Goal: Task Accomplishment & Management: Manage account settings

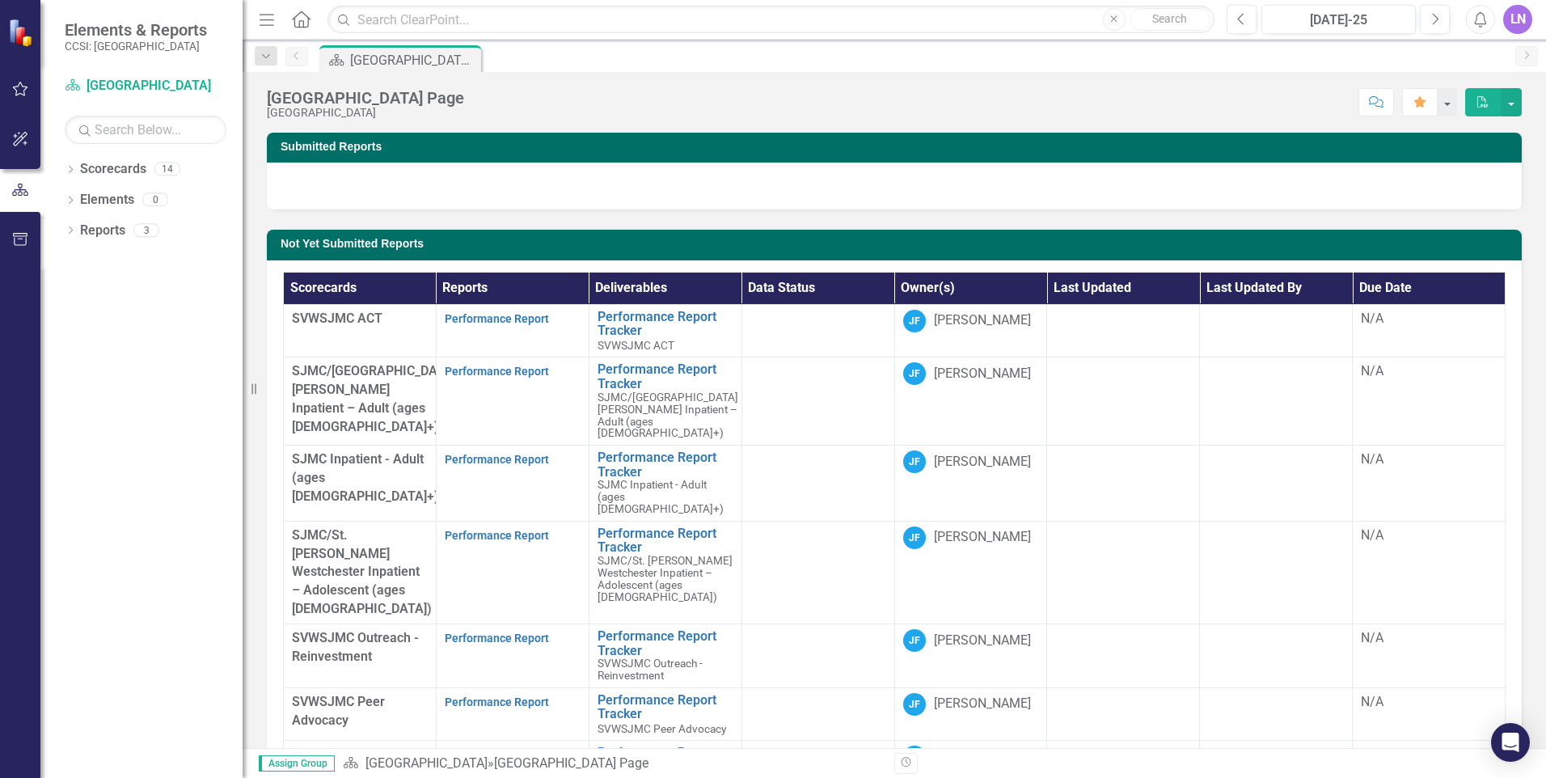
click at [0, 320] on div at bounding box center [20, 521] width 40 height 513
click at [18, 87] on icon "button" at bounding box center [20, 89] width 15 height 15
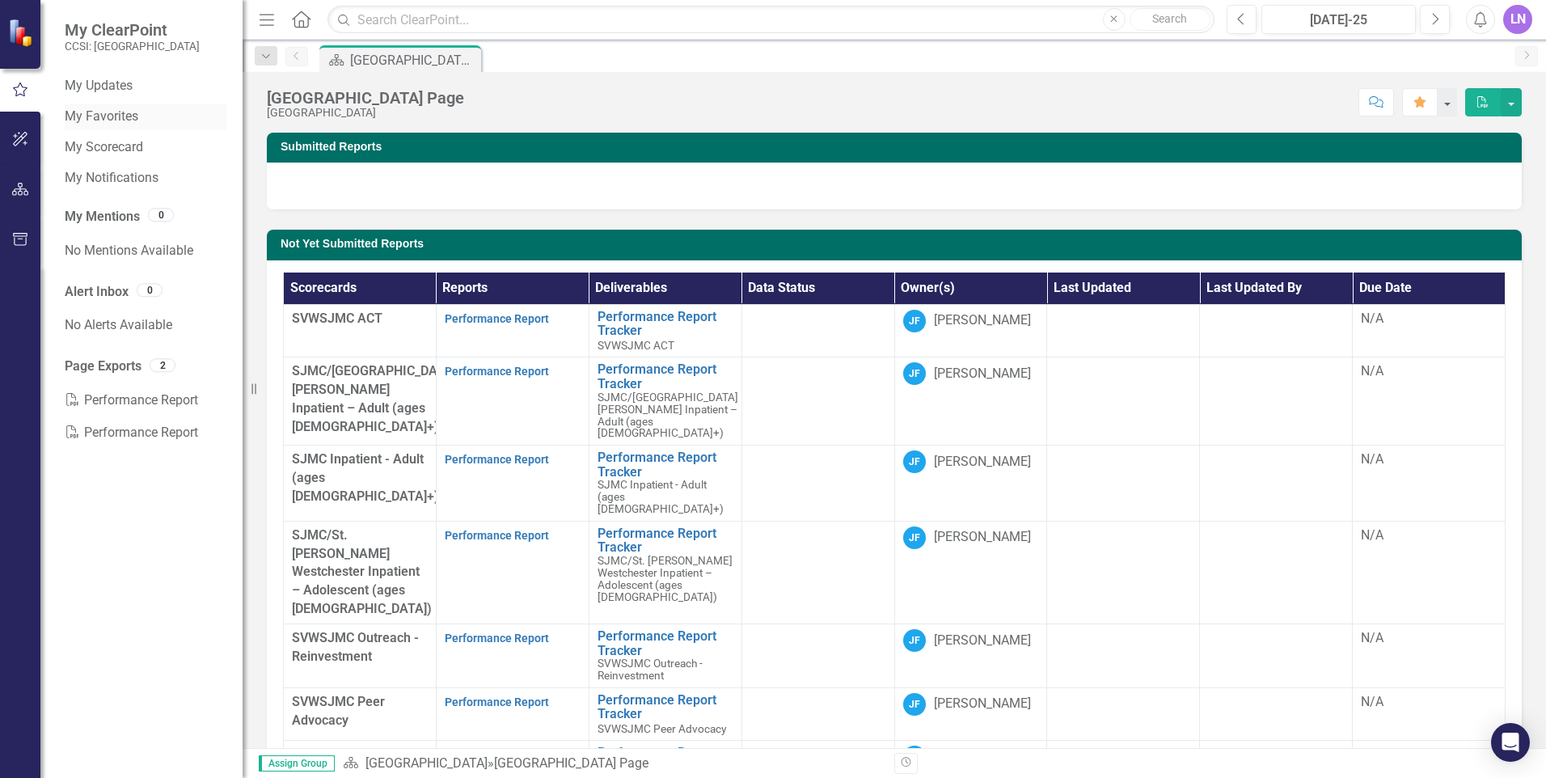
click at [108, 118] on link "My Favorites" at bounding box center [146, 117] width 162 height 19
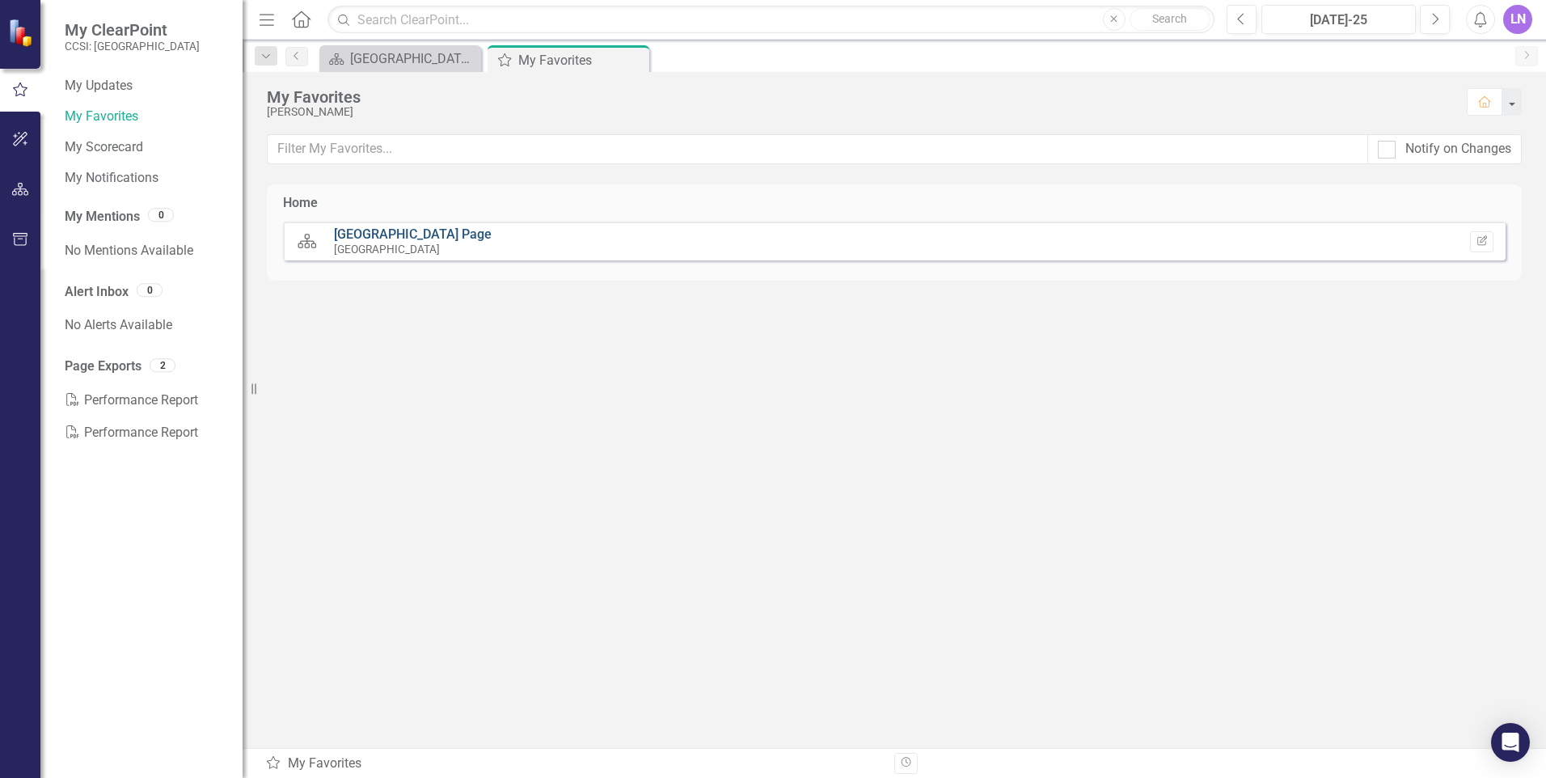
click at [468, 230] on link "[GEOGRAPHIC_DATA] Page" at bounding box center [413, 233] width 158 height 15
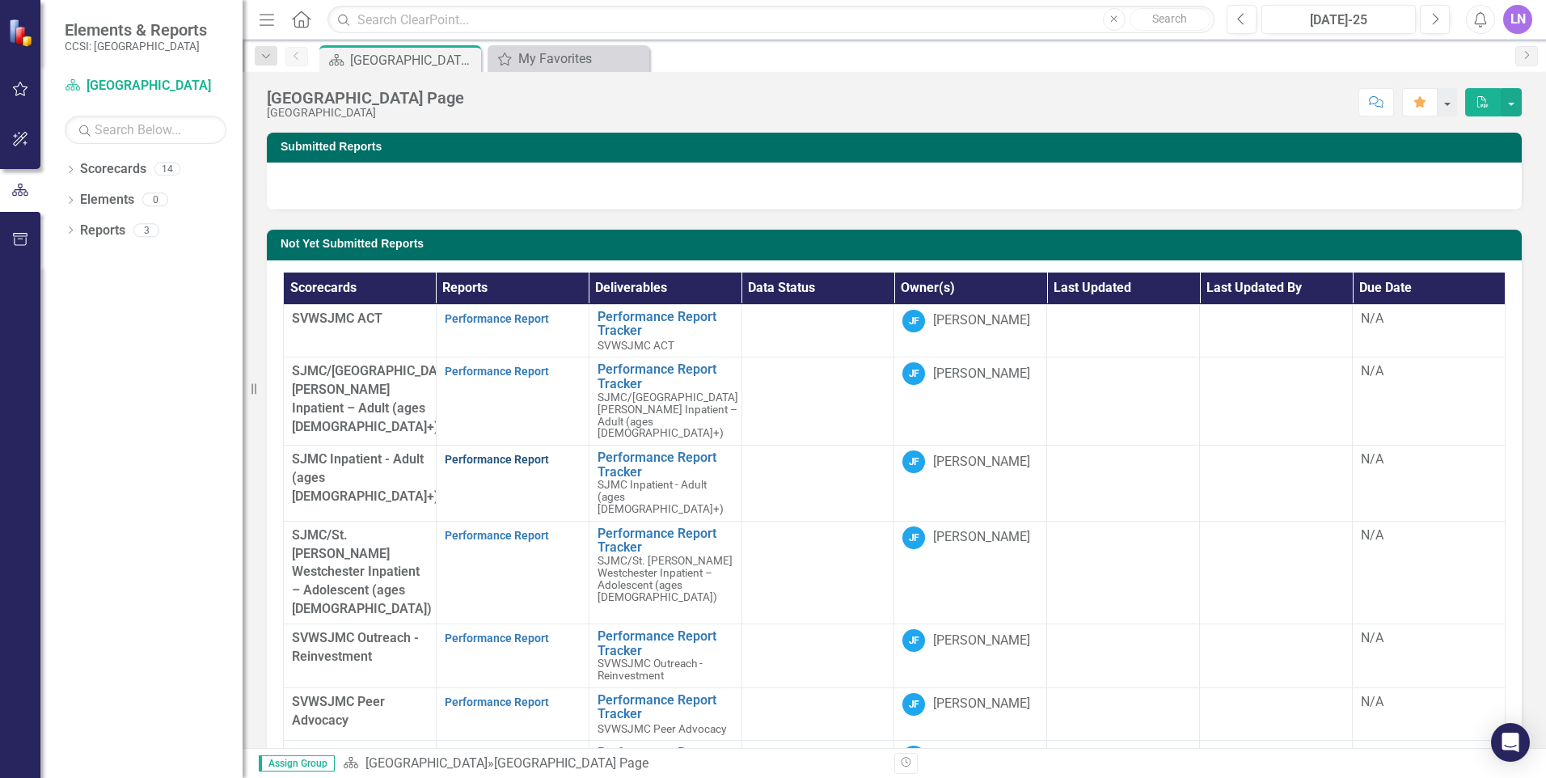
click at [539, 453] on link "Performance Report" at bounding box center [497, 459] width 104 height 13
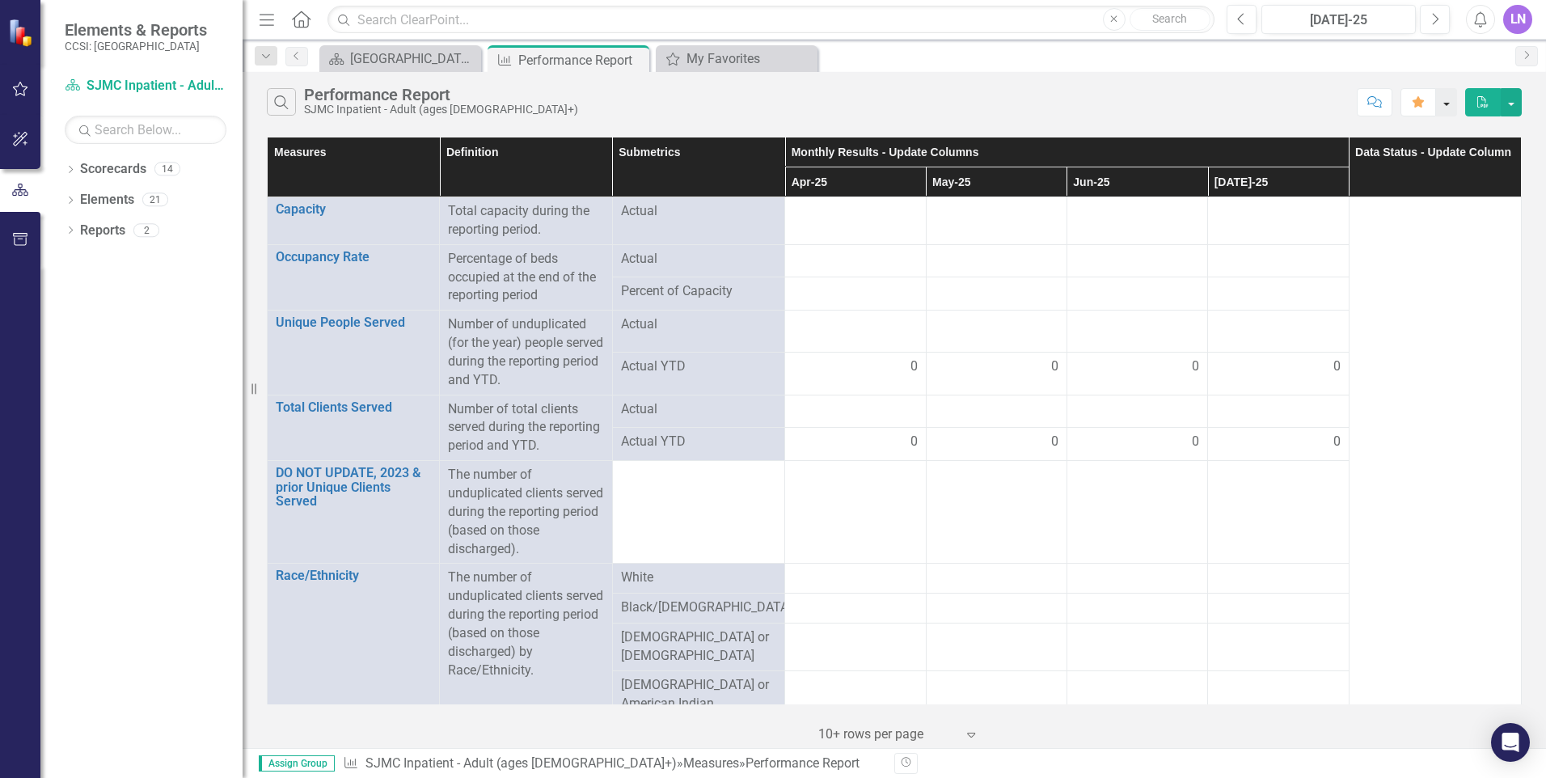
click at [1450, 104] on button "button" at bounding box center [1446, 102] width 21 height 28
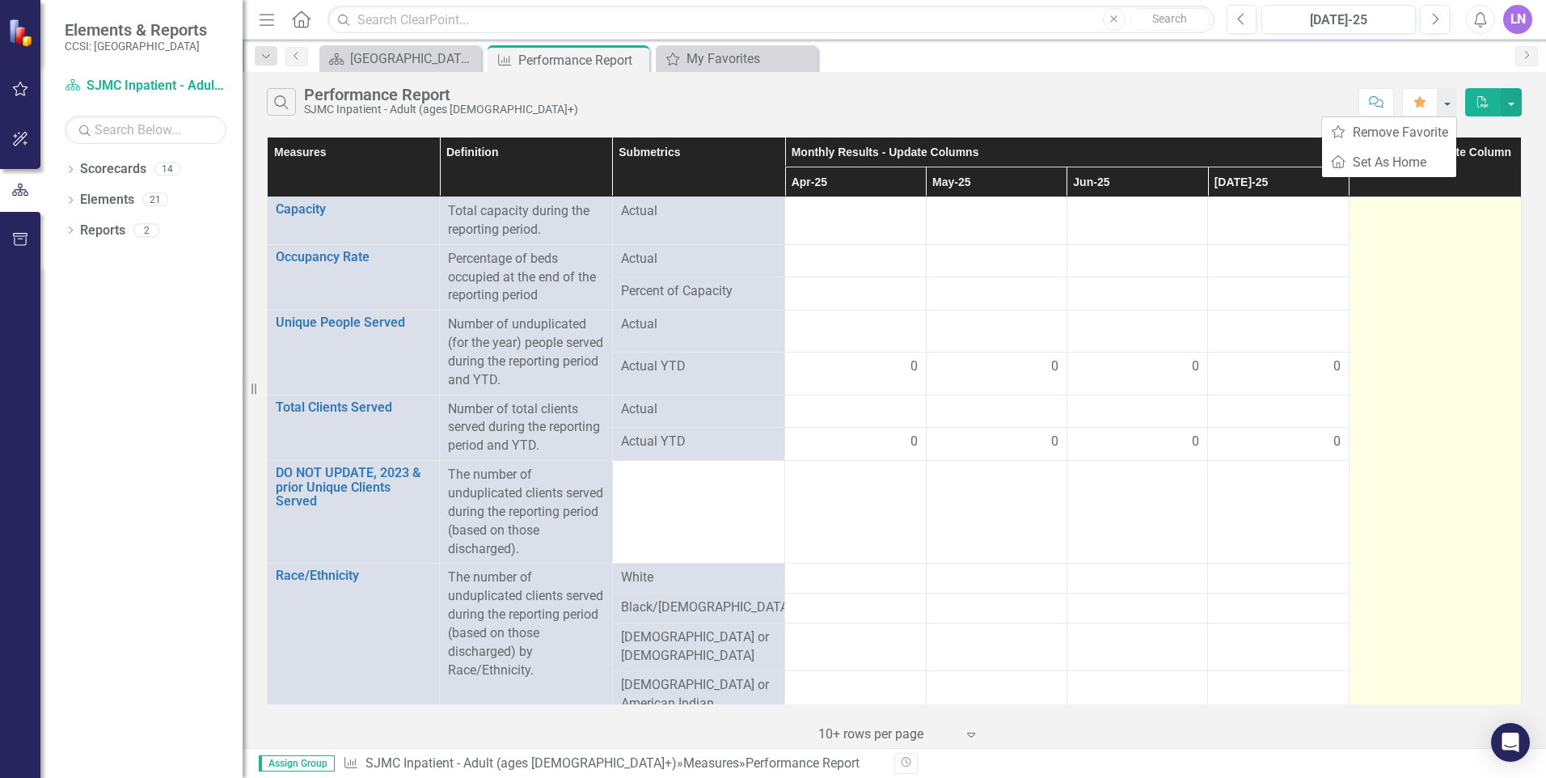
click at [1458, 214] on div at bounding box center [1435, 211] width 155 height 19
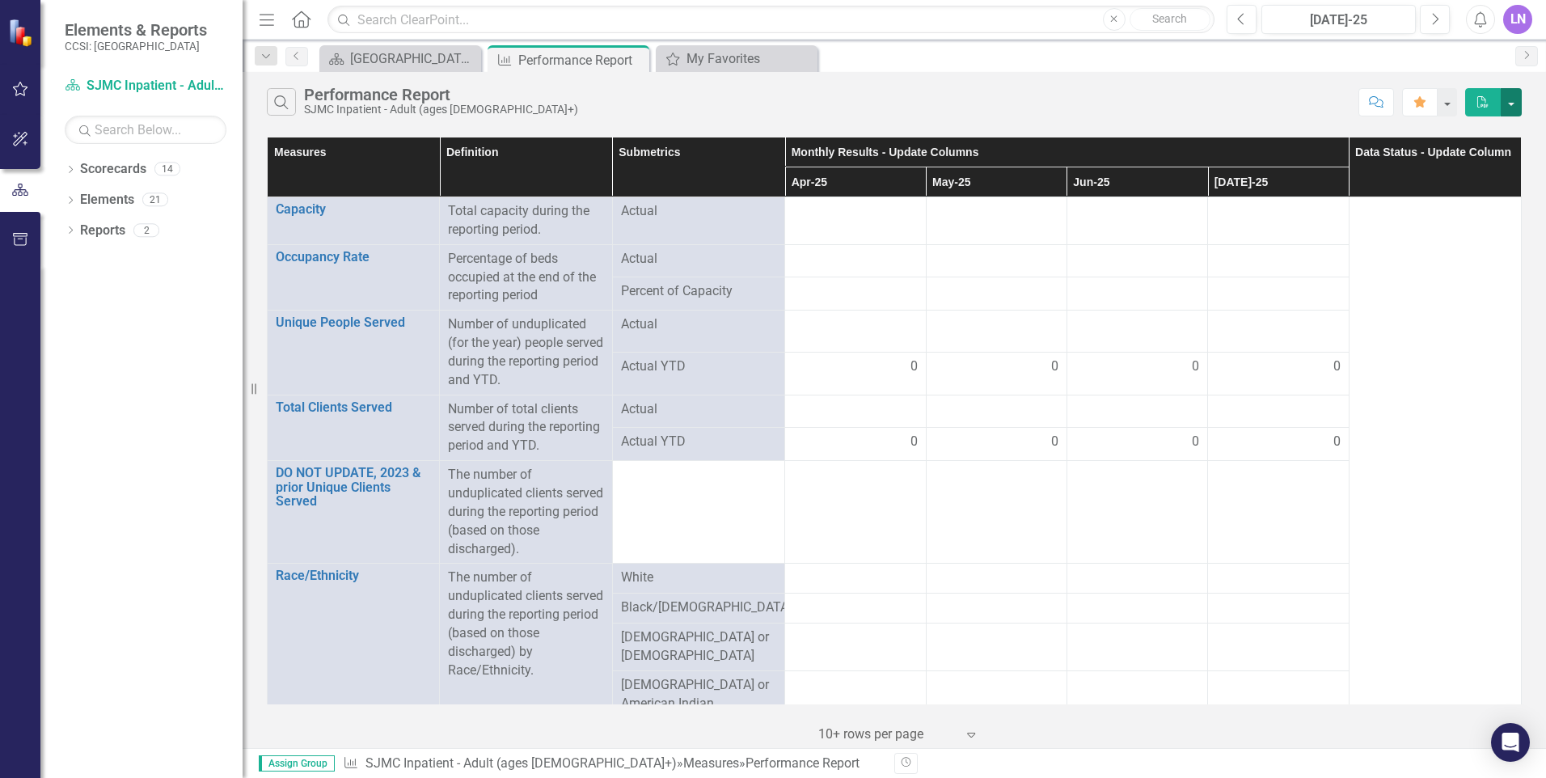
click at [1514, 101] on button "button" at bounding box center [1511, 102] width 21 height 28
click at [1273, 109] on div "Search Performance Report SJMC Inpatient - Adult (ages [DEMOGRAPHIC_DATA]+)" at bounding box center [808, 101] width 1083 height 27
click at [829, 179] on th "Apr-25" at bounding box center [855, 182] width 141 height 30
click at [1320, 150] on th "Monthly Results - Update Columns Sort Ascending" at bounding box center [1067, 152] width 564 height 30
click at [1320, 150] on th "Monthly Results - Update Columns Sort Descending" at bounding box center [1067, 152] width 564 height 30
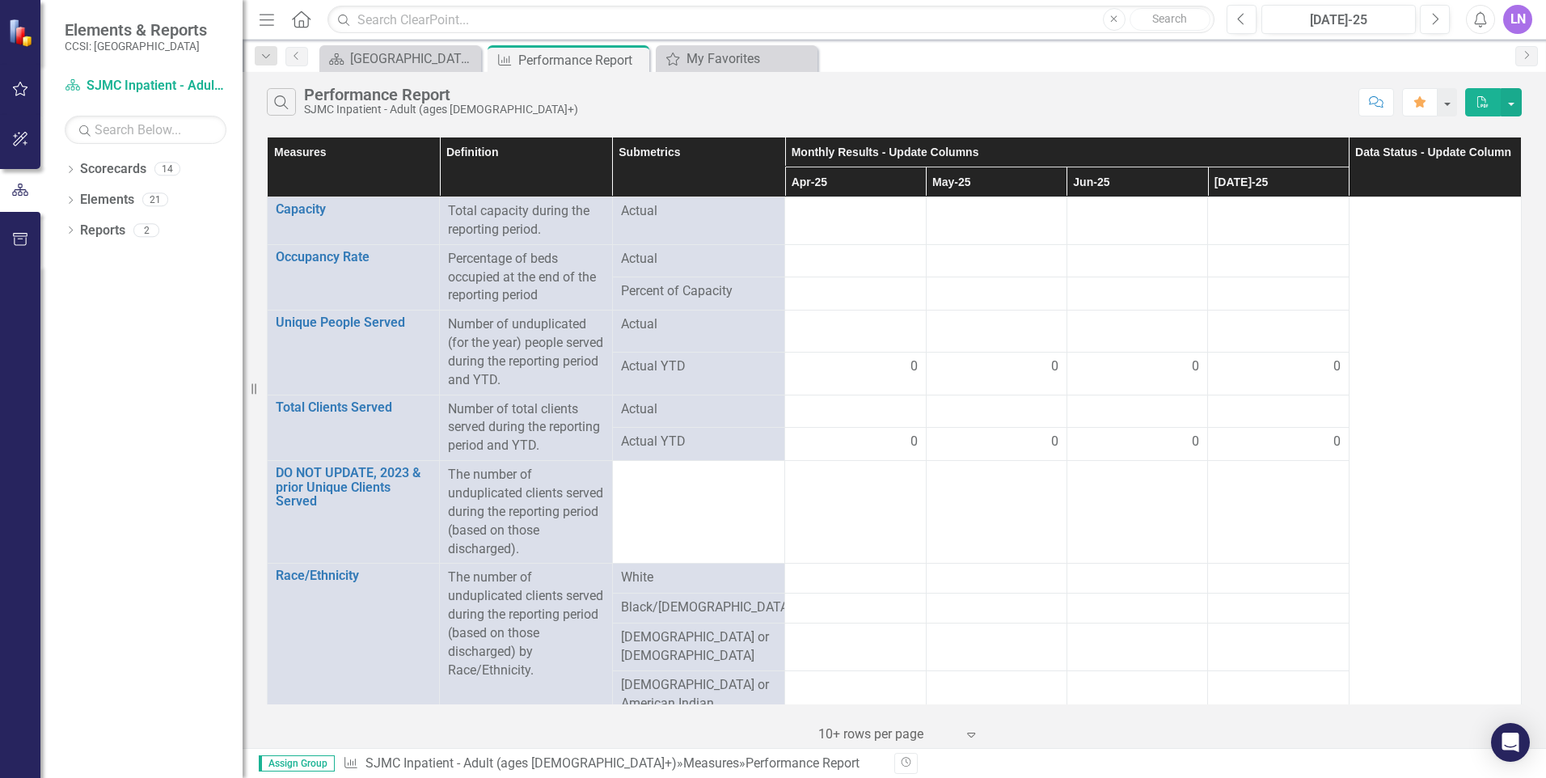
click at [1322, 150] on th "Monthly Results - Update Columns" at bounding box center [1067, 152] width 564 height 30
click at [902, 176] on th "Apr-25 Sort Ascending" at bounding box center [855, 182] width 141 height 30
click at [778, 146] on th "Submetrics" at bounding box center [698, 167] width 172 height 60
click at [787, 150] on th "Monthly Results - Update Columns" at bounding box center [1067, 152] width 564 height 30
drag, startPoint x: 859, startPoint y: 167, endPoint x: 840, endPoint y: 152, distance: 23.6
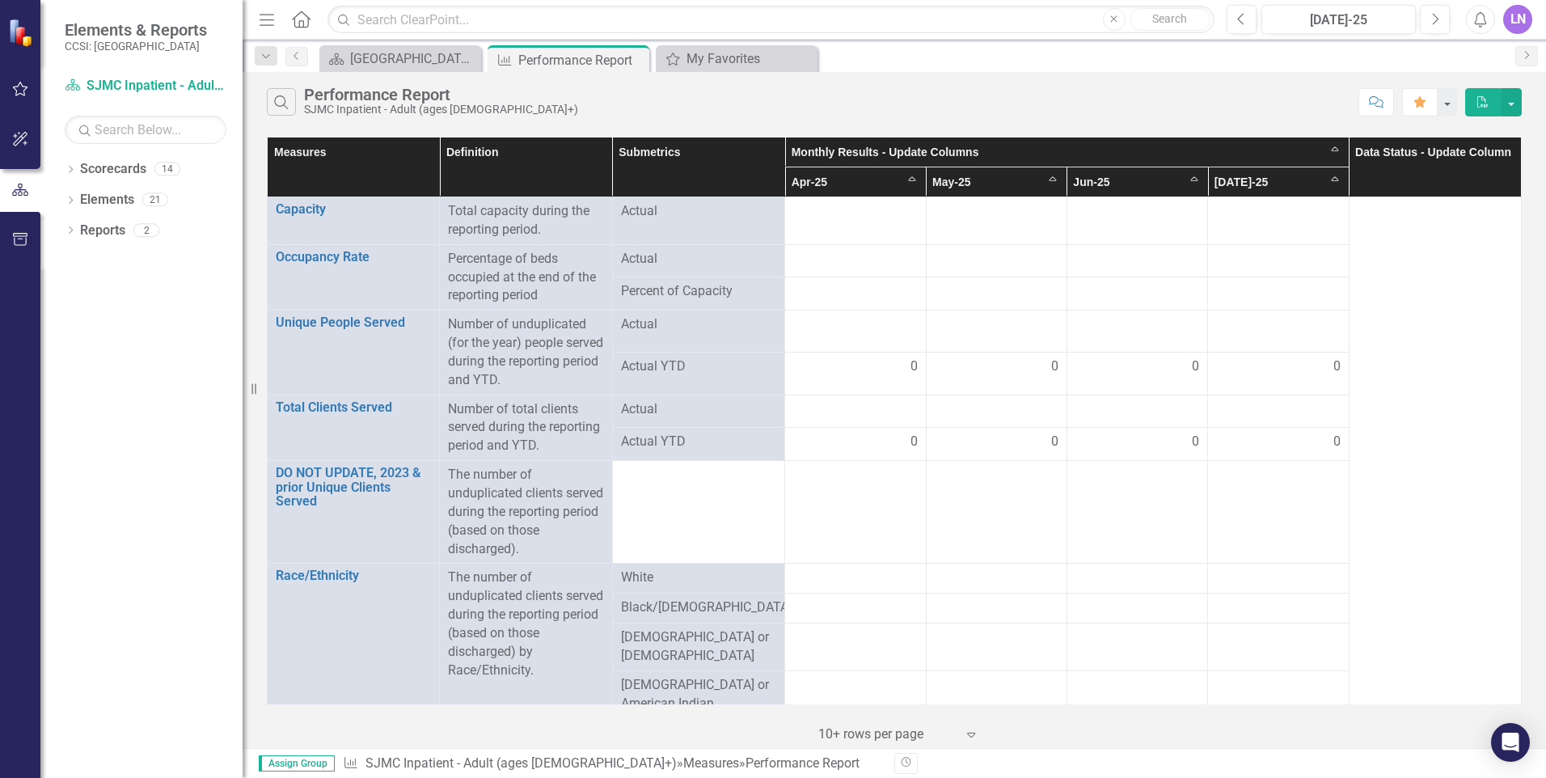
click at [844, 154] on th "Monthly Results - Update Columns Sort Ascending" at bounding box center [1067, 152] width 564 height 30
click at [905, 183] on th "Apr-25 Sort Descending" at bounding box center [855, 182] width 141 height 30
click at [1282, 222] on td at bounding box center [1278, 221] width 141 height 48
click at [1248, 230] on td at bounding box center [1278, 221] width 141 height 48
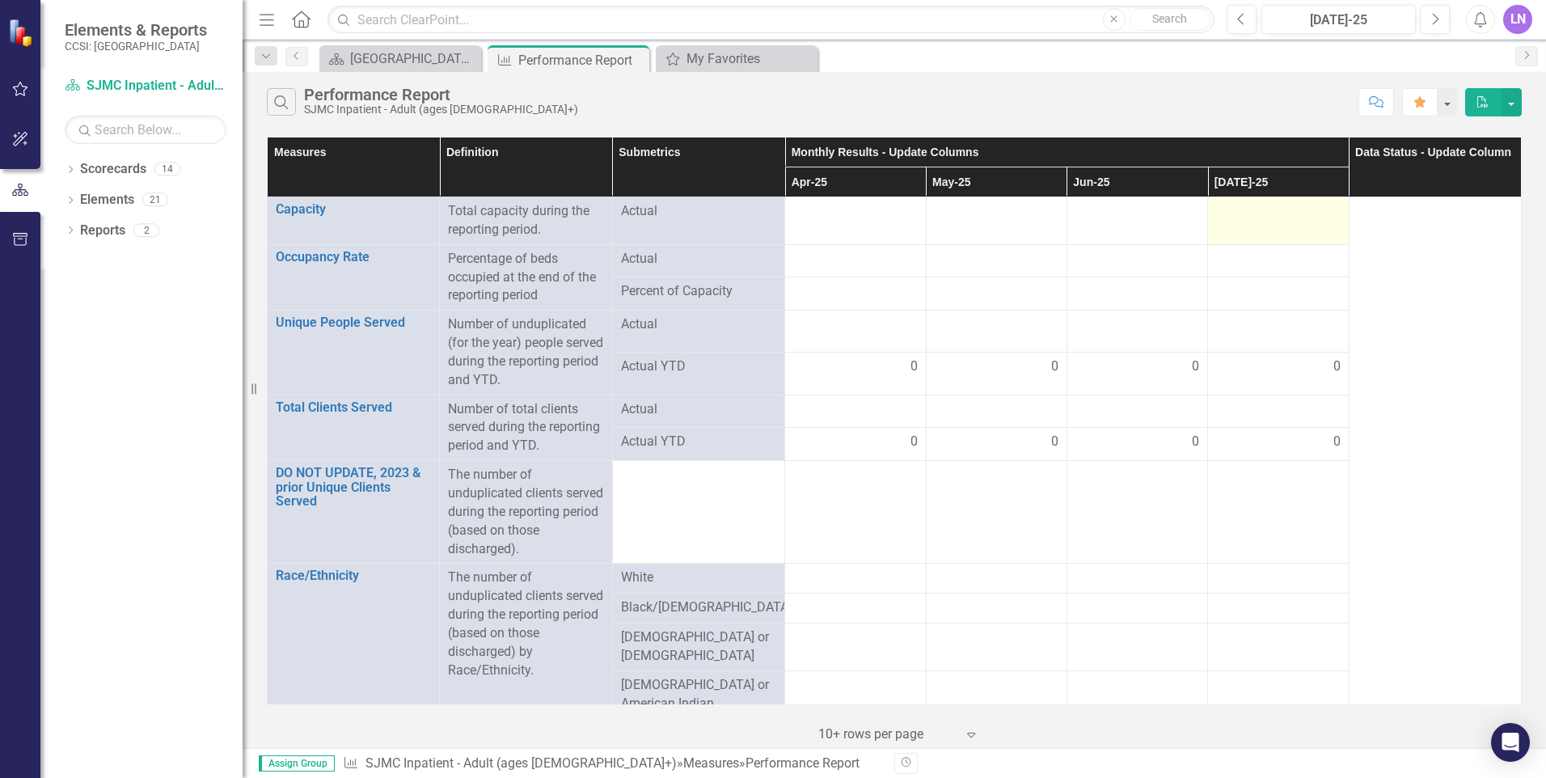
click at [1248, 230] on td at bounding box center [1278, 221] width 141 height 48
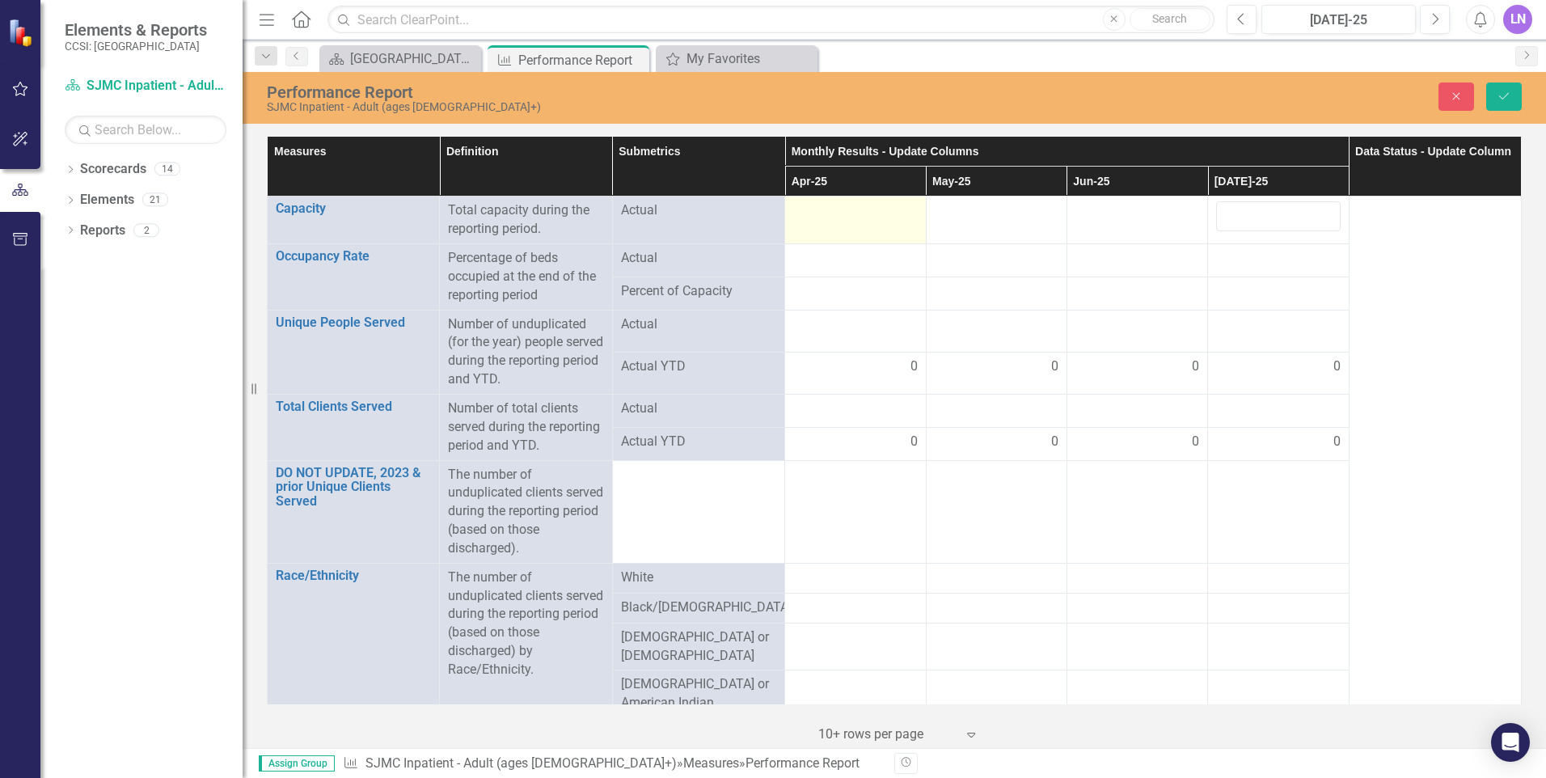
click at [847, 197] on td at bounding box center [855, 220] width 141 height 48
click at [847, 196] on td at bounding box center [855, 220] width 141 height 48
click at [797, 181] on th "Apr-25" at bounding box center [855, 182] width 141 height 30
click at [793, 182] on th "Apr-25 Sort Ascending" at bounding box center [855, 182] width 141 height 30
click at [1456, 101] on icon "Close" at bounding box center [1456, 96] width 15 height 11
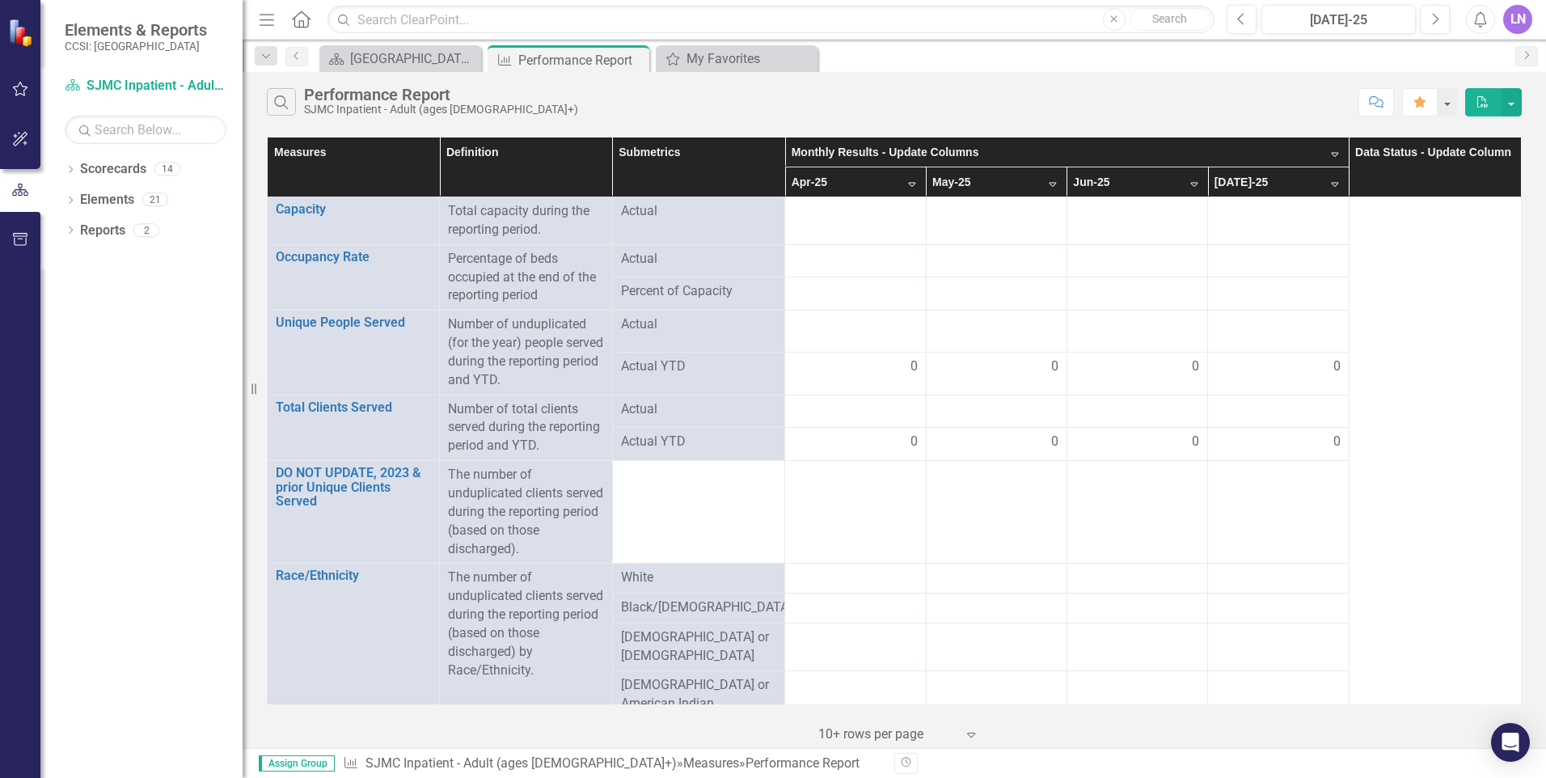
click at [1523, 340] on div "Measures Definition Submetrics Monthly Results - Update Columns Sort Descending…" at bounding box center [894, 440] width 1303 height 615
click at [834, 182] on th "Apr-25 Sort Descending" at bounding box center [855, 182] width 141 height 30
click at [807, 176] on th "Apr-25" at bounding box center [855, 182] width 141 height 30
click at [807, 176] on th "Apr-25 Sort Ascending" at bounding box center [855, 182] width 141 height 30
click at [806, 177] on th "Apr-25 Sort Descending" at bounding box center [855, 182] width 141 height 30
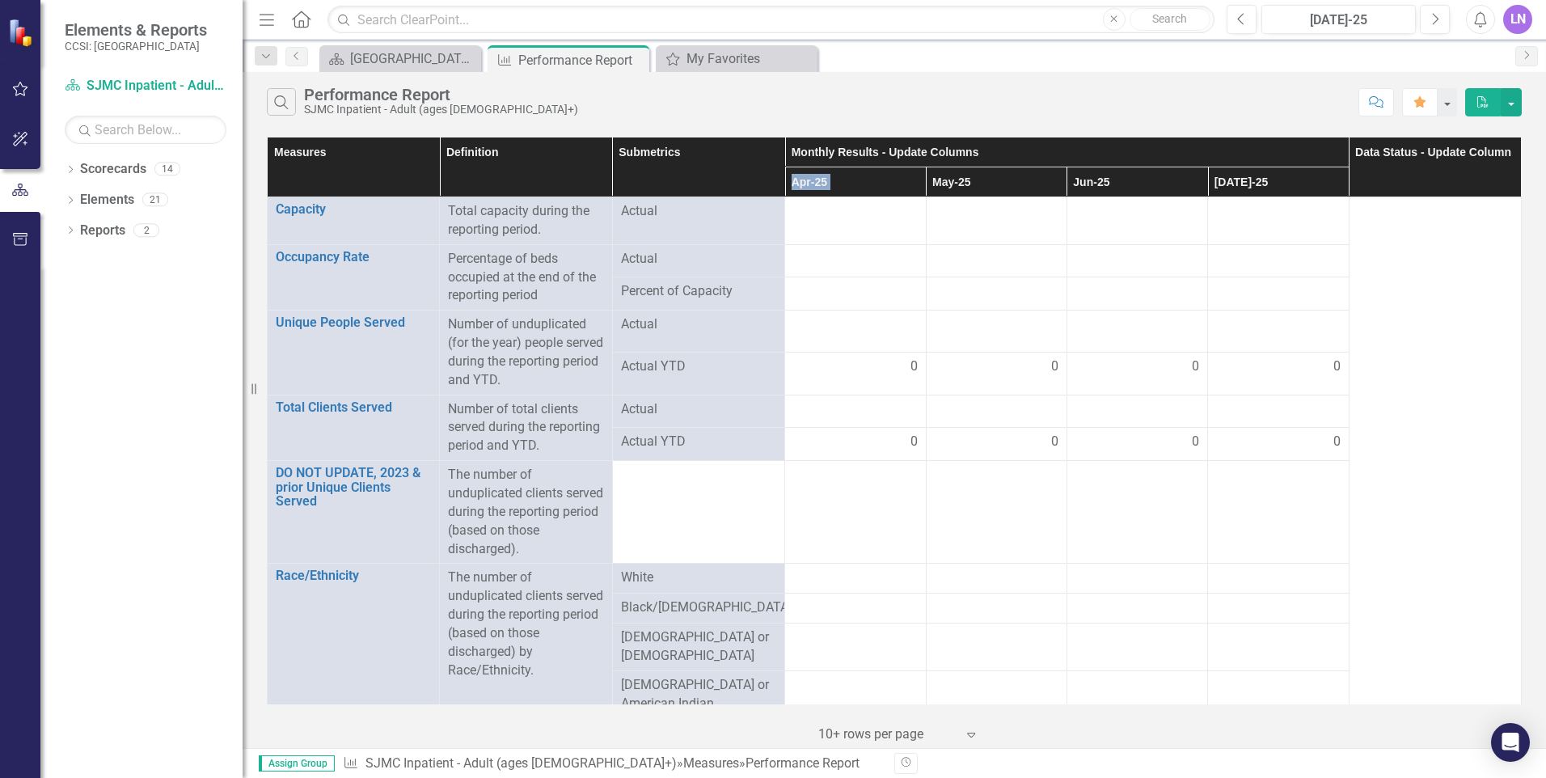
drag, startPoint x: 806, startPoint y: 177, endPoint x: 889, endPoint y: 184, distance: 83.5
click at [806, 177] on th "Apr-25" at bounding box center [855, 182] width 141 height 30
drag, startPoint x: 889, startPoint y: 184, endPoint x: 906, endPoint y: 179, distance: 17.7
click at [906, 179] on th "Apr-25 Sort Ascending" at bounding box center [855, 182] width 141 height 30
click at [910, 766] on icon "Revision History" at bounding box center [906, 763] width 12 height 10
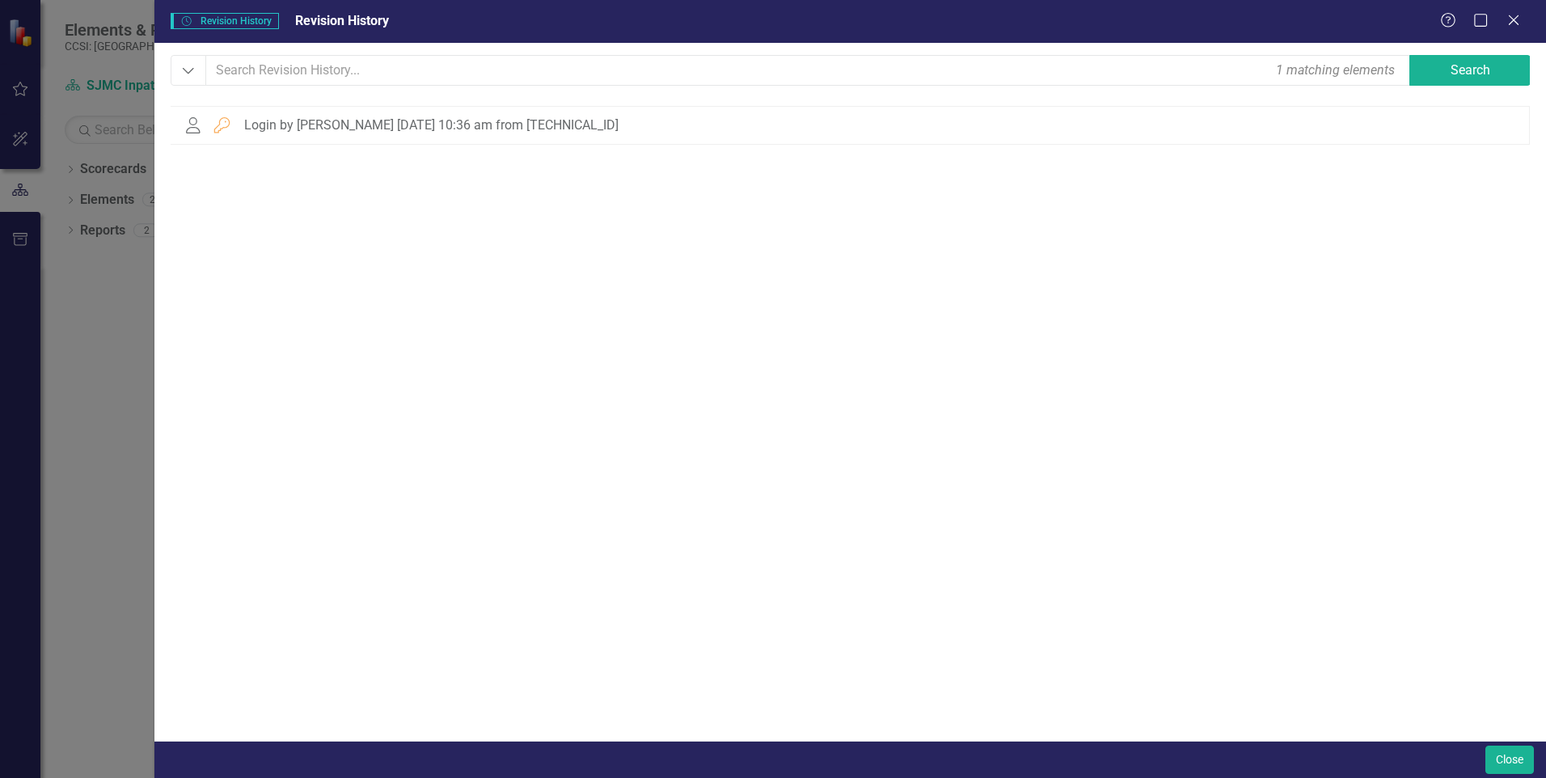
click at [1531, 6] on div "Revision History Revision History Revision History Help Maximize Close" at bounding box center [850, 21] width 1392 height 43
click at [1513, 18] on icon "Close" at bounding box center [1513, 19] width 20 height 15
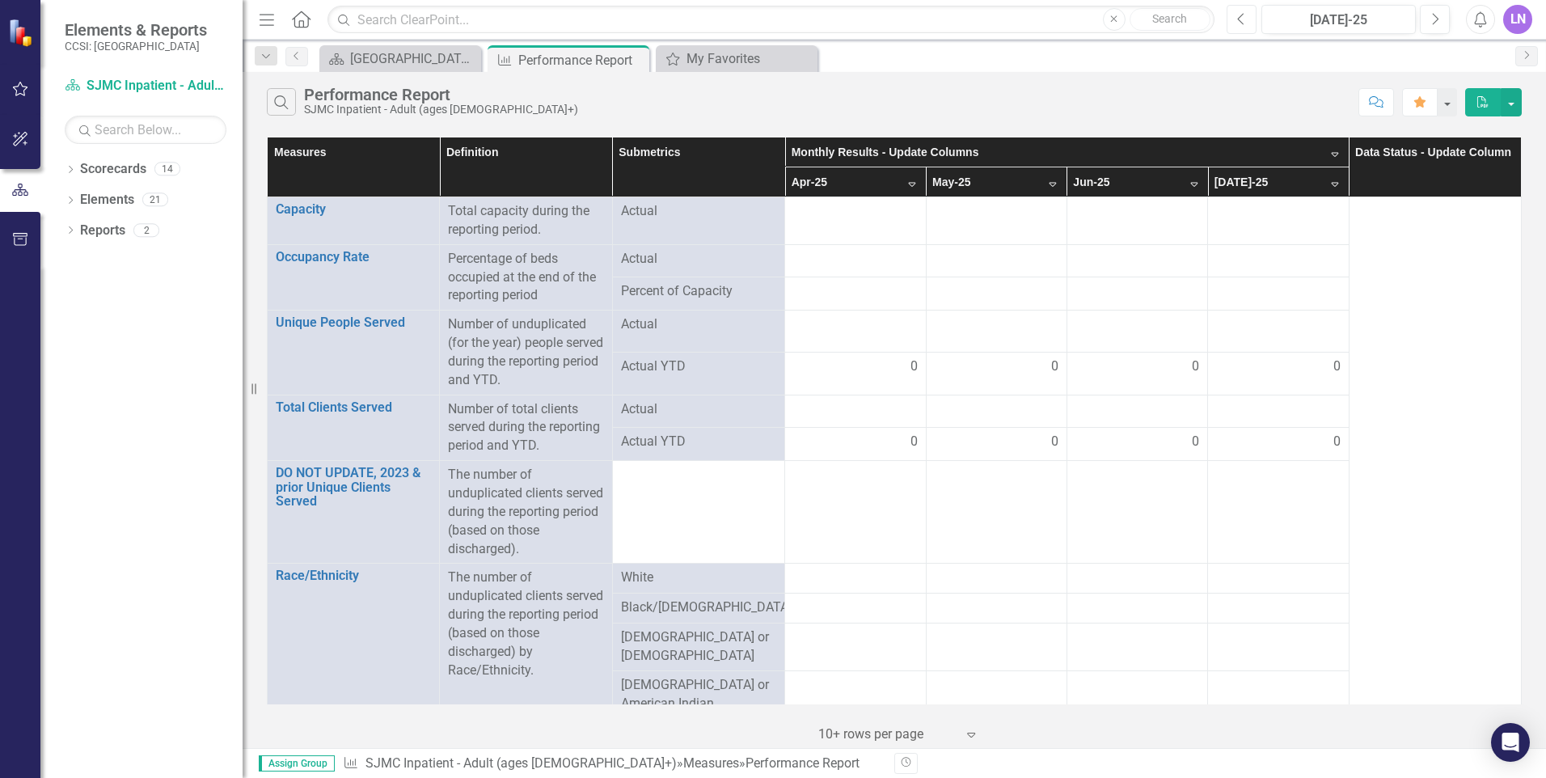
click at [1244, 17] on icon "Previous" at bounding box center [1241, 19] width 9 height 15
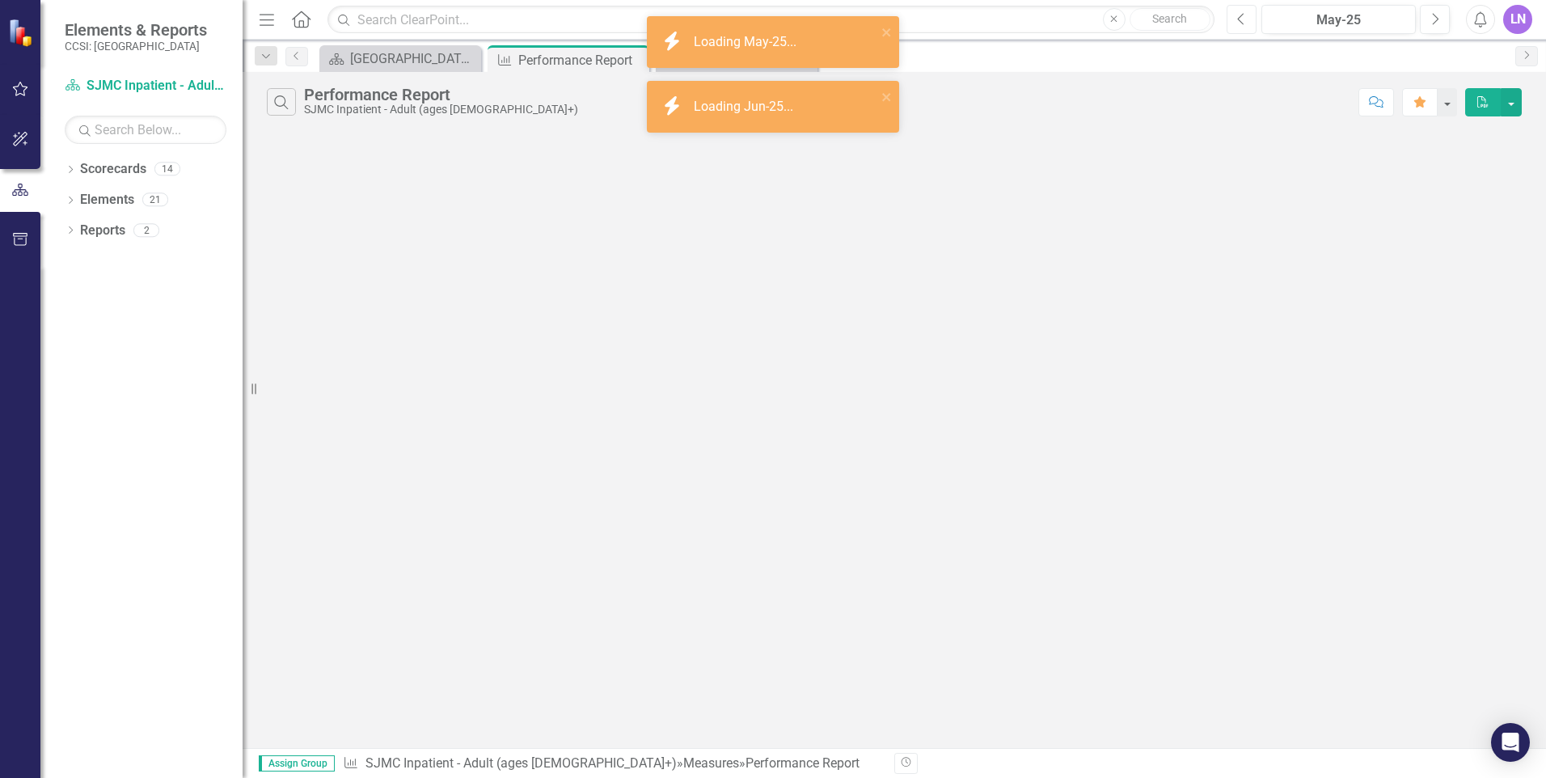
click at [1244, 17] on icon "Previous" at bounding box center [1241, 19] width 9 height 15
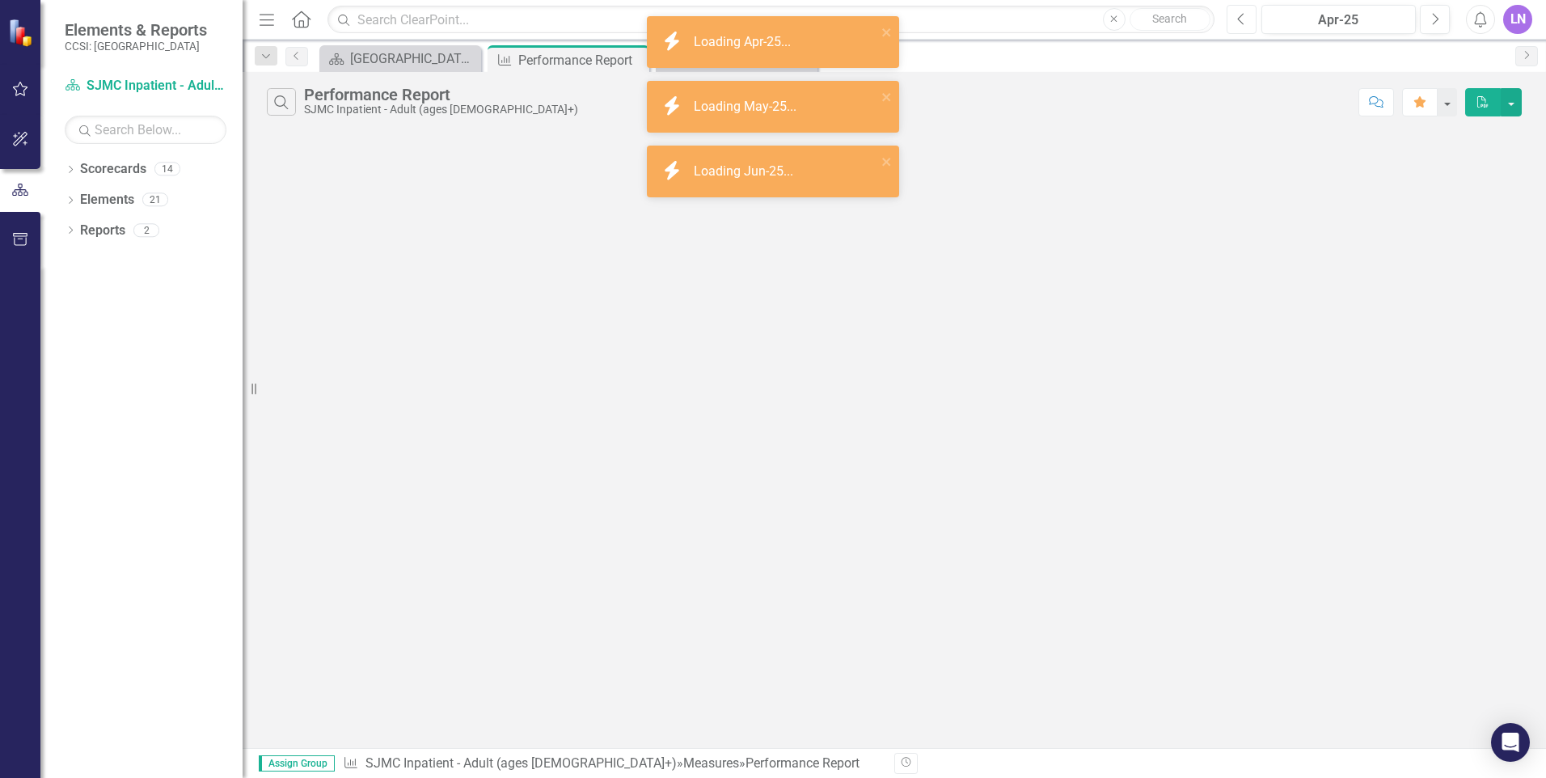
click at [1244, 17] on icon "Previous" at bounding box center [1241, 19] width 9 height 15
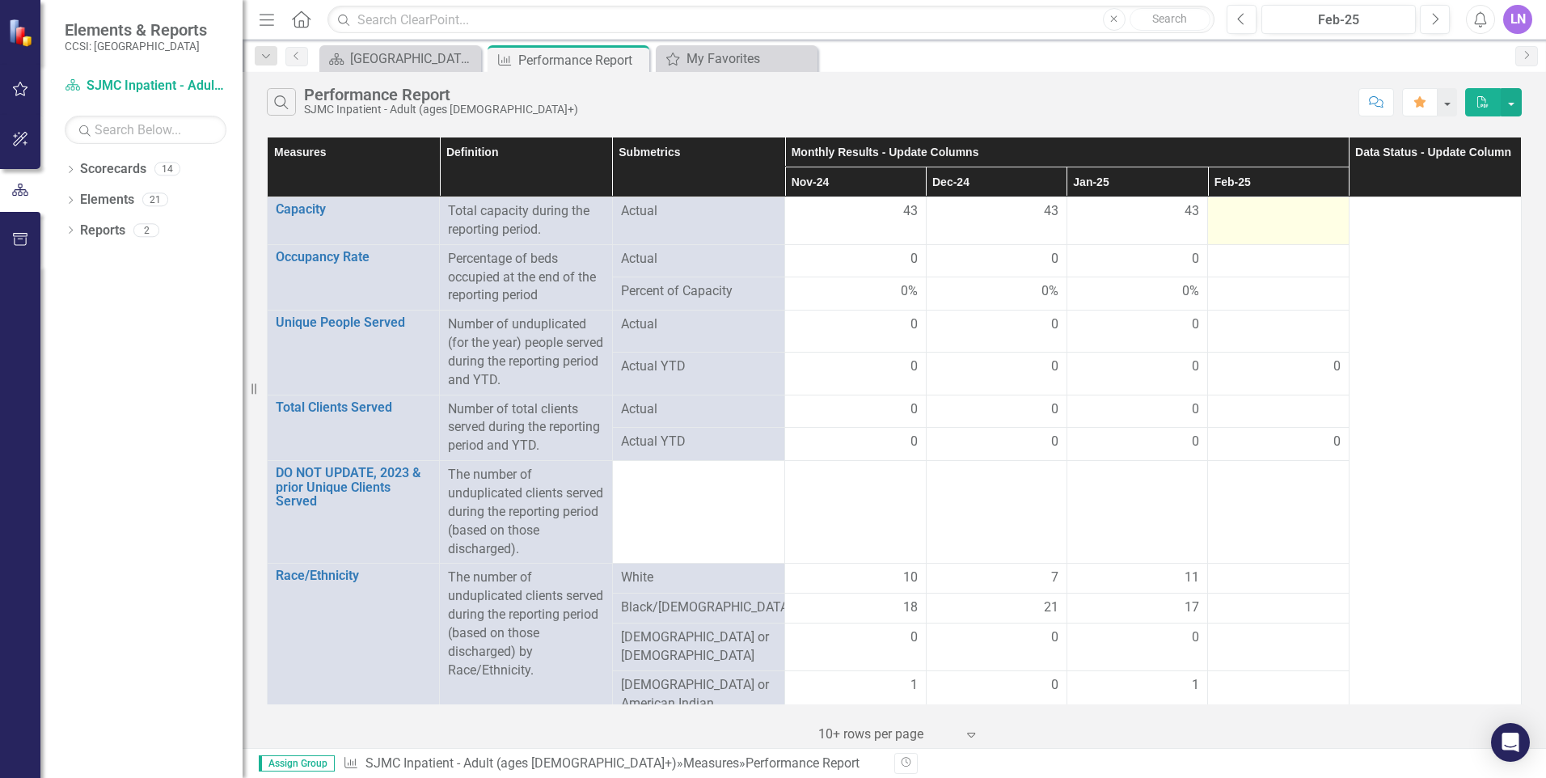
click at [1265, 222] on td at bounding box center [1278, 221] width 141 height 48
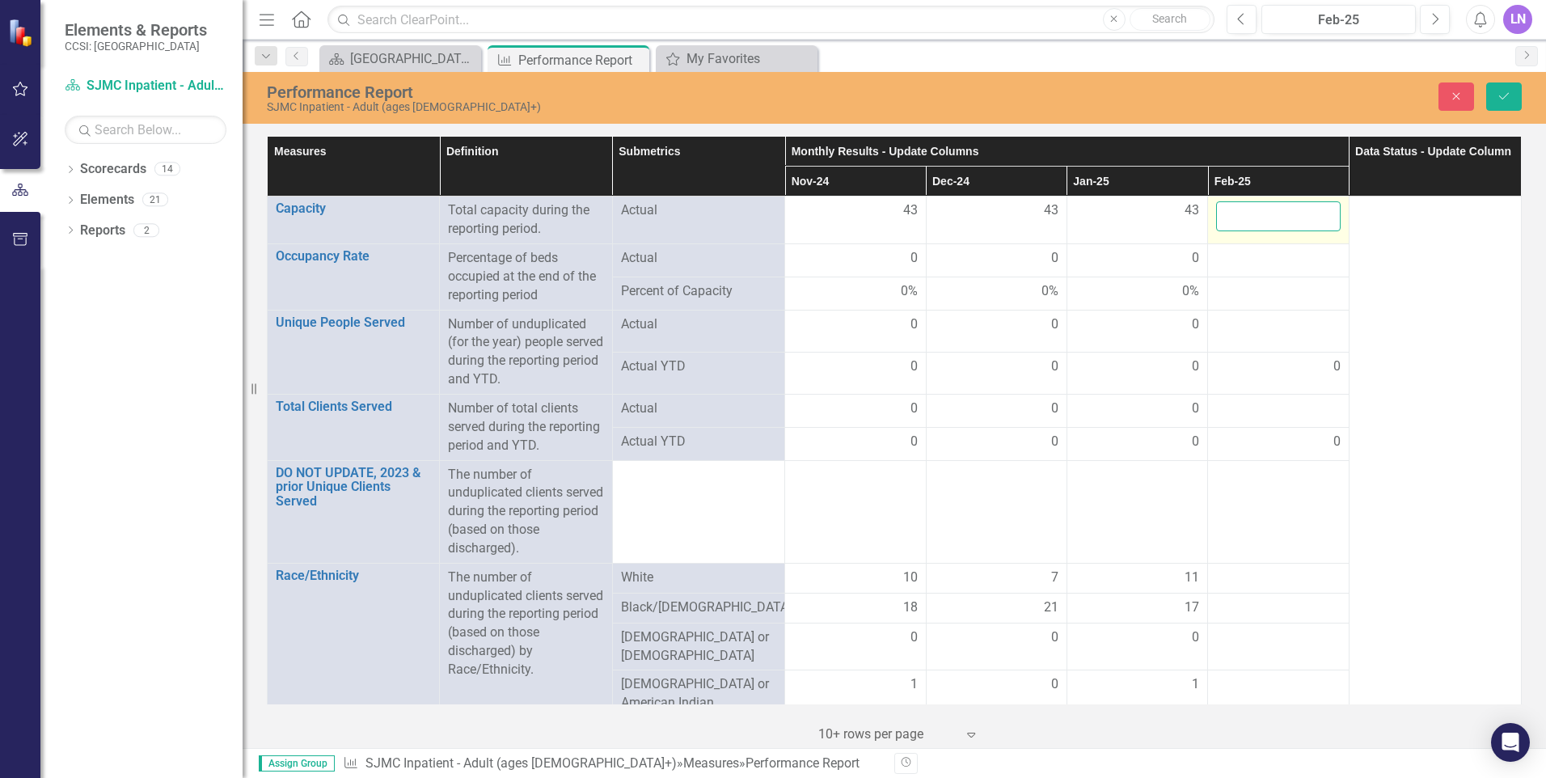
click at [1260, 222] on input "number" at bounding box center [1278, 216] width 124 height 30
type input "43"
click at [1251, 258] on div at bounding box center [1278, 258] width 124 height 19
click at [1251, 258] on input "number" at bounding box center [1278, 264] width 124 height 30
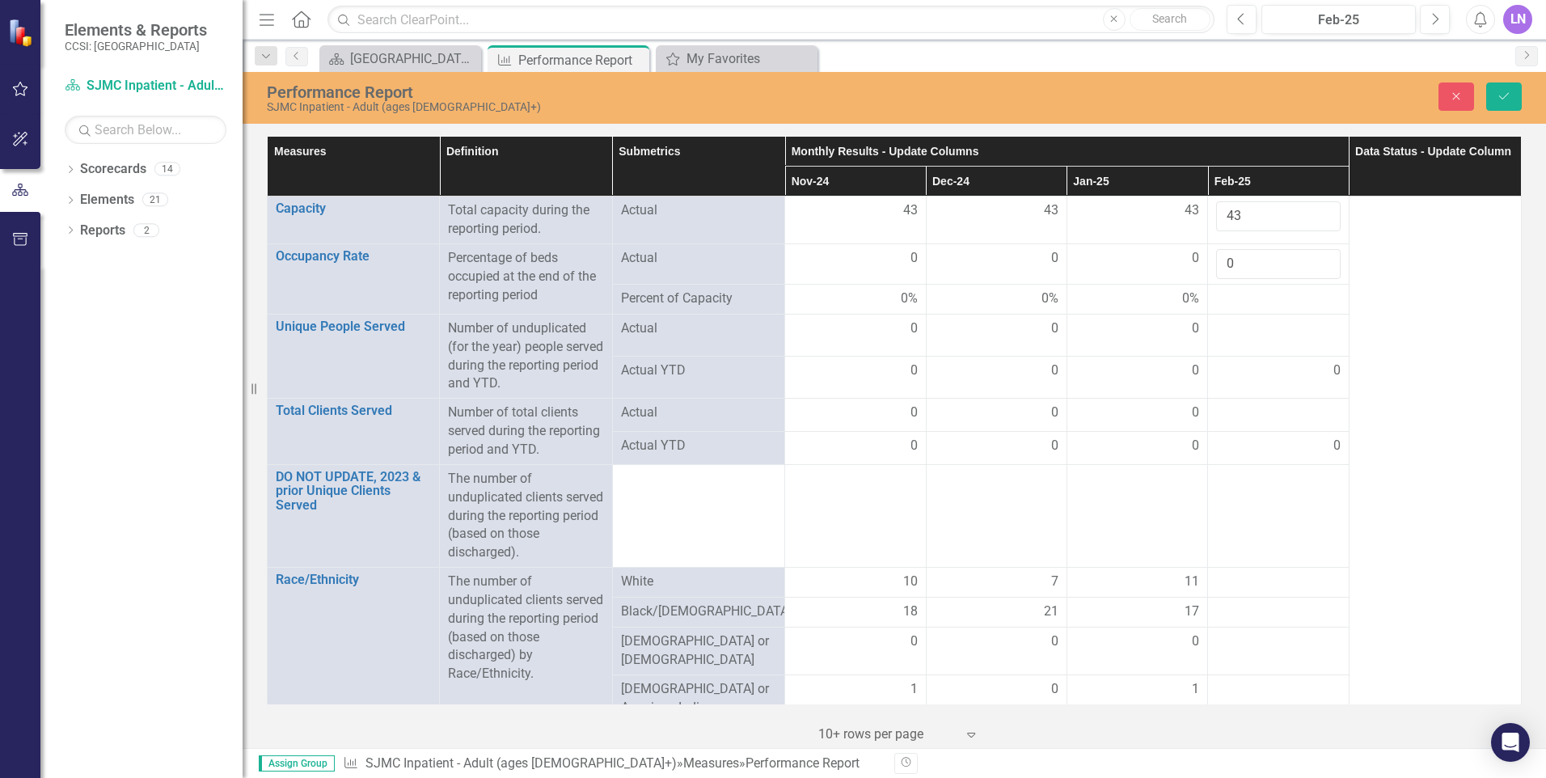
type input "0"
click at [1227, 301] on div at bounding box center [1278, 298] width 124 height 19
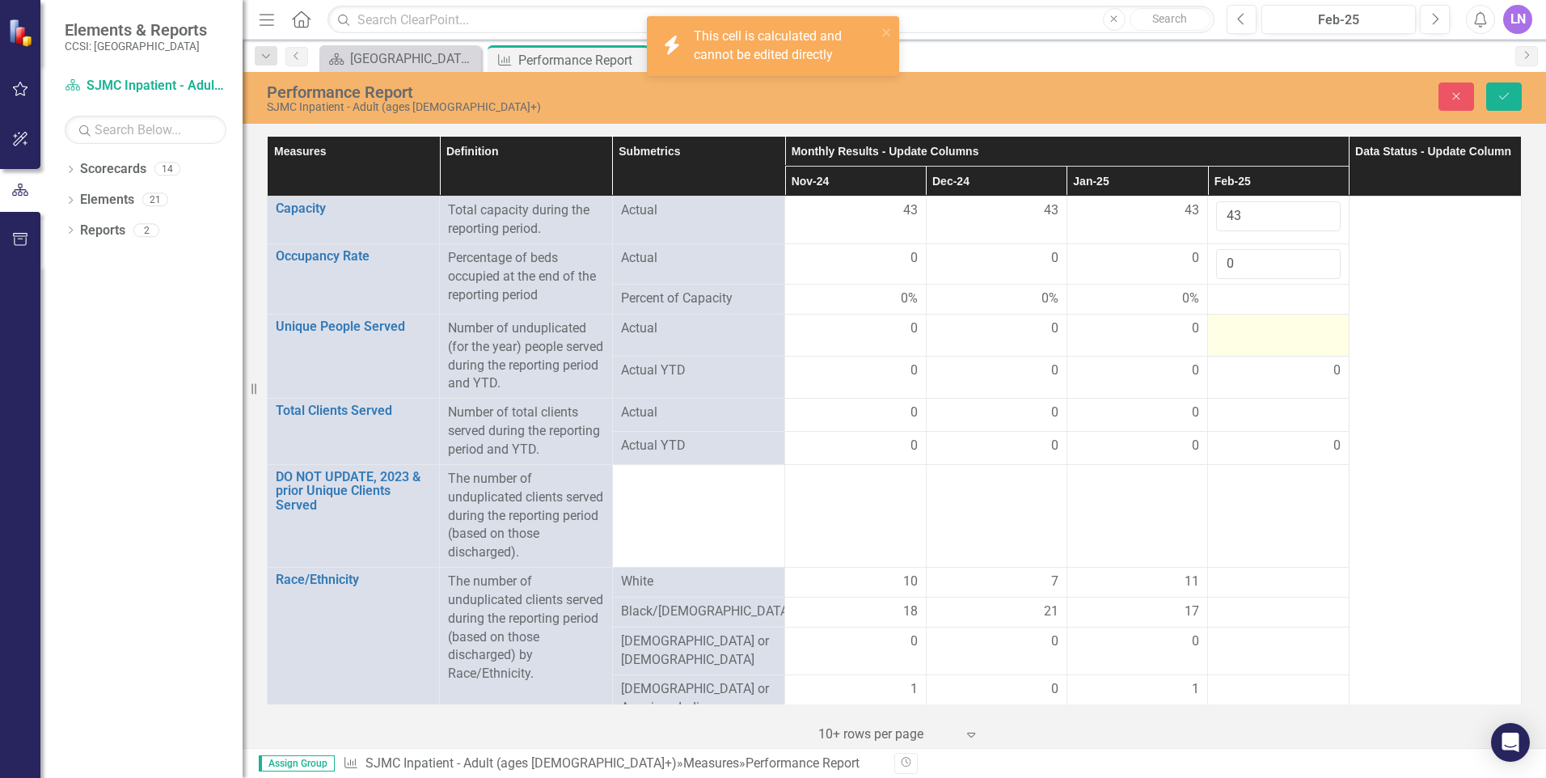
drag, startPoint x: 1227, startPoint y: 301, endPoint x: 1218, endPoint y: 324, distance: 25.4
click at [1218, 324] on div at bounding box center [1278, 328] width 124 height 19
click at [1223, 329] on div at bounding box center [1278, 328] width 124 height 19
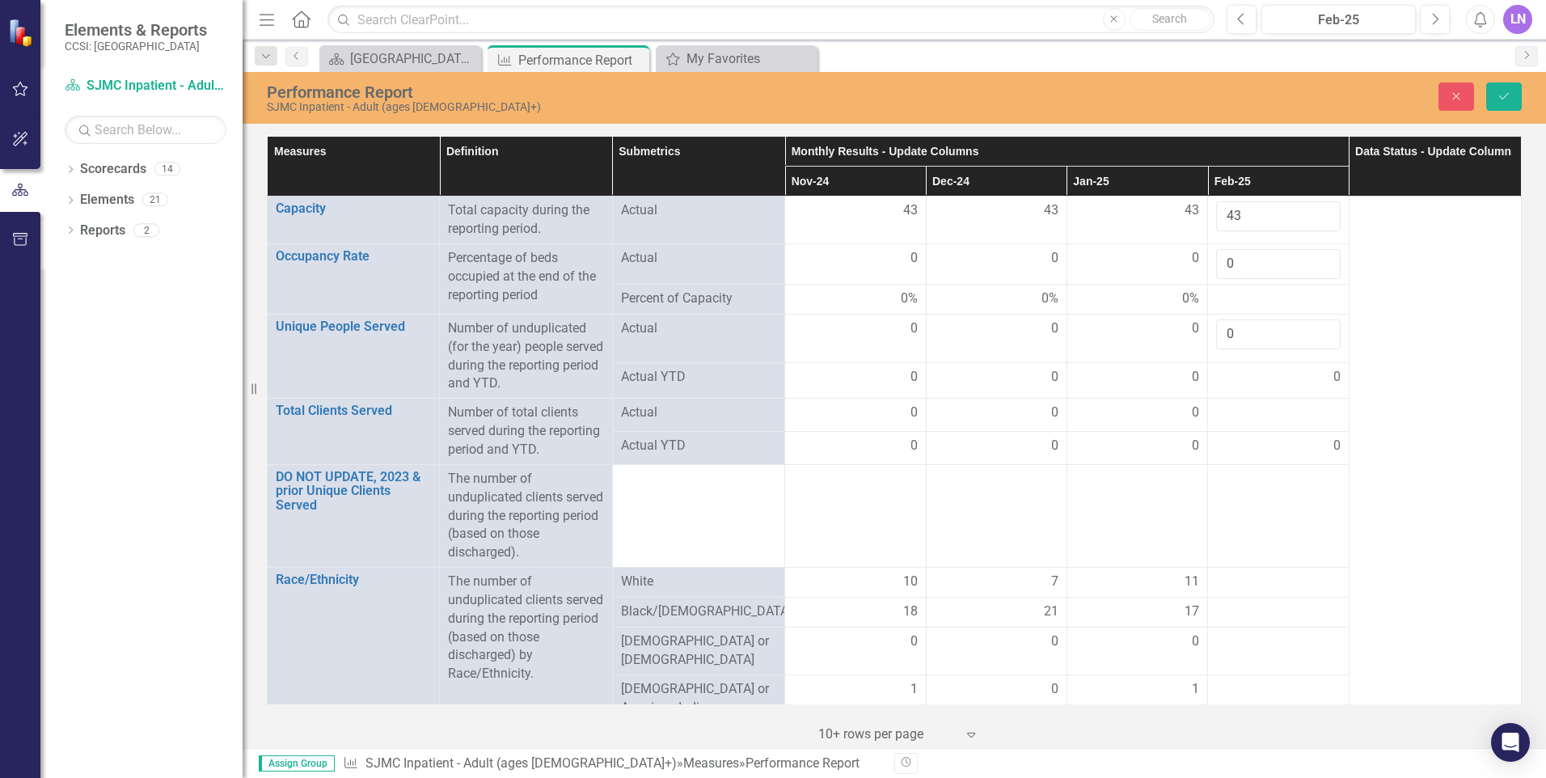
type input "0"
click at [1255, 370] on div "0" at bounding box center [1278, 377] width 124 height 19
click at [1240, 414] on div at bounding box center [1278, 412] width 124 height 19
click at [1240, 413] on div at bounding box center [1278, 412] width 124 height 19
click at [1240, 413] on input "number" at bounding box center [1278, 418] width 124 height 30
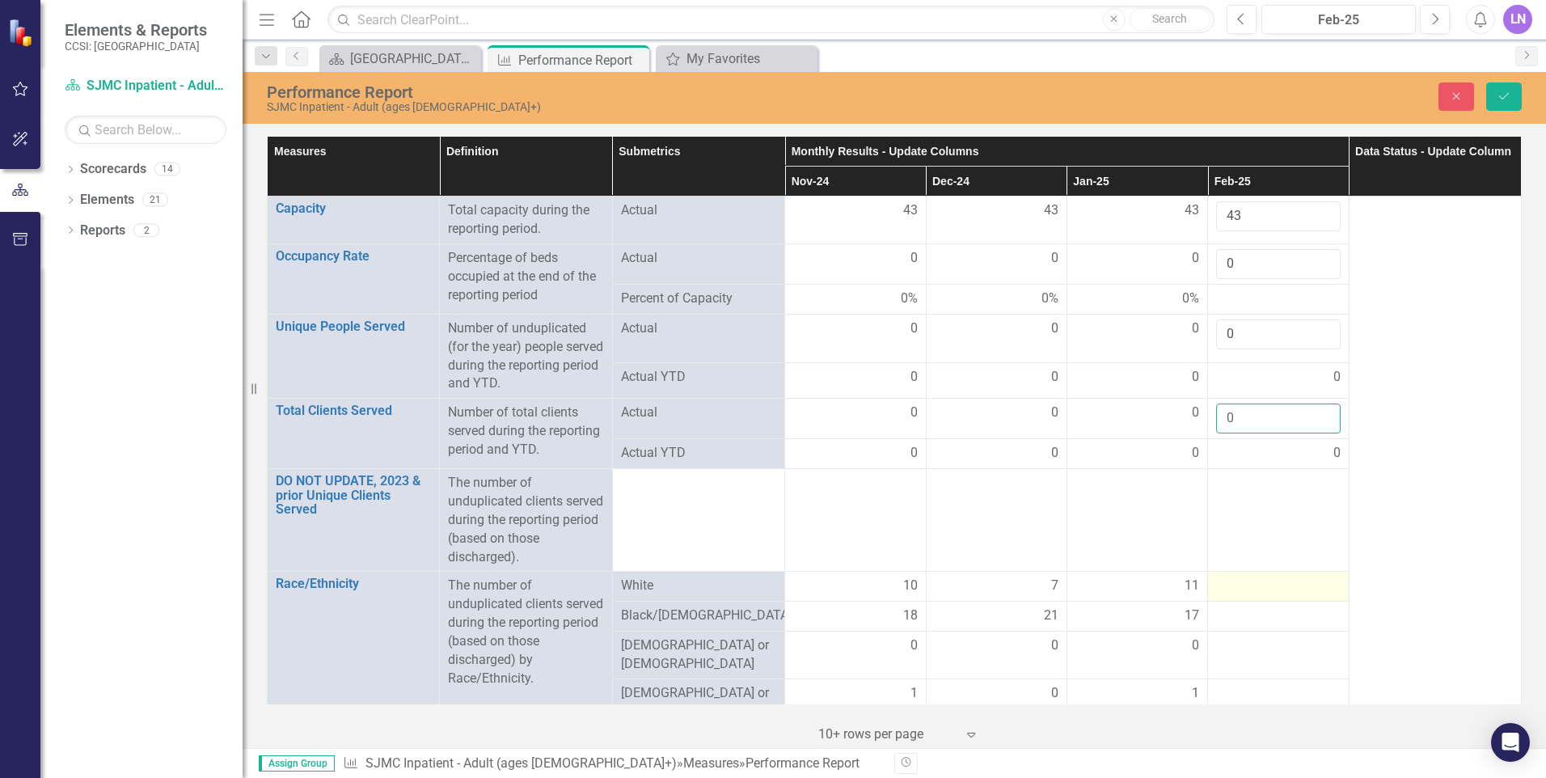
type input "0"
click at [1267, 586] on div at bounding box center [1278, 586] width 124 height 19
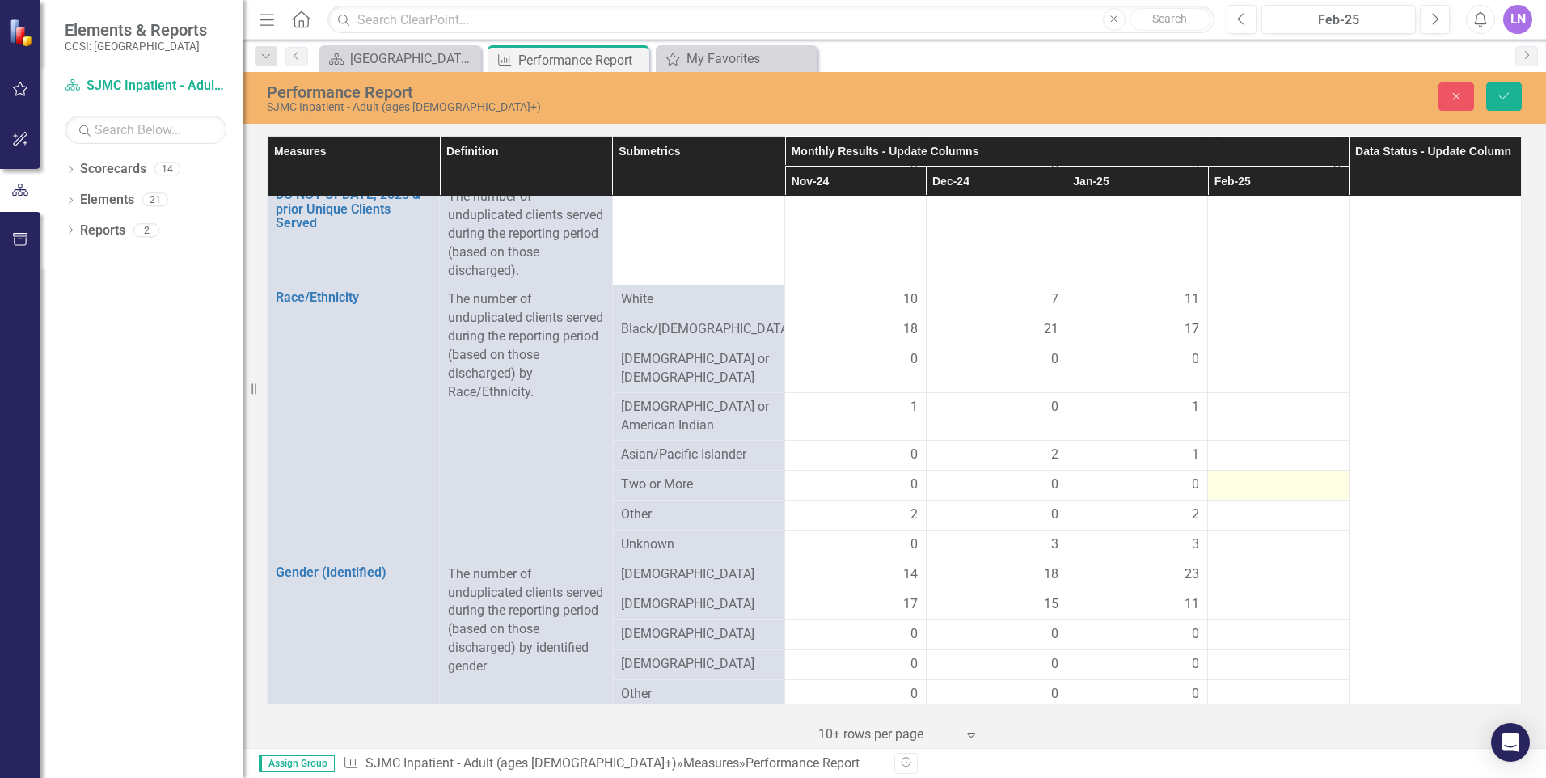
scroll to position [323, 0]
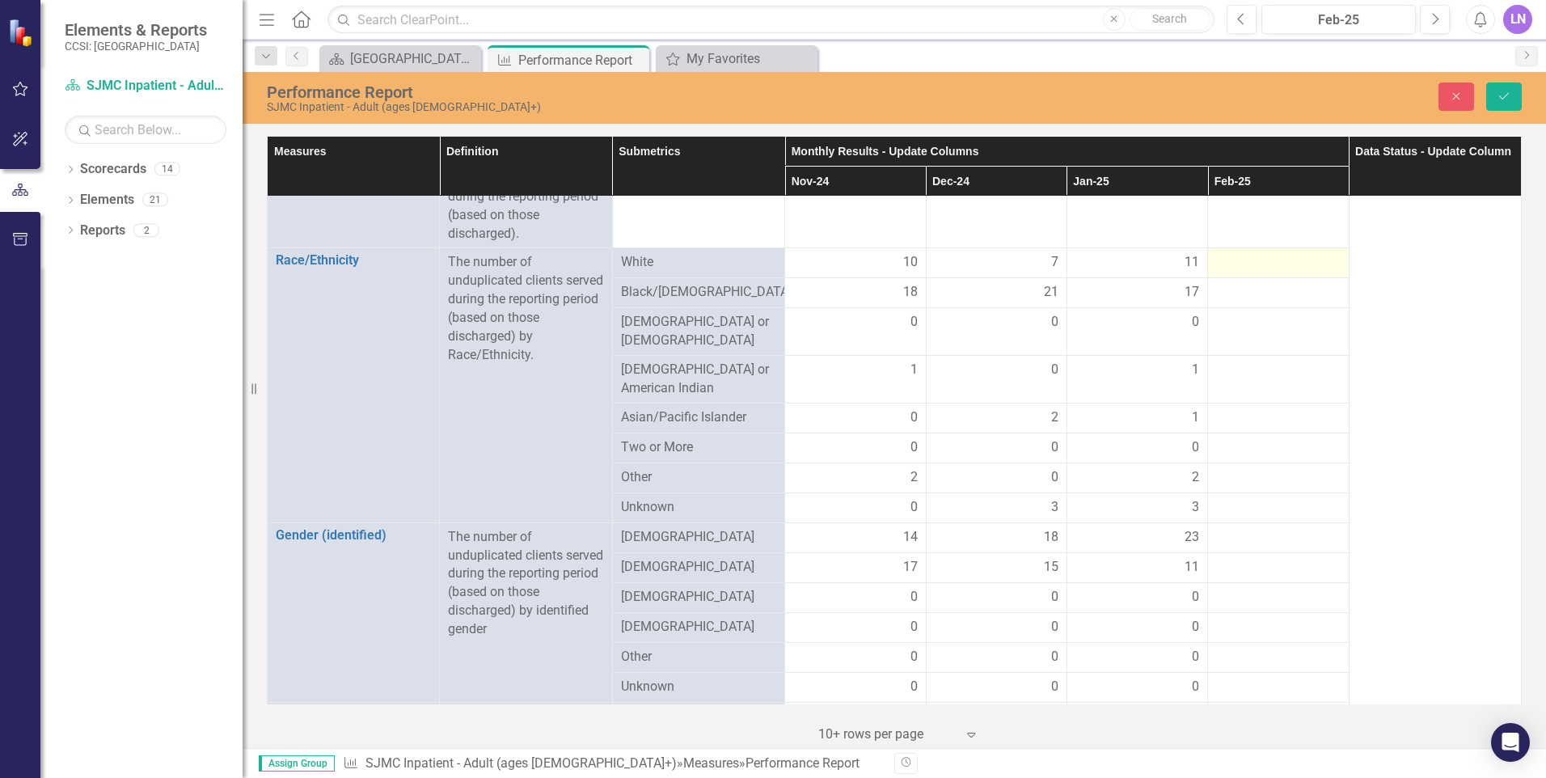
click at [1244, 256] on div at bounding box center [1278, 262] width 124 height 19
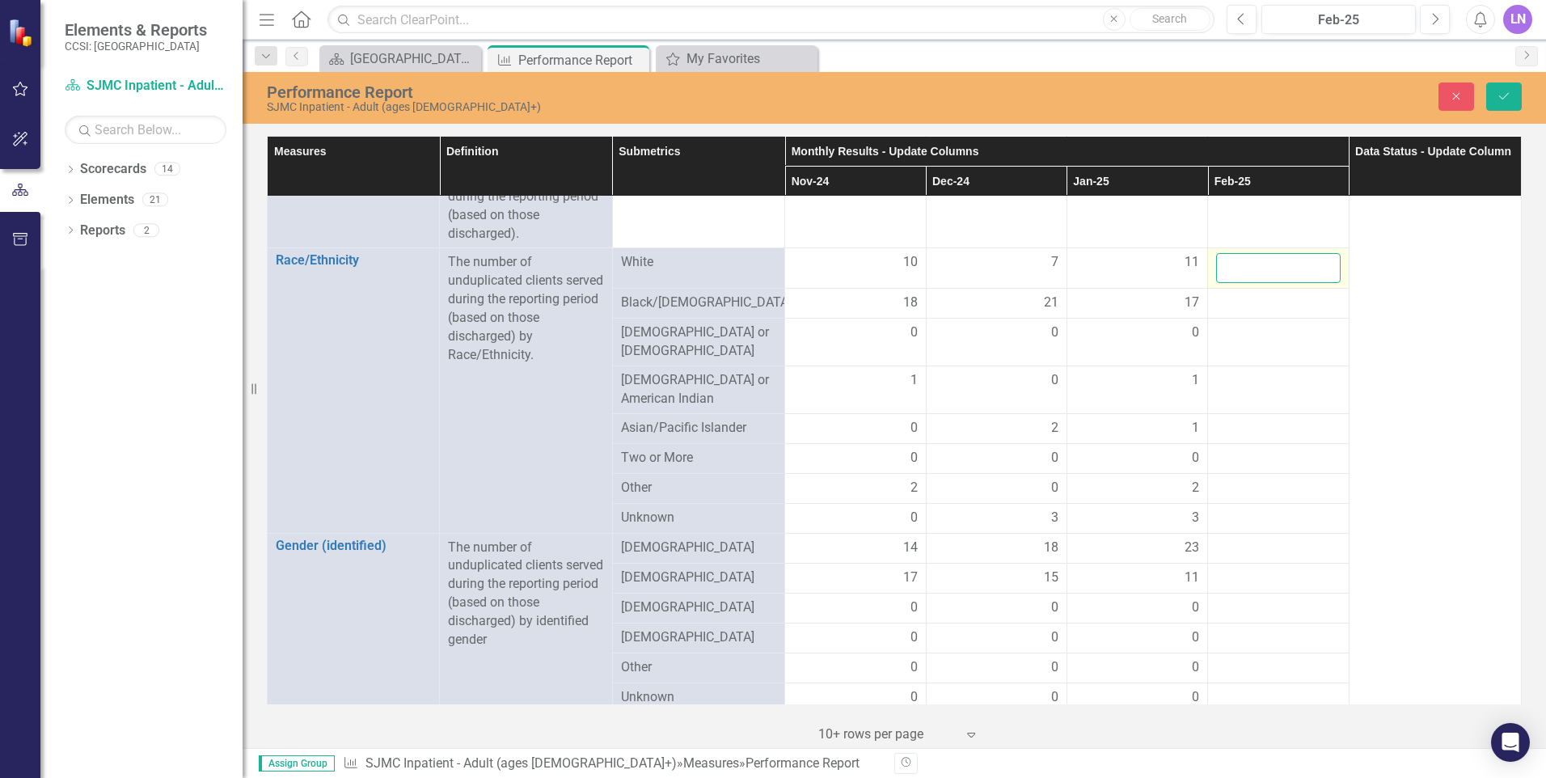
drag, startPoint x: 1244, startPoint y: 256, endPoint x: 1244, endPoint y: 266, distance: 10.5
click at [1244, 266] on input "number" at bounding box center [1278, 268] width 124 height 30
type input "9"
click at [1246, 303] on div at bounding box center [1278, 303] width 124 height 19
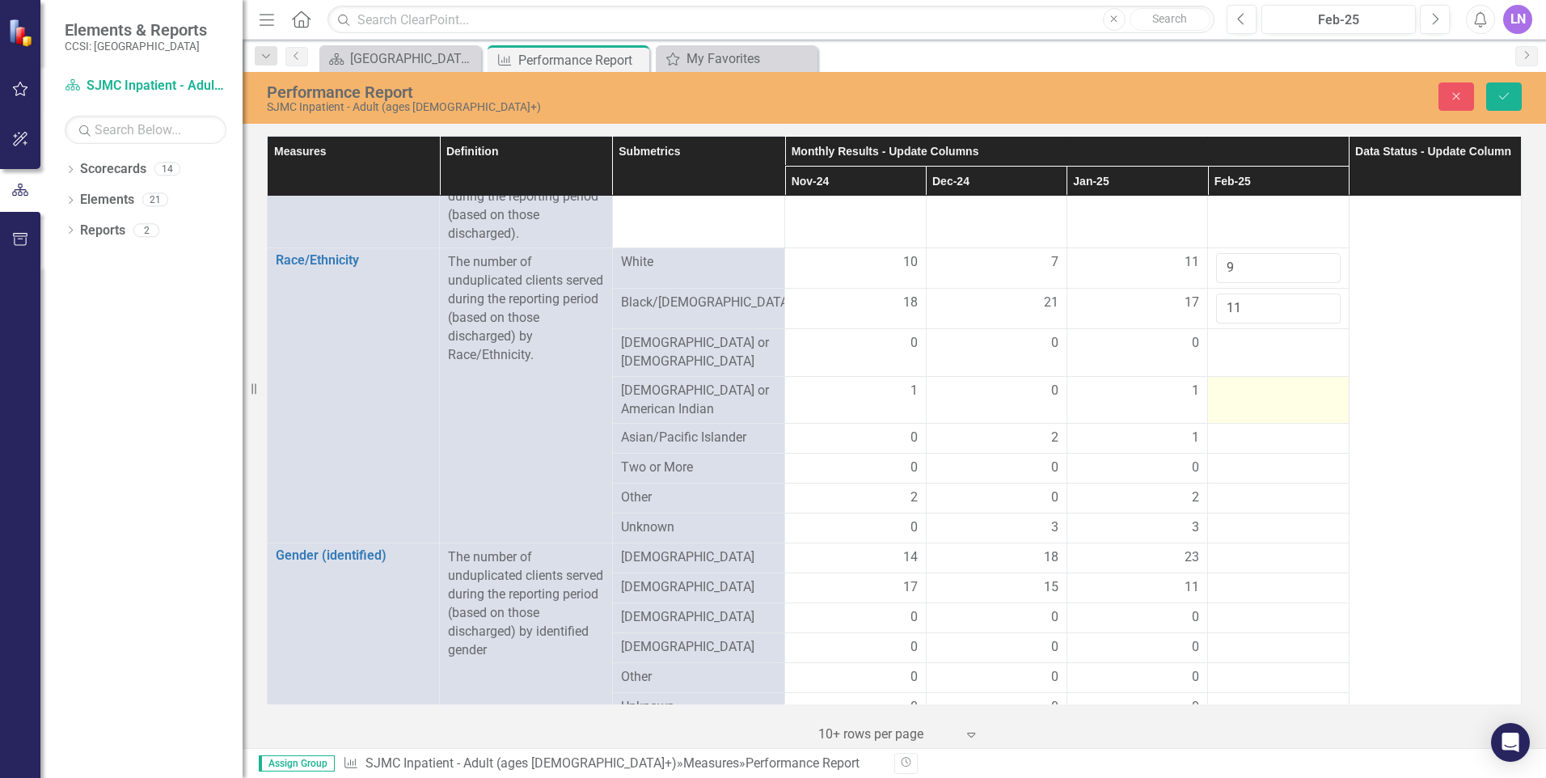
type input "11"
click at [1233, 388] on td at bounding box center [1278, 400] width 141 height 48
drag, startPoint x: 1233, startPoint y: 388, endPoint x: 1227, endPoint y: 378, distance: 11.7
click at [1227, 382] on input "number" at bounding box center [1278, 397] width 124 height 30
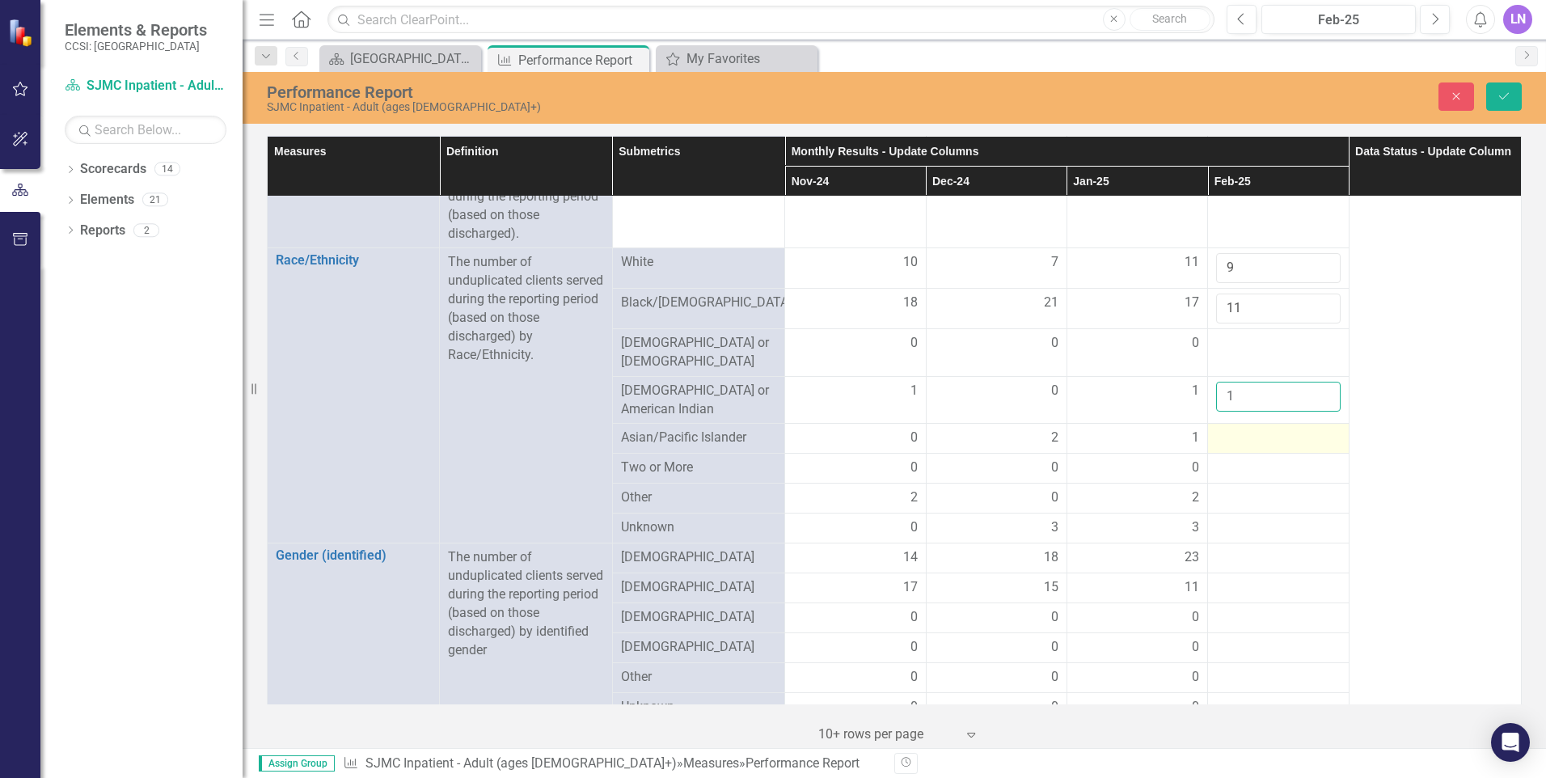
type input "1"
click at [1223, 429] on div at bounding box center [1278, 438] width 124 height 19
click at [1232, 340] on div at bounding box center [1278, 343] width 124 height 19
drag, startPoint x: 1232, startPoint y: 340, endPoint x: 1228, endPoint y: 349, distance: 10.5
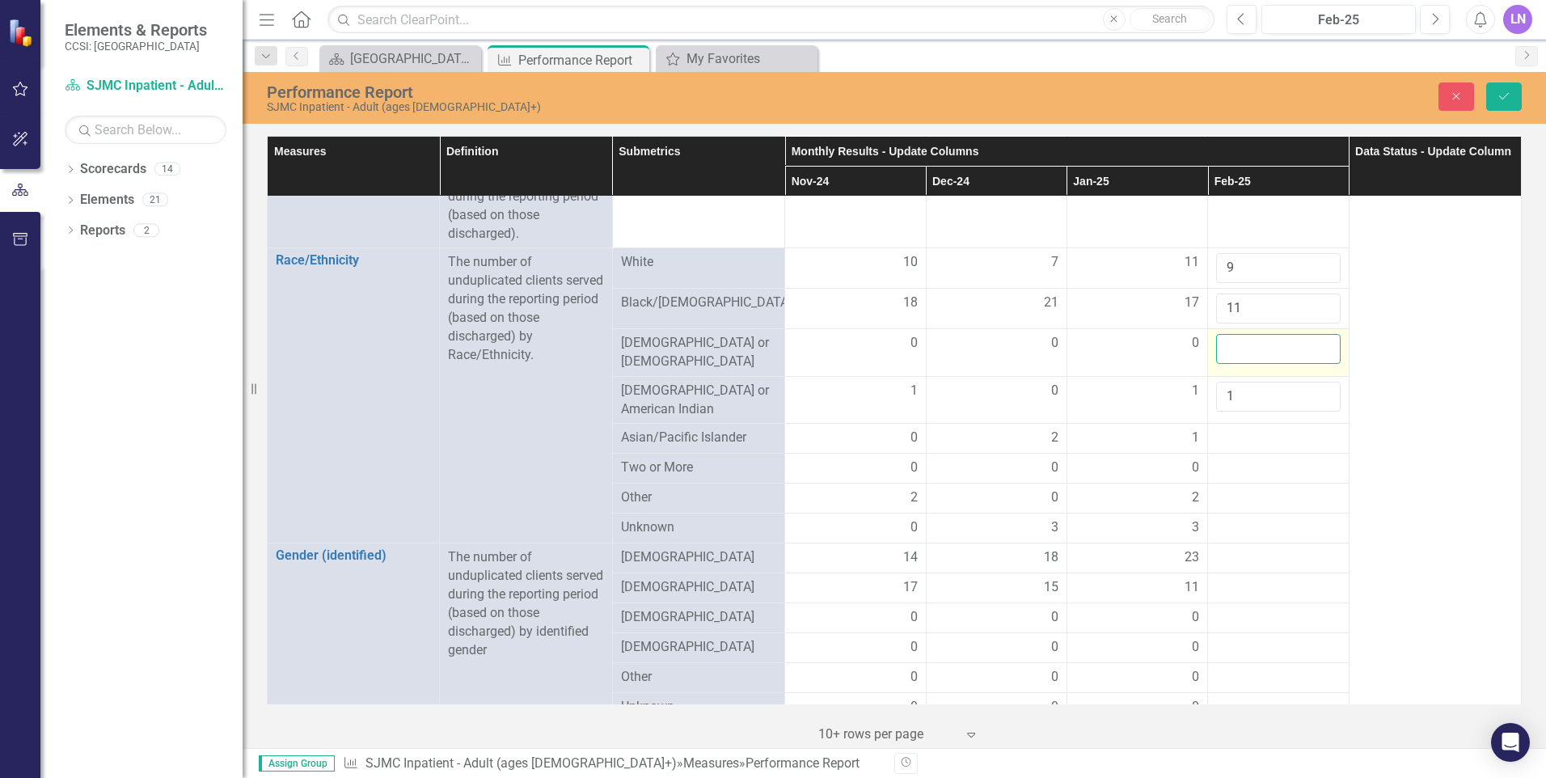
click at [1228, 349] on input "number" at bounding box center [1278, 349] width 124 height 30
type input "0"
click at [1229, 429] on div at bounding box center [1278, 438] width 124 height 19
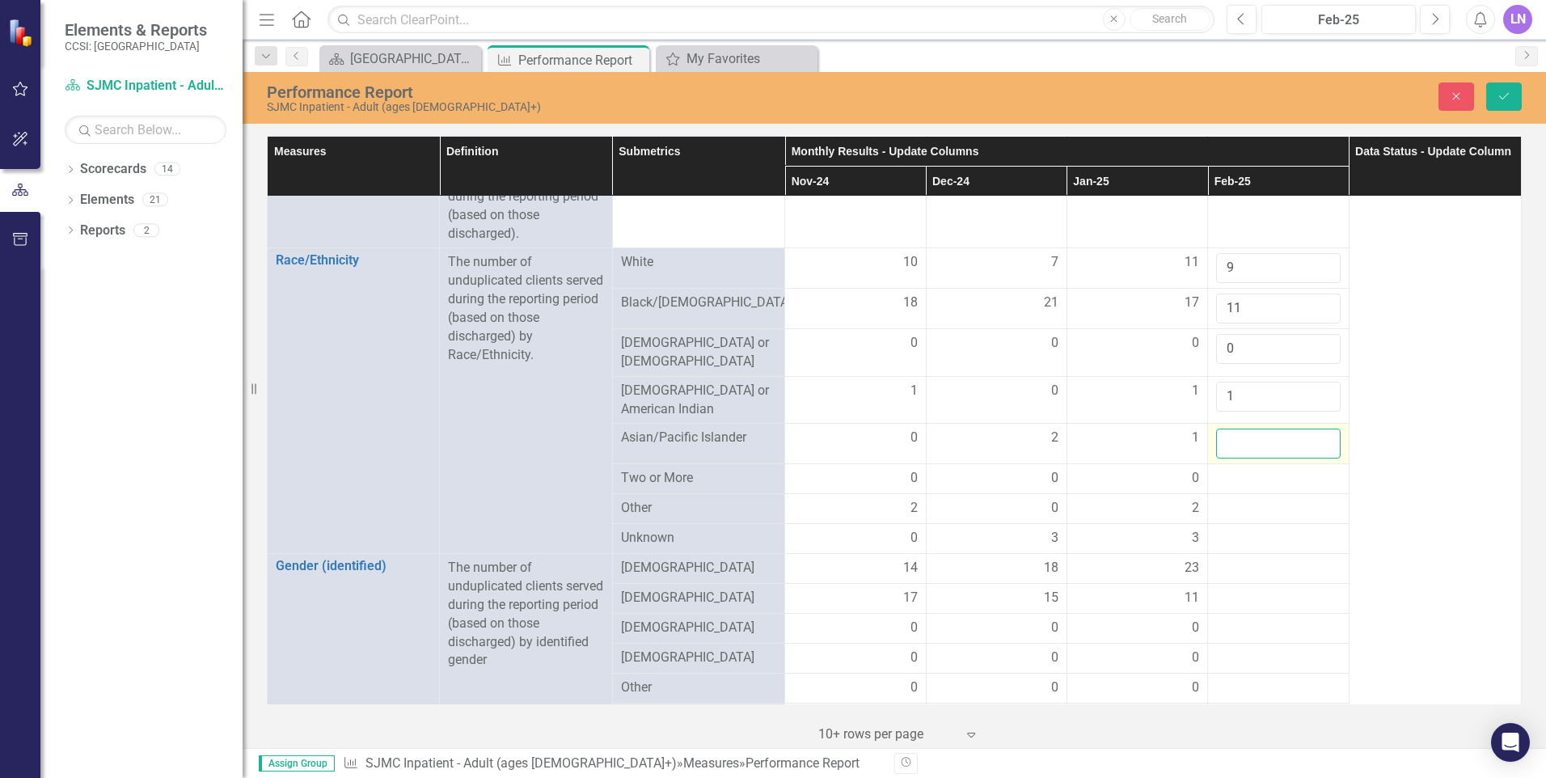
click at [1227, 433] on input "number" at bounding box center [1278, 444] width 124 height 30
type input "0"
click at [1224, 469] on div at bounding box center [1278, 478] width 124 height 19
click at [1223, 469] on div at bounding box center [1278, 478] width 124 height 19
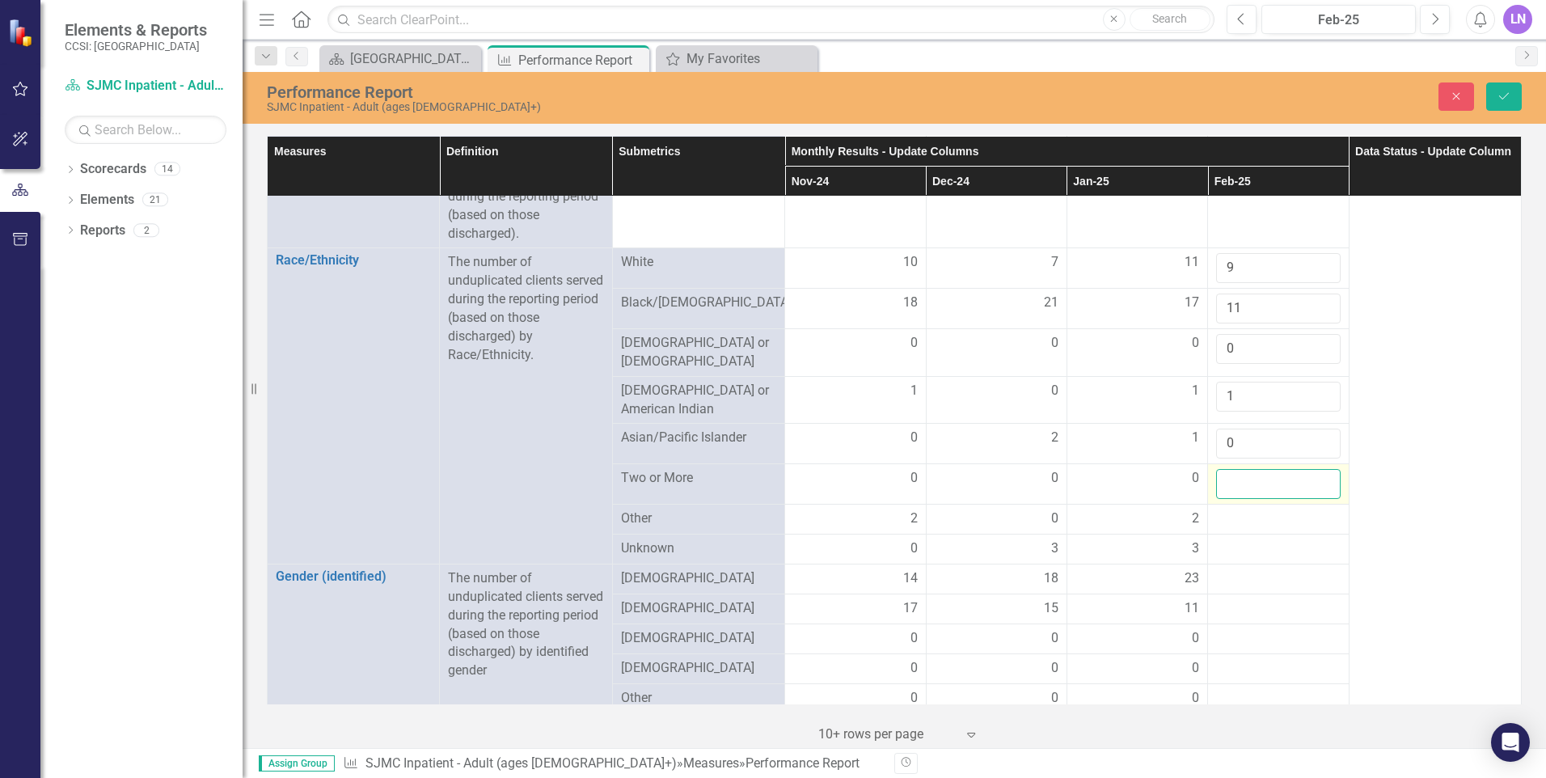
drag, startPoint x: 1223, startPoint y: 465, endPoint x: 1228, endPoint y: 479, distance: 14.6
click at [1228, 479] on input "number" at bounding box center [1278, 484] width 124 height 30
type input "0"
click at [1221, 509] on div at bounding box center [1278, 518] width 124 height 19
click at [1228, 510] on div at bounding box center [1278, 518] width 124 height 19
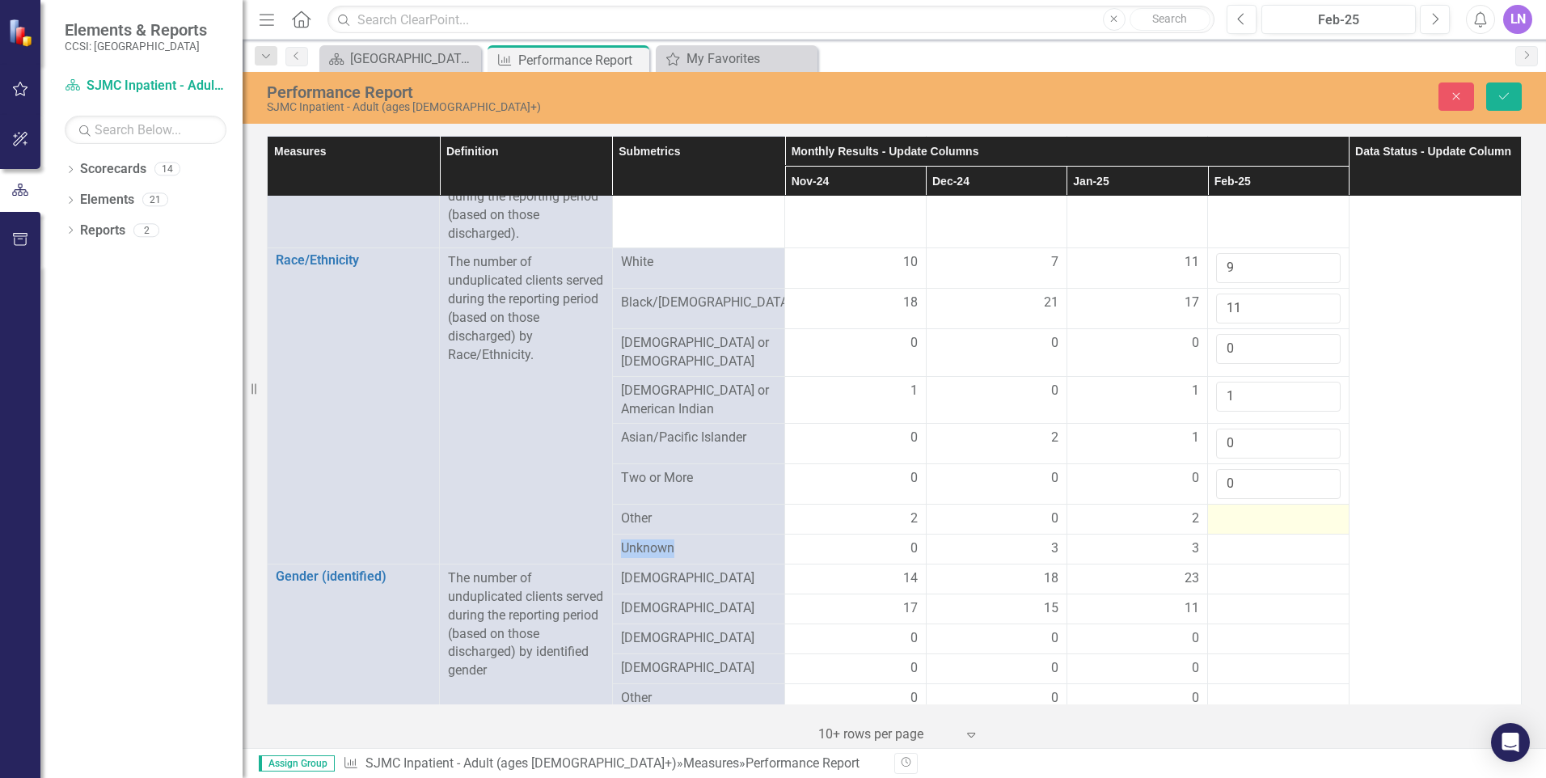
click at [1228, 510] on div at bounding box center [1278, 518] width 124 height 19
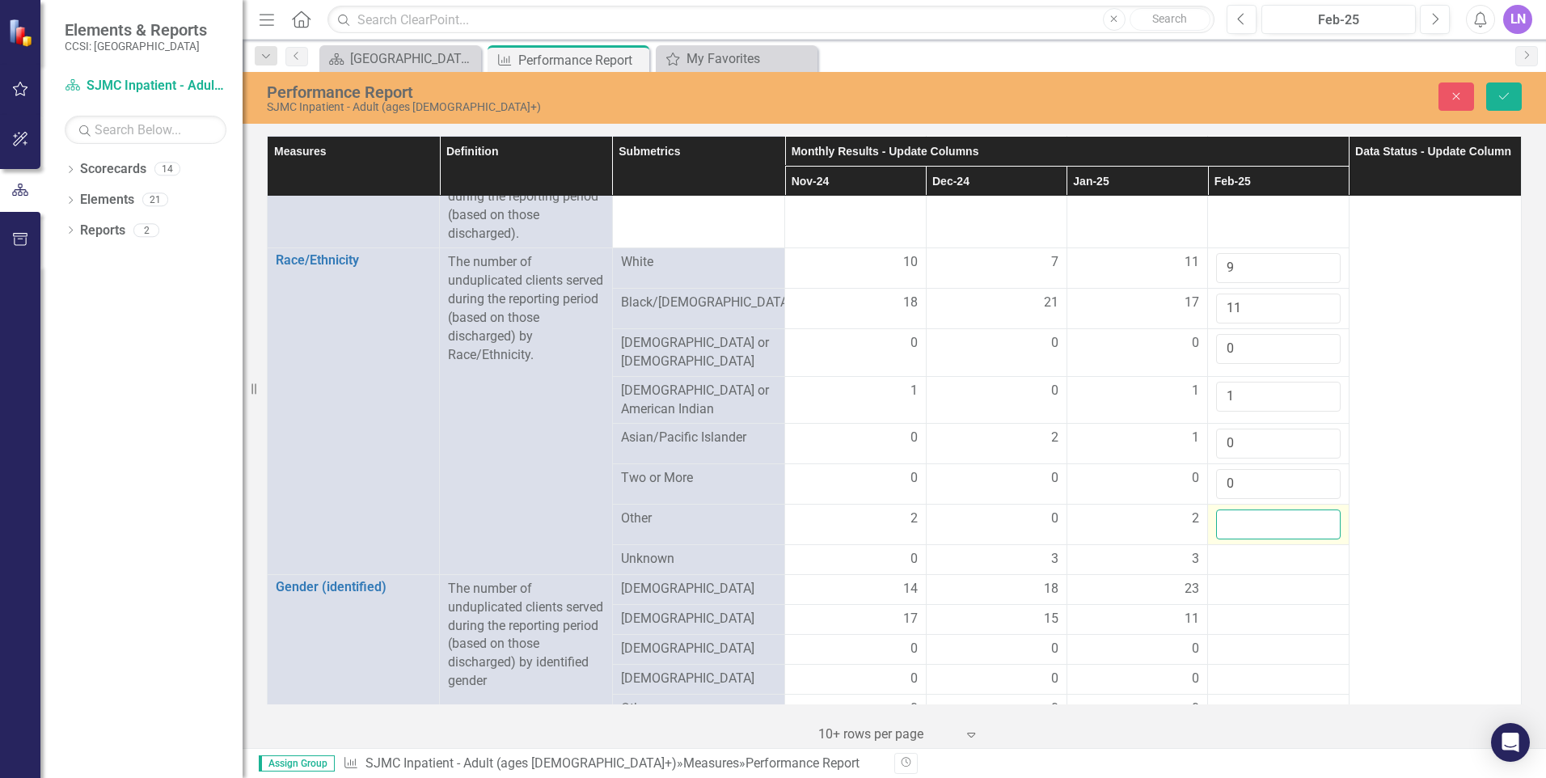
click at [1228, 510] on input "number" at bounding box center [1278, 524] width 124 height 30
type input "0"
click at [1216, 550] on div at bounding box center [1278, 559] width 124 height 19
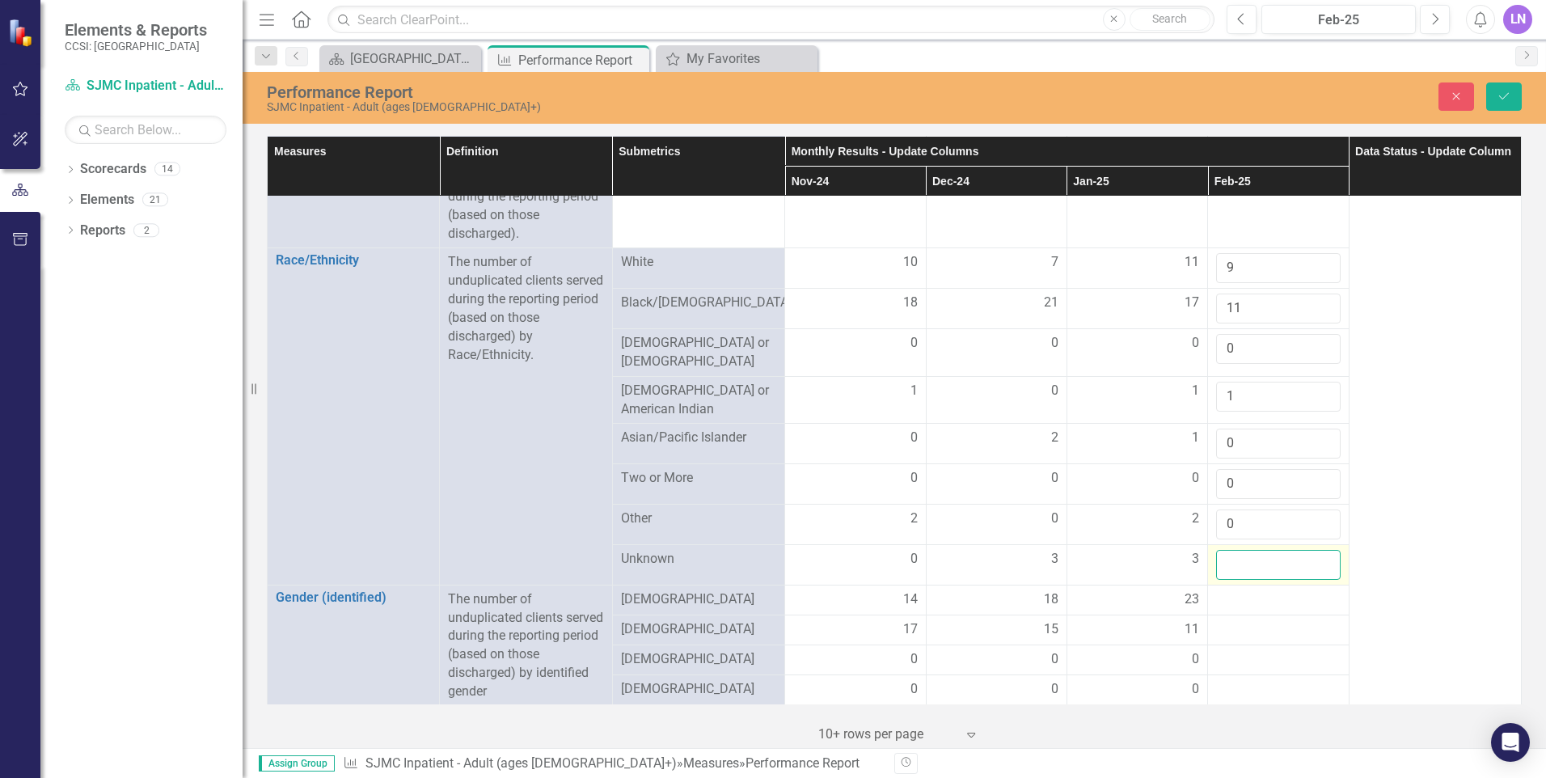
drag, startPoint x: 1211, startPoint y: 548, endPoint x: 1227, endPoint y: 553, distance: 16.9
click at [1227, 553] on input "number" at bounding box center [1278, 565] width 124 height 30
type input "4"
click at [1246, 306] on input "11" at bounding box center [1278, 309] width 124 height 30
type input "1"
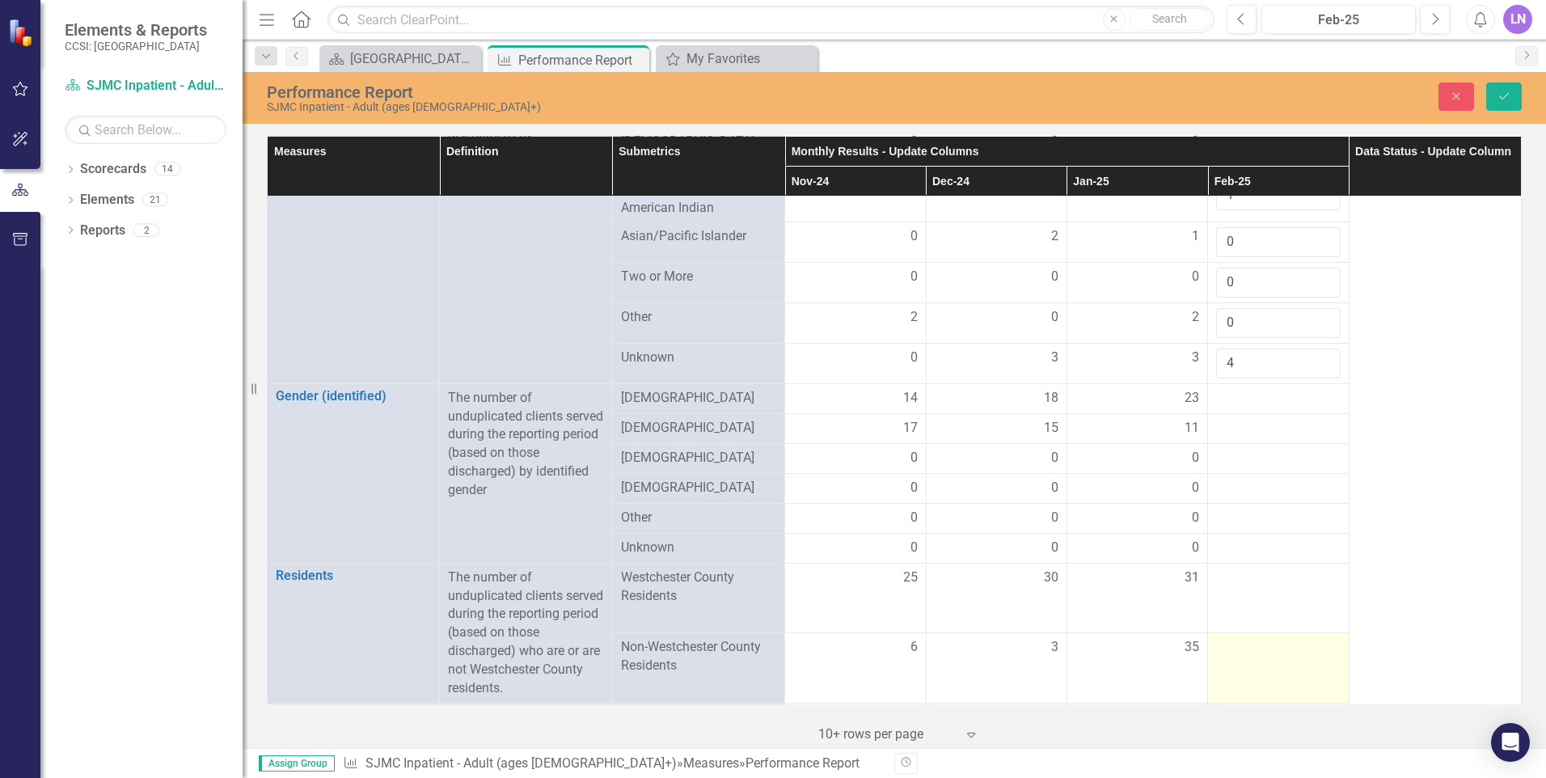
scroll to position [566, 0]
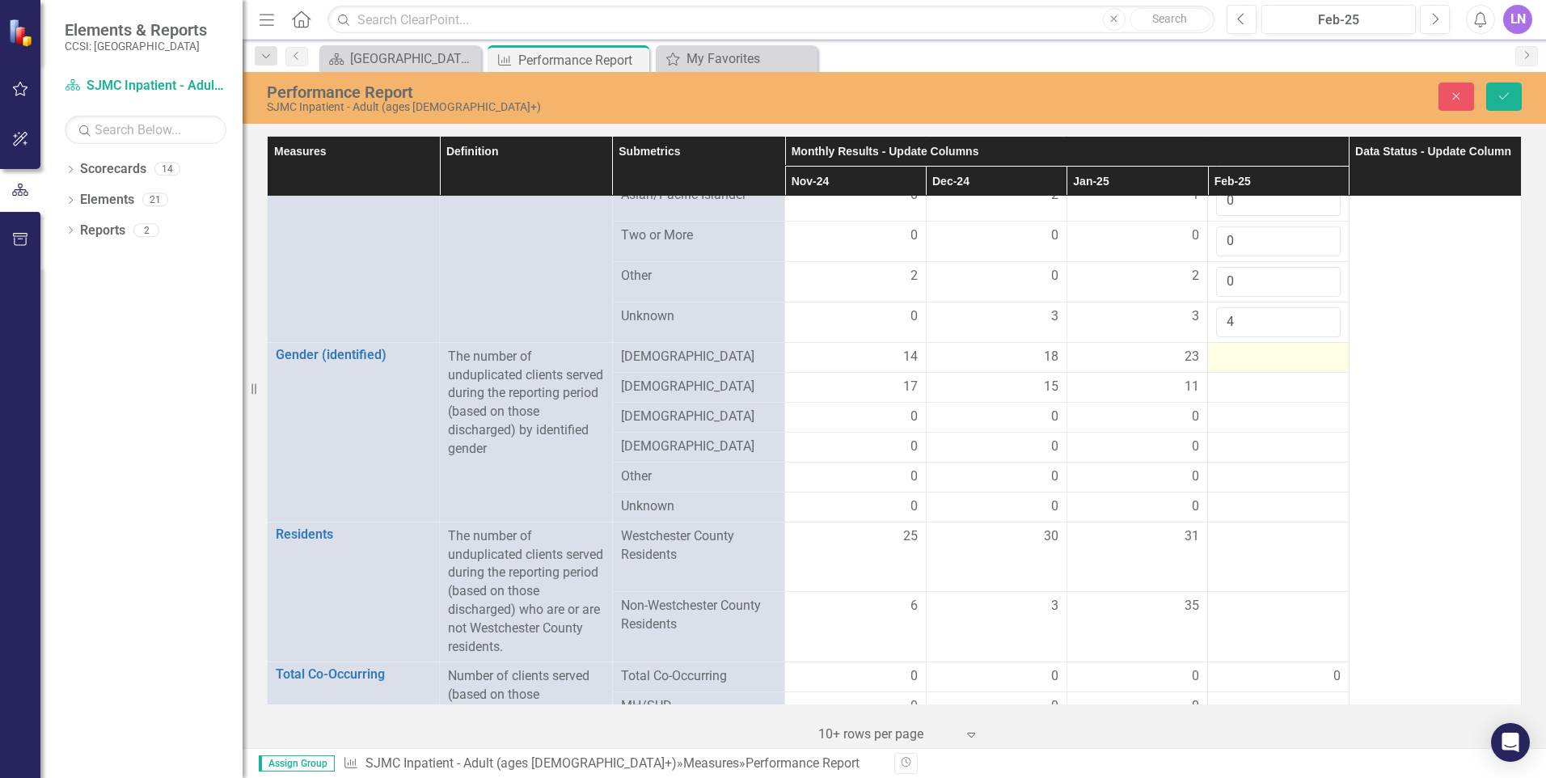
type input "24"
click at [1250, 348] on div at bounding box center [1278, 357] width 124 height 19
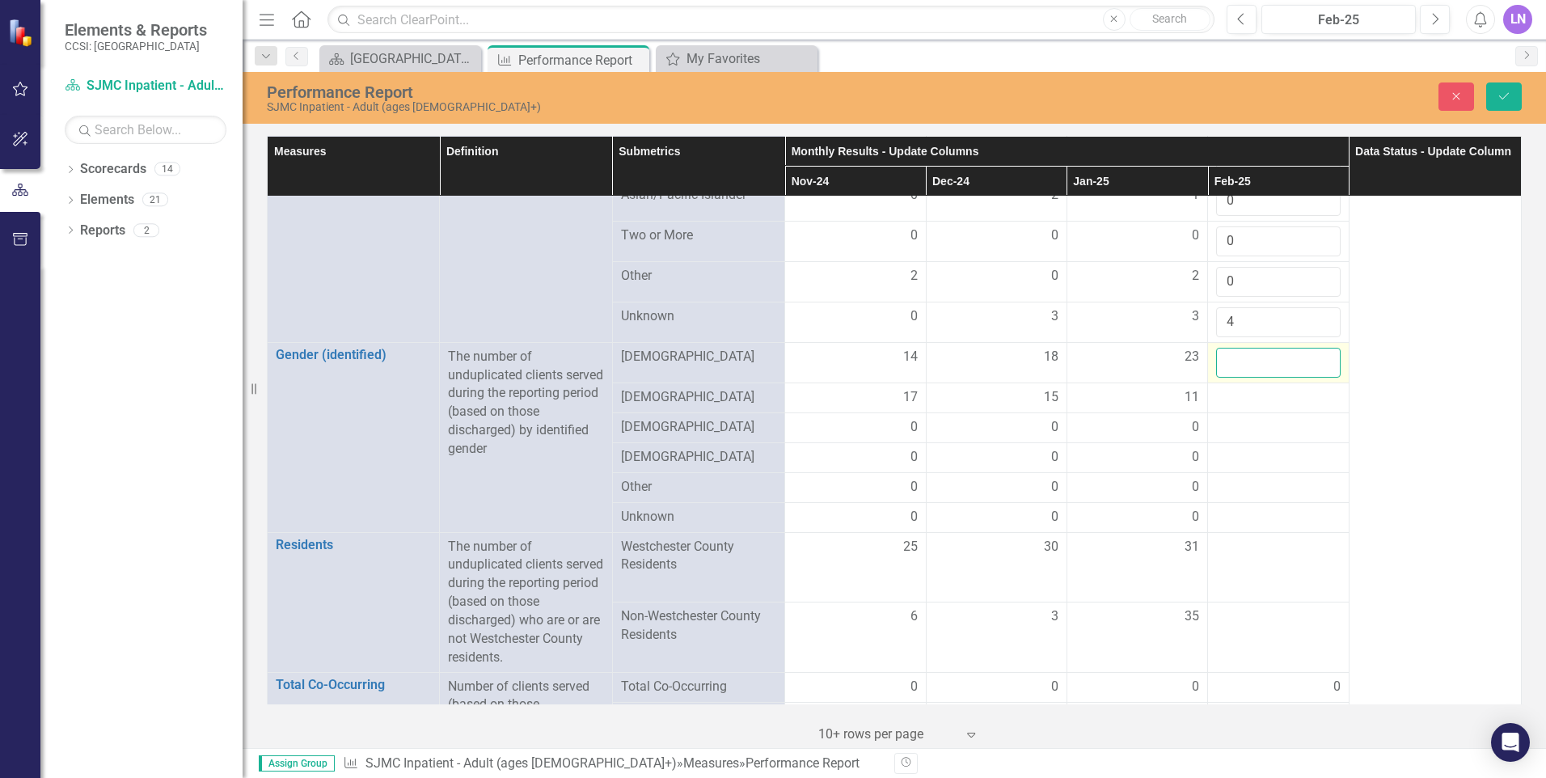
drag, startPoint x: 1250, startPoint y: 345, endPoint x: 1242, endPoint y: 352, distance: 10.4
click at [1242, 352] on input "number" at bounding box center [1278, 363] width 124 height 30
type input "24"
click at [1254, 388] on div at bounding box center [1278, 397] width 124 height 19
click at [1248, 388] on div at bounding box center [1278, 397] width 124 height 19
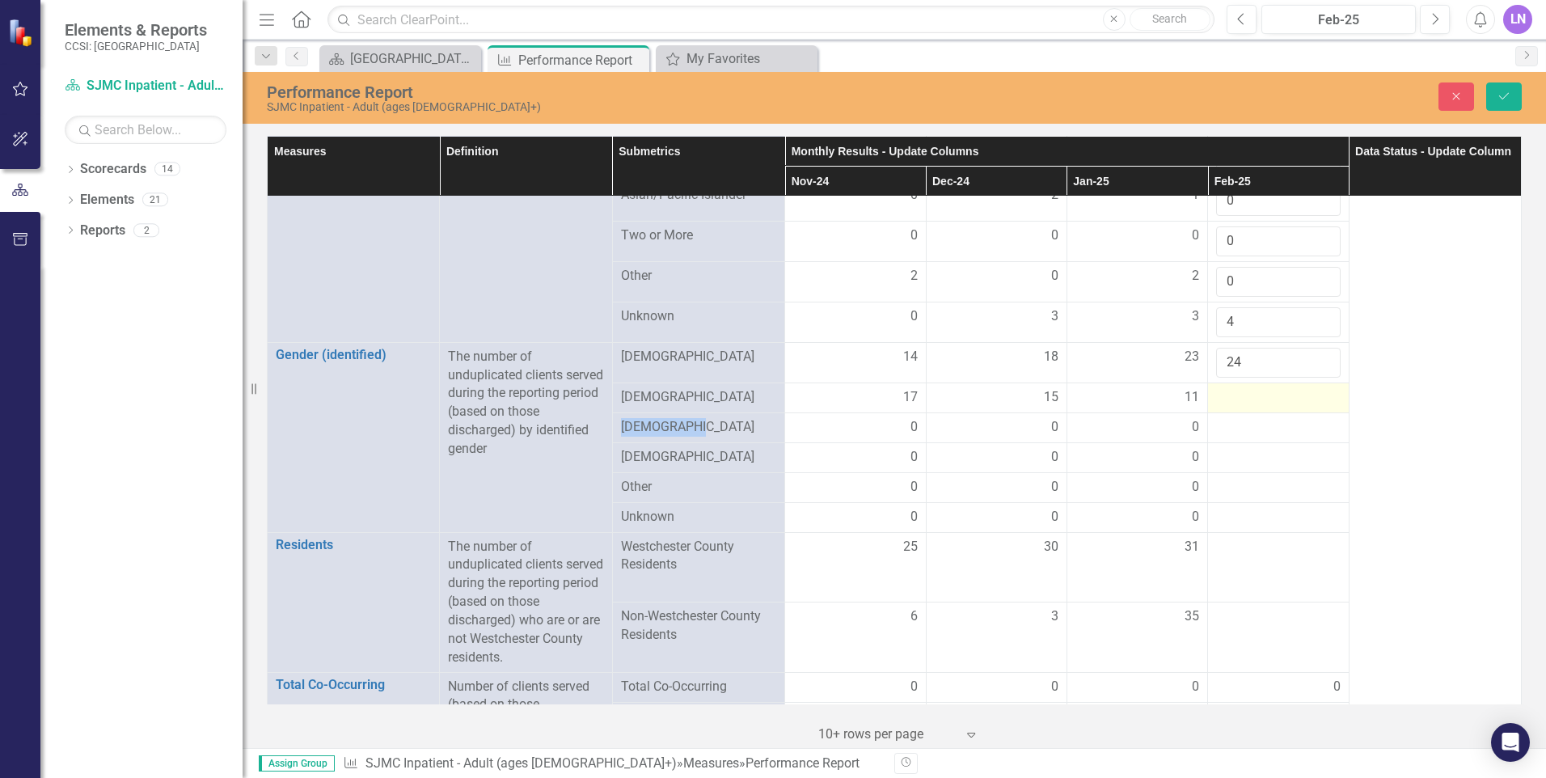
click at [1248, 388] on div at bounding box center [1278, 397] width 124 height 19
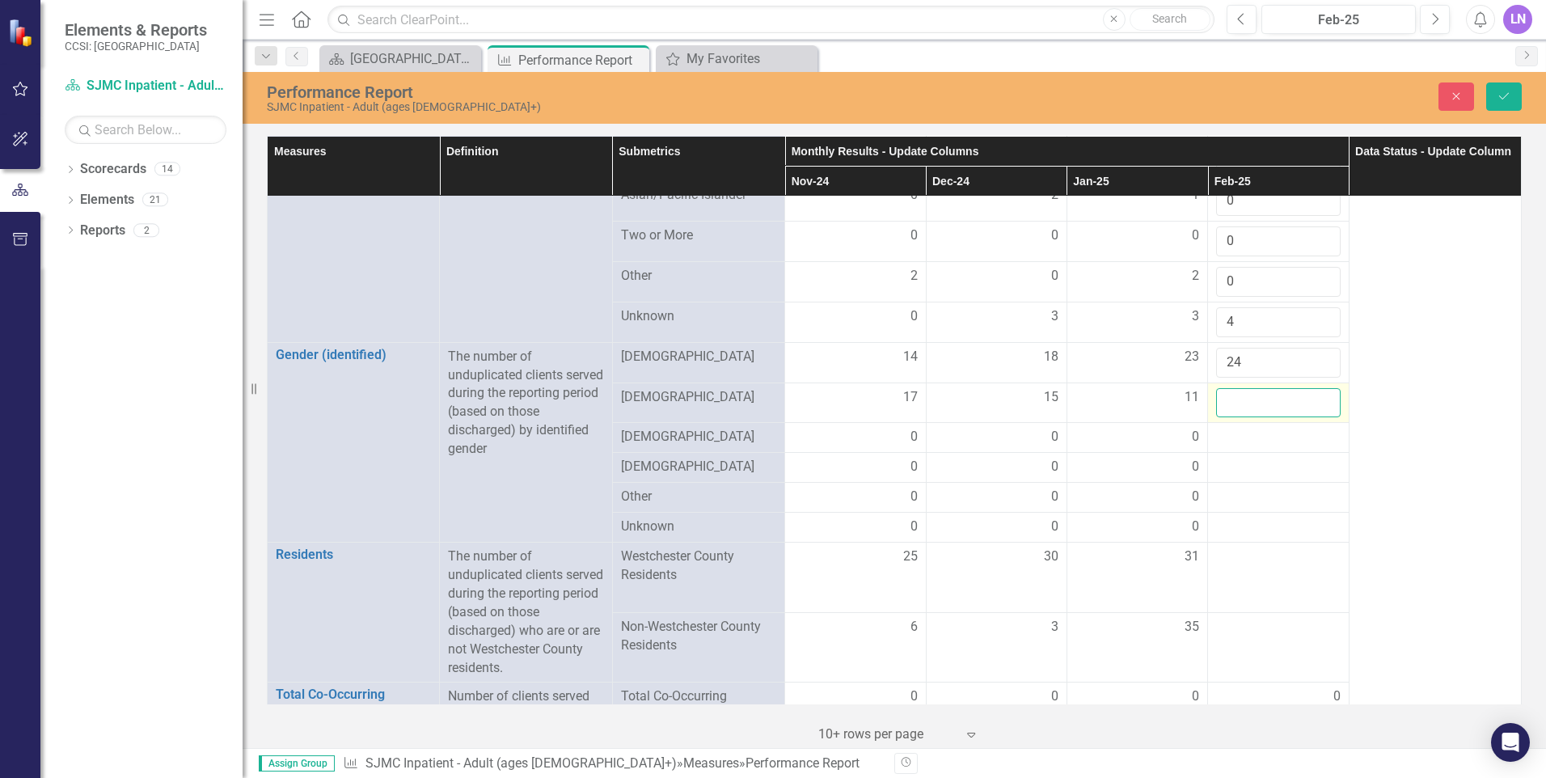
drag, startPoint x: 1248, startPoint y: 388, endPoint x: 1234, endPoint y: 400, distance: 18.9
click at [1234, 400] on input "number" at bounding box center [1278, 403] width 124 height 30
type input "14"
click at [1526, 240] on div "Measures Definition Submetrics Monthly Results - Update Columns Data Status - U…" at bounding box center [894, 440] width 1303 height 616
click at [1233, 429] on div at bounding box center [1278, 437] width 124 height 19
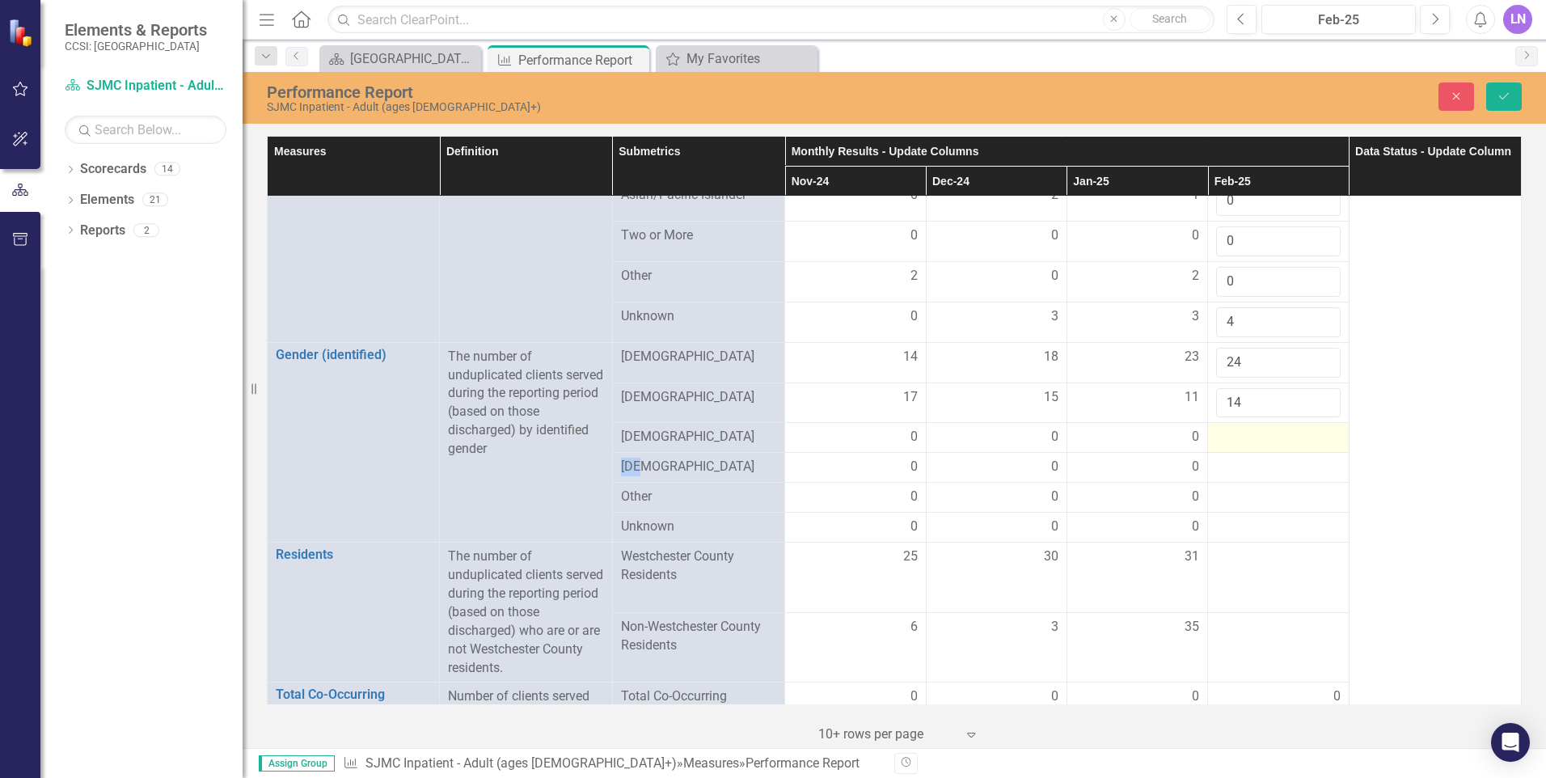
click at [1233, 429] on div at bounding box center [1278, 437] width 124 height 19
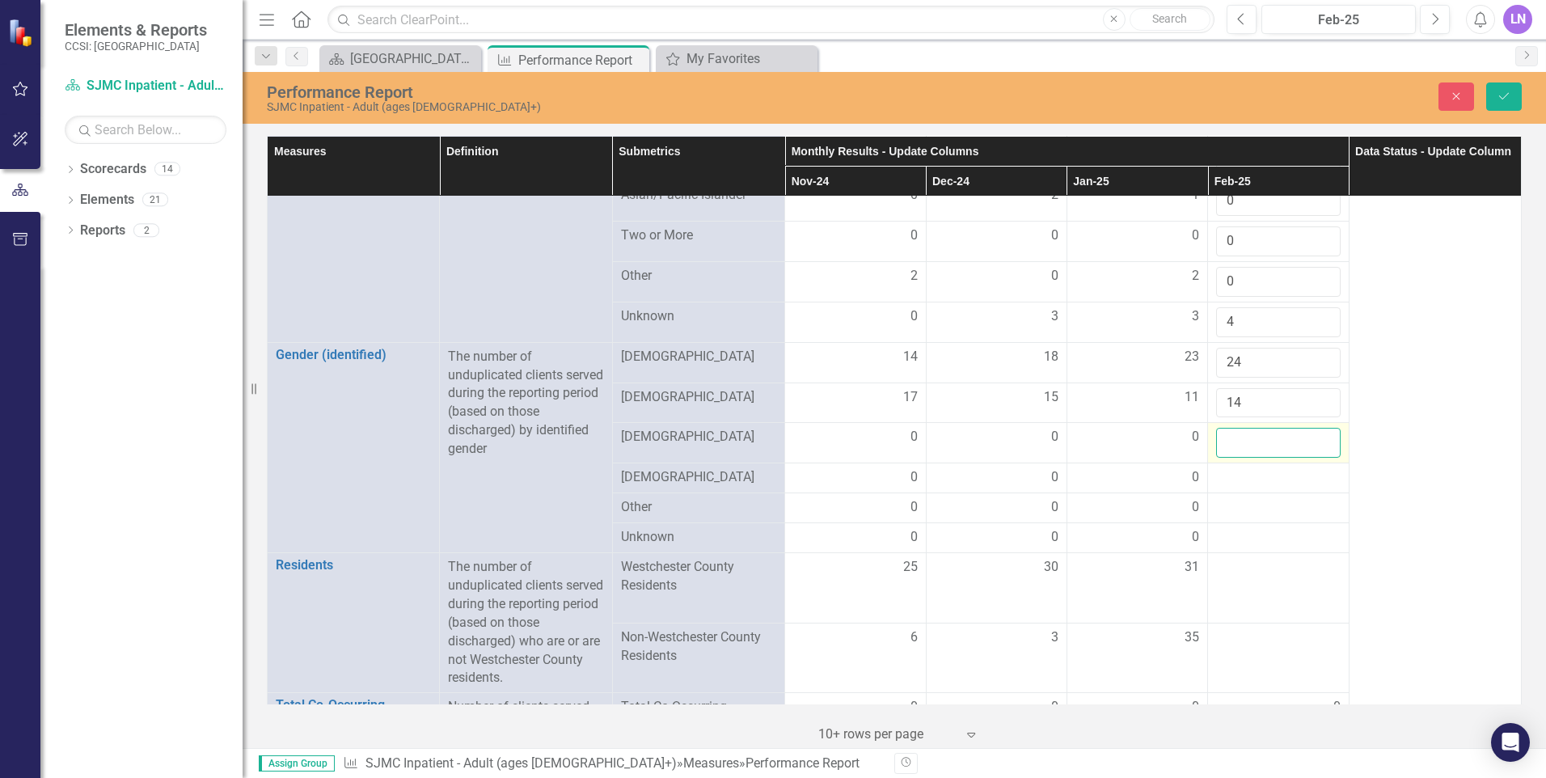
drag, startPoint x: 1233, startPoint y: 429, endPoint x: 1227, endPoint y: 434, distance: 8.6
click at [1227, 434] on input "number" at bounding box center [1278, 443] width 124 height 30
type input "0"
click at [1229, 471] on div at bounding box center [1278, 477] width 124 height 19
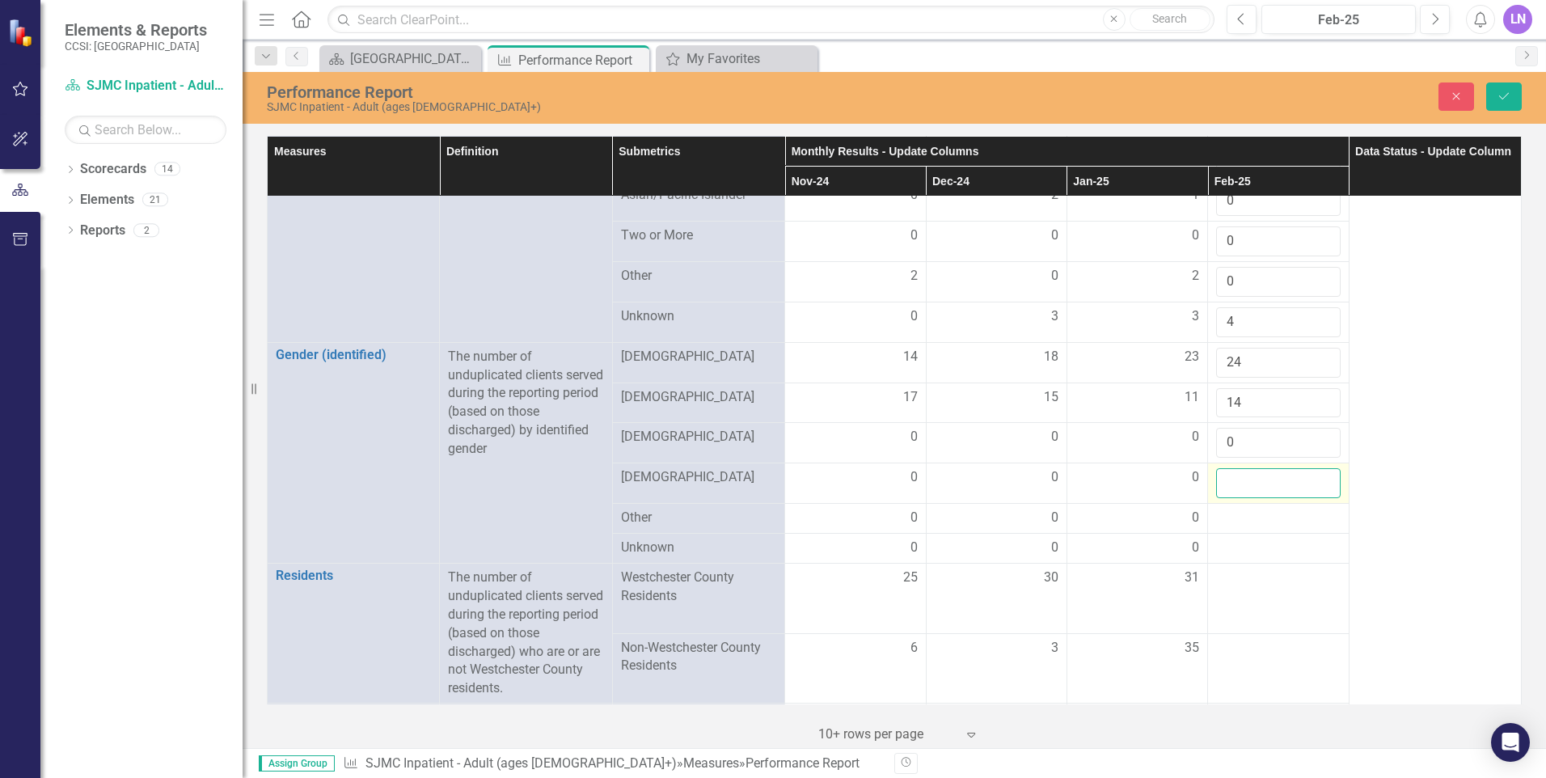
click at [1228, 478] on input "number" at bounding box center [1278, 483] width 124 height 30
type input "0"
click at [1231, 513] on div at bounding box center [1278, 518] width 124 height 19
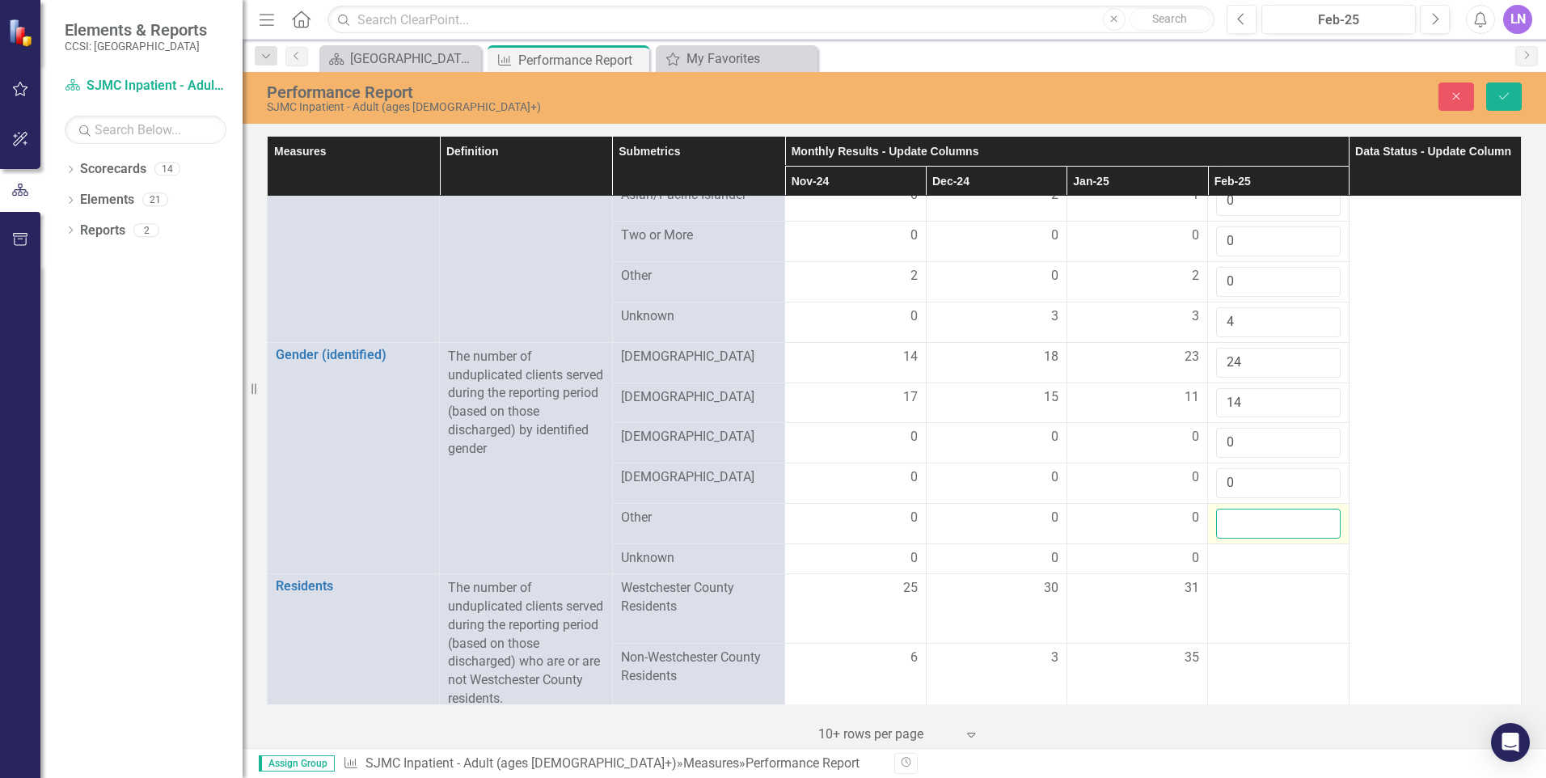
click at [1230, 518] on input "number" at bounding box center [1278, 524] width 124 height 30
type input "0"
click at [1232, 549] on div at bounding box center [1278, 558] width 124 height 19
drag, startPoint x: 1232, startPoint y: 548, endPoint x: 1235, endPoint y: 558, distance: 10.0
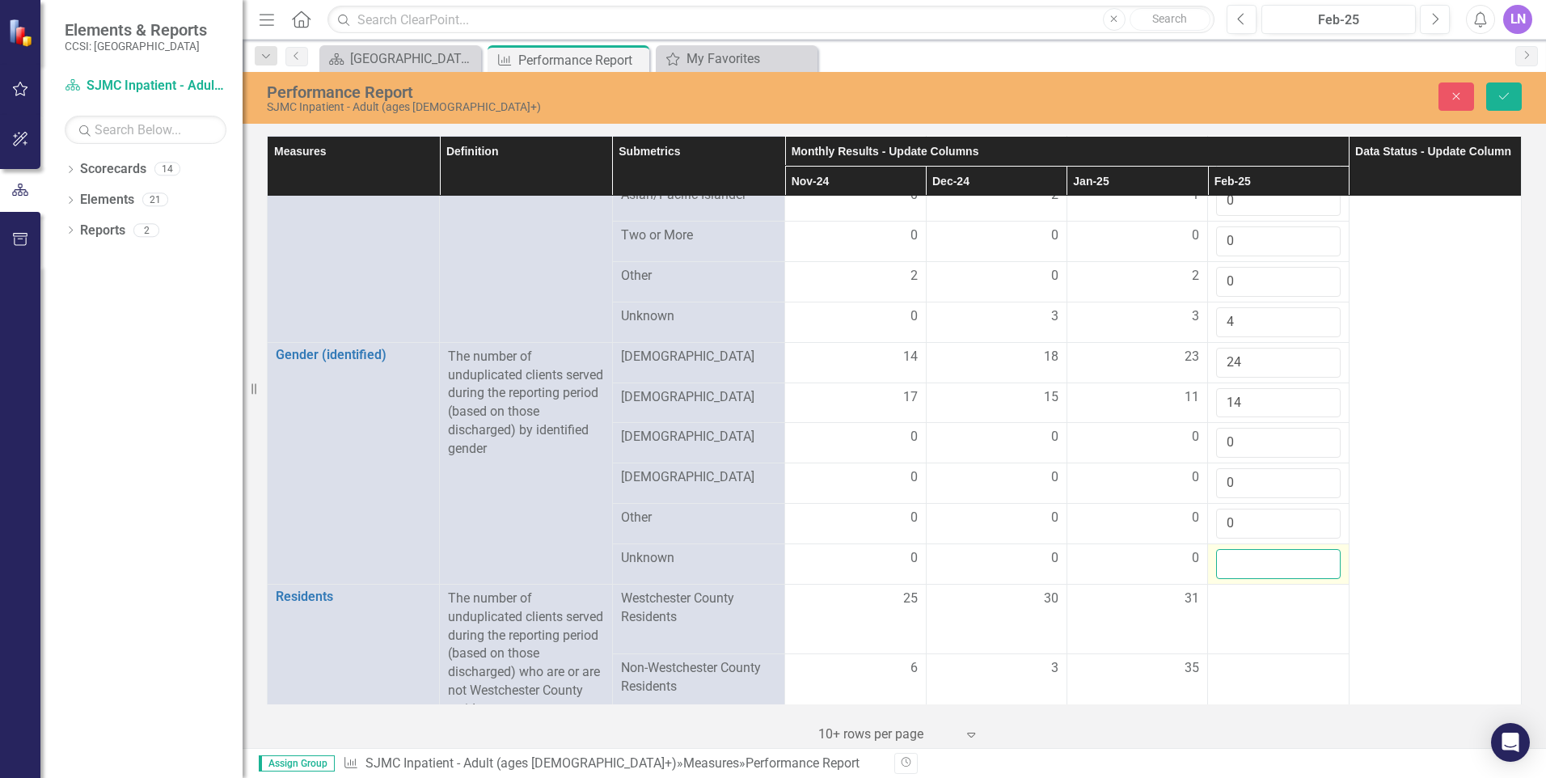
click at [1235, 558] on input "number" at bounding box center [1278, 564] width 124 height 30
type input "0"
click at [1237, 603] on td at bounding box center [1278, 619] width 141 height 70
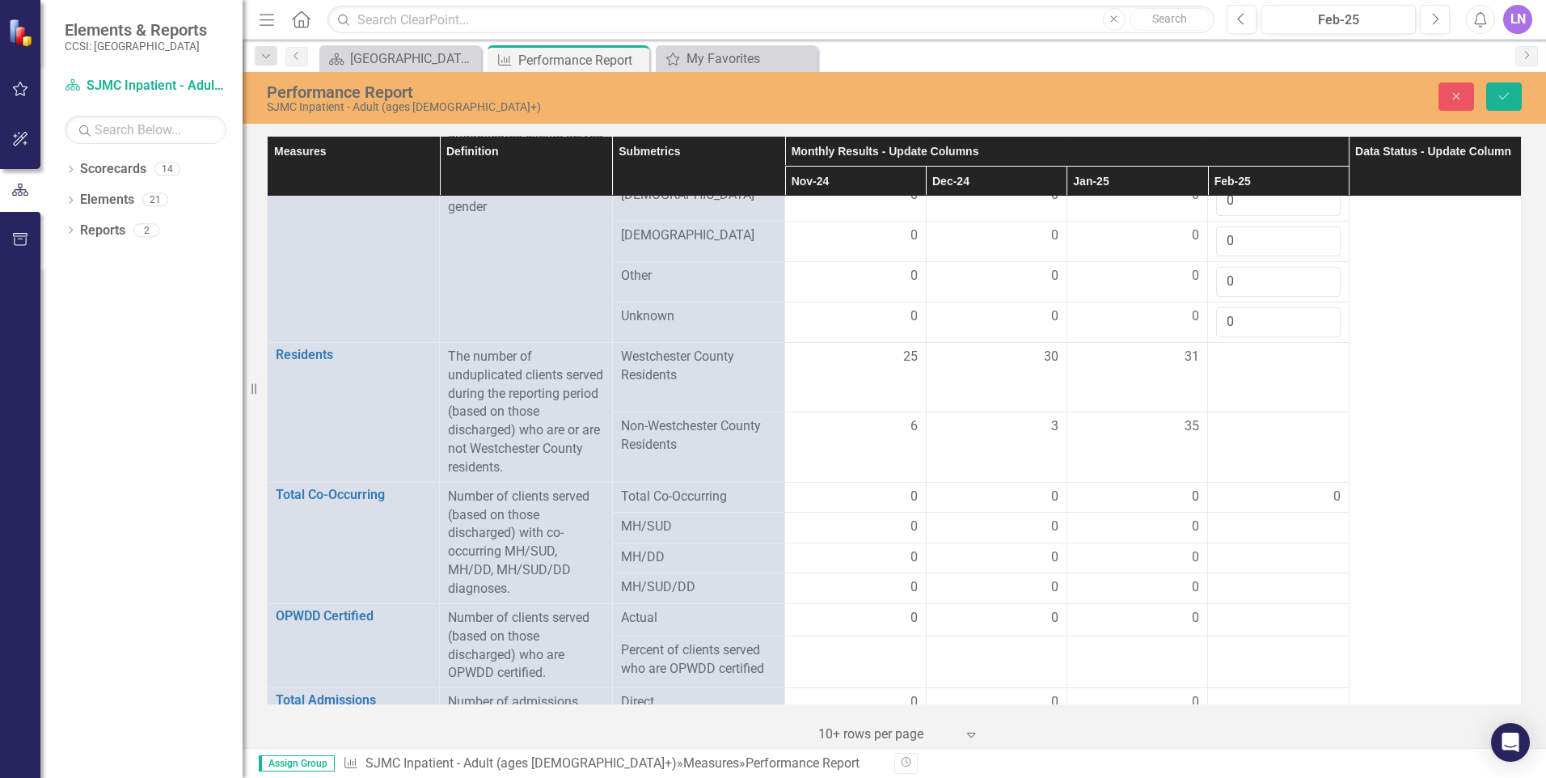
scroll to position [809, 0]
click at [1283, 367] on td at bounding box center [1278, 376] width 141 height 70
click at [1282, 367] on td at bounding box center [1278, 376] width 141 height 70
drag, startPoint x: 1282, startPoint y: 367, endPoint x: 1241, endPoint y: 353, distance: 43.5
click at [1241, 353] on input "number" at bounding box center [1278, 362] width 124 height 30
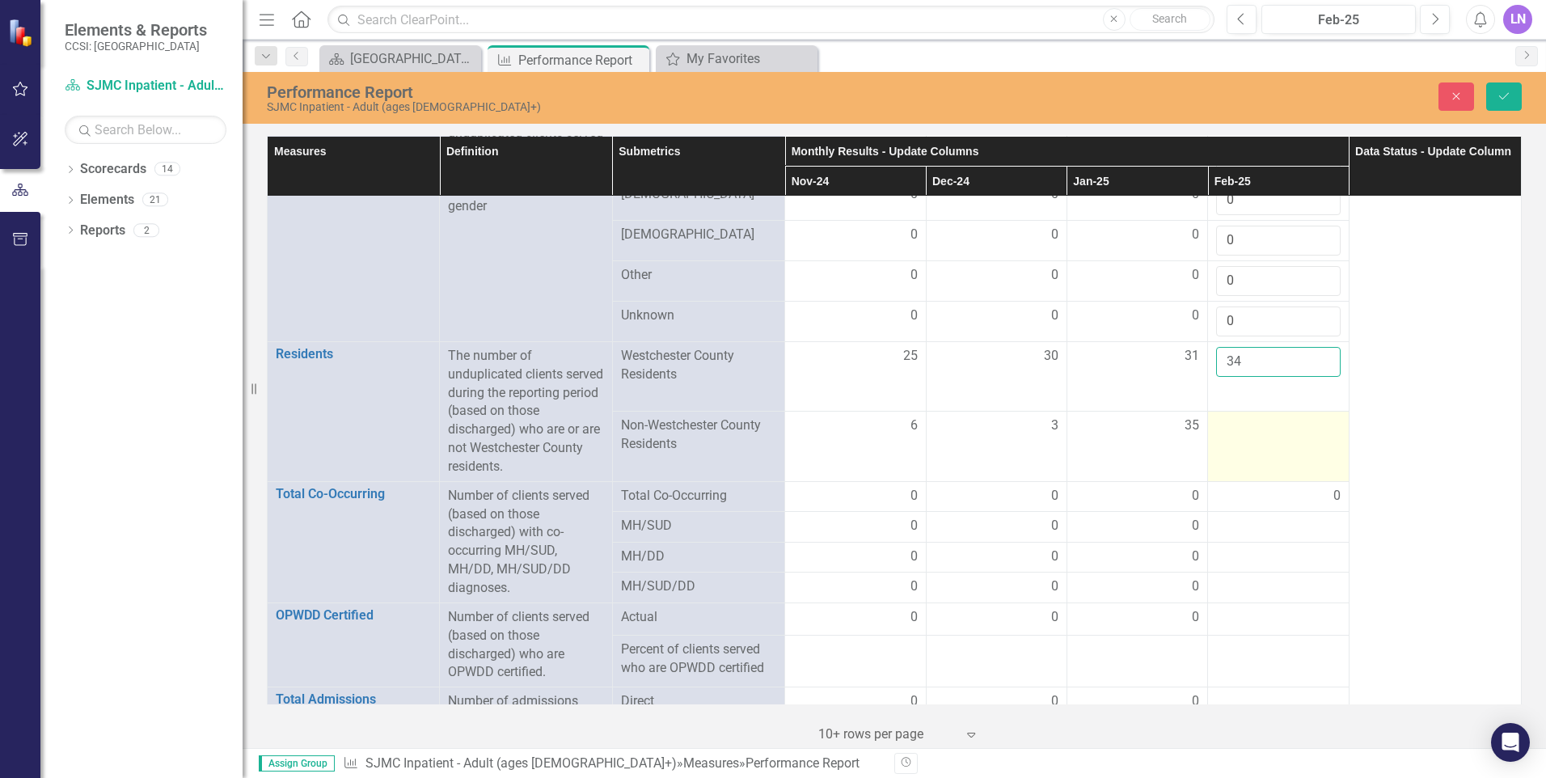
type input "34"
click at [1244, 437] on td at bounding box center [1278, 447] width 141 height 70
drag, startPoint x: 1244, startPoint y: 437, endPoint x: 1229, endPoint y: 427, distance: 18.6
click at [1229, 427] on input "number" at bounding box center [1278, 431] width 124 height 30
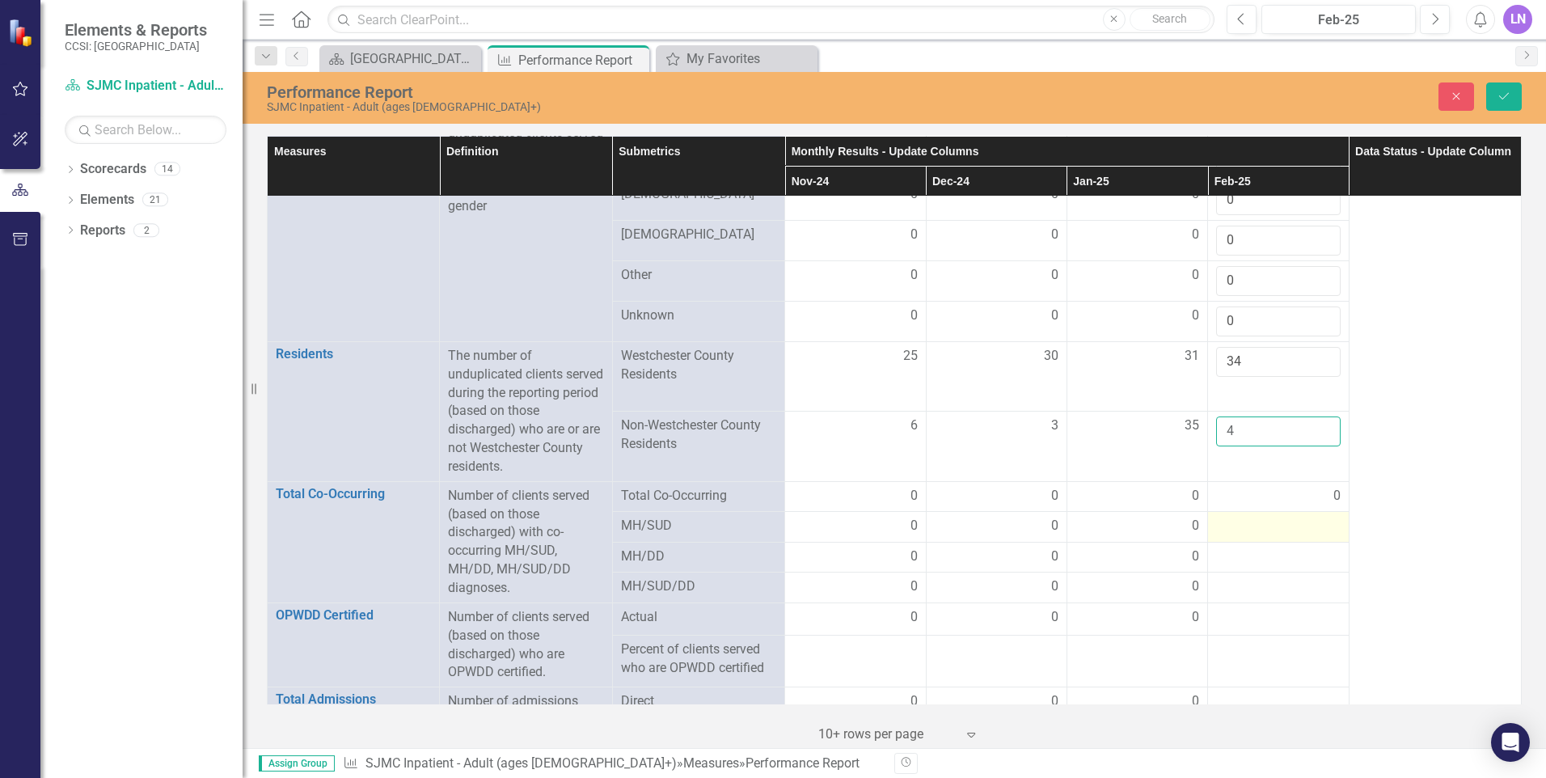
type input "4"
click at [1275, 522] on div at bounding box center [1278, 526] width 124 height 19
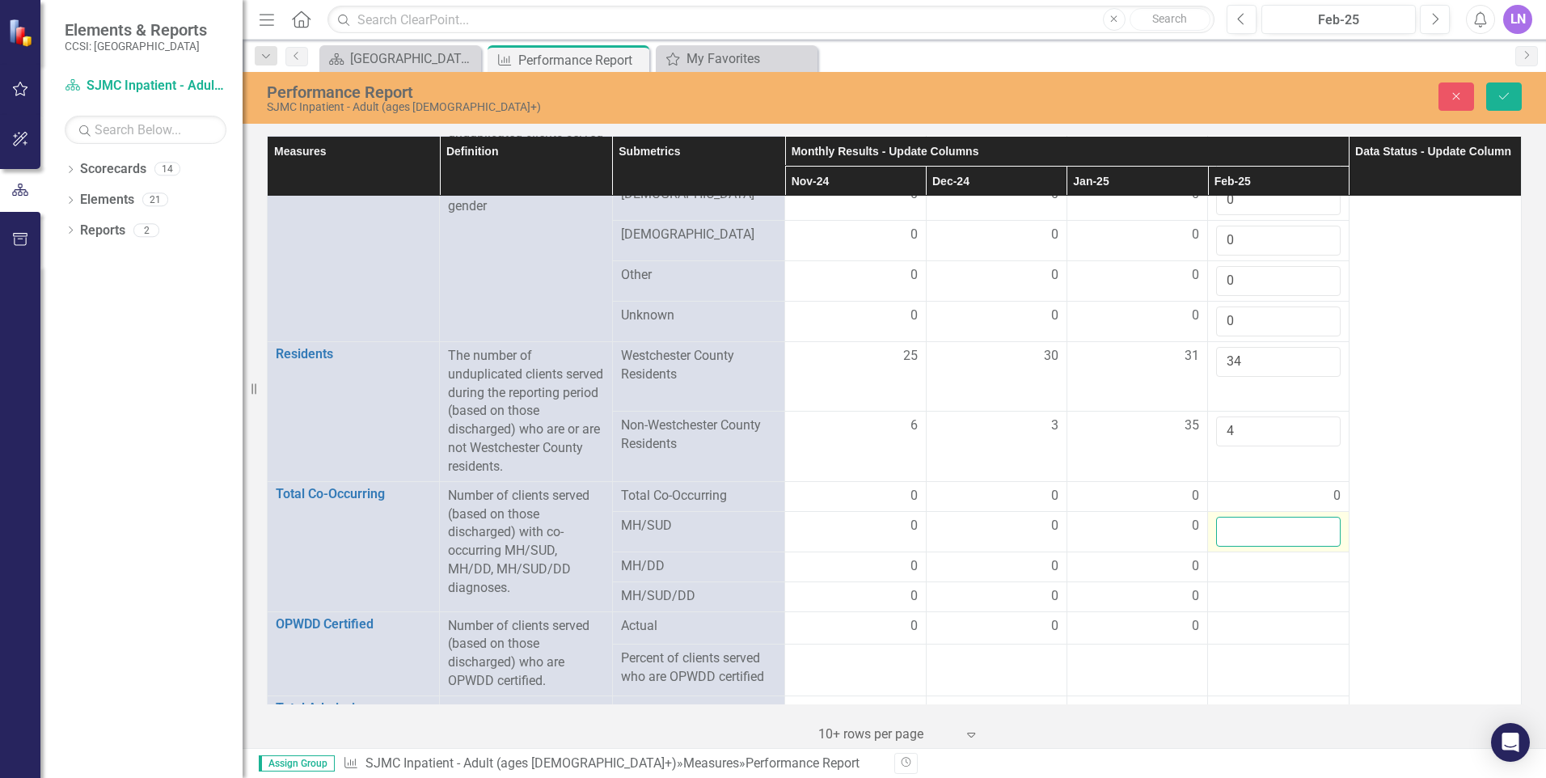
drag, startPoint x: 1275, startPoint y: 522, endPoint x: 1263, endPoint y: 531, distance: 15.0
click at [1263, 531] on input "number" at bounding box center [1278, 532] width 124 height 30
type input "0"
click at [1266, 560] on div at bounding box center [1278, 566] width 124 height 19
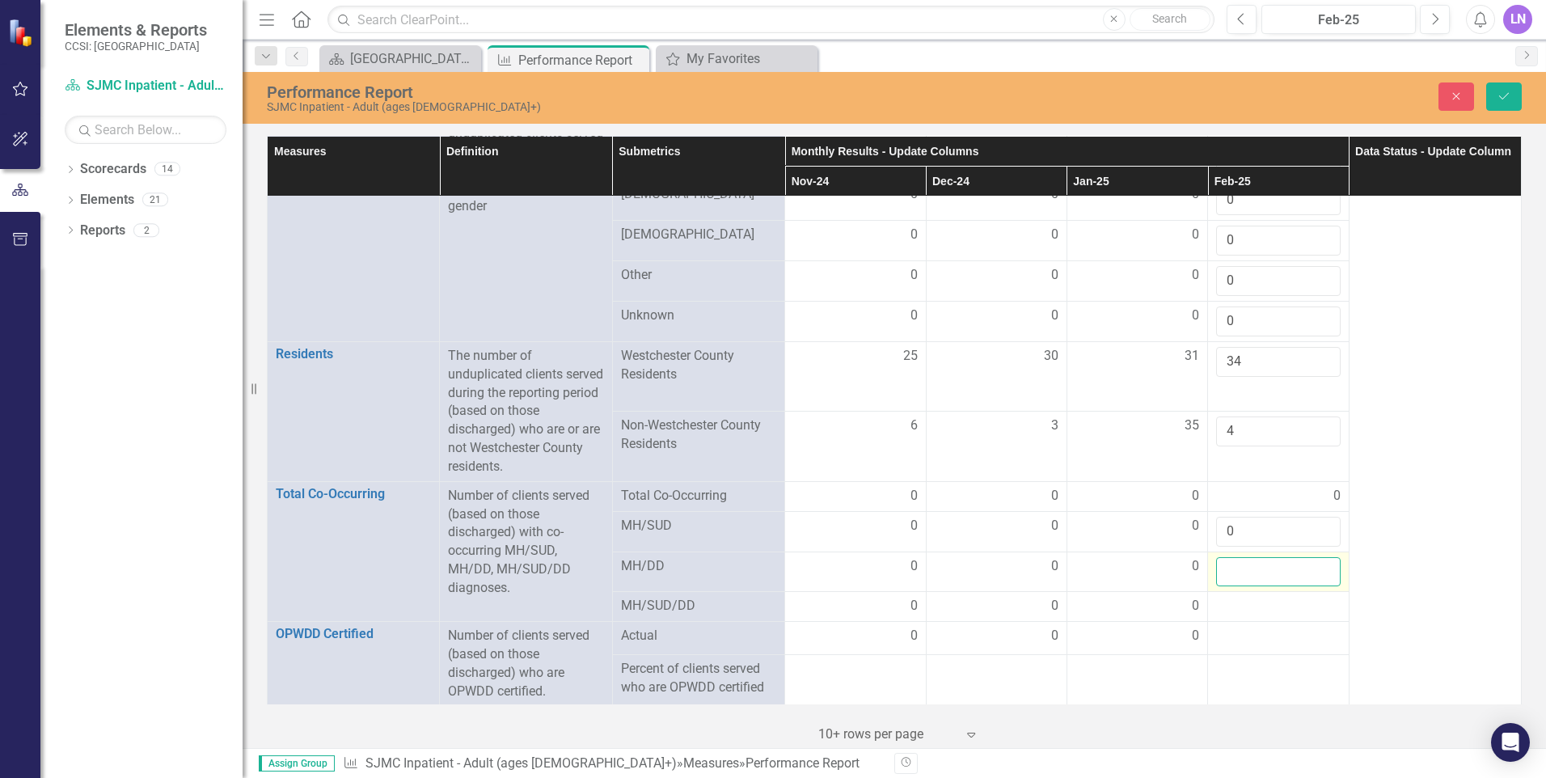
drag, startPoint x: 1266, startPoint y: 560, endPoint x: 1253, endPoint y: 568, distance: 15.7
click at [1253, 568] on input "number" at bounding box center [1278, 572] width 124 height 30
type input "0"
click at [1247, 609] on div at bounding box center [1278, 606] width 124 height 19
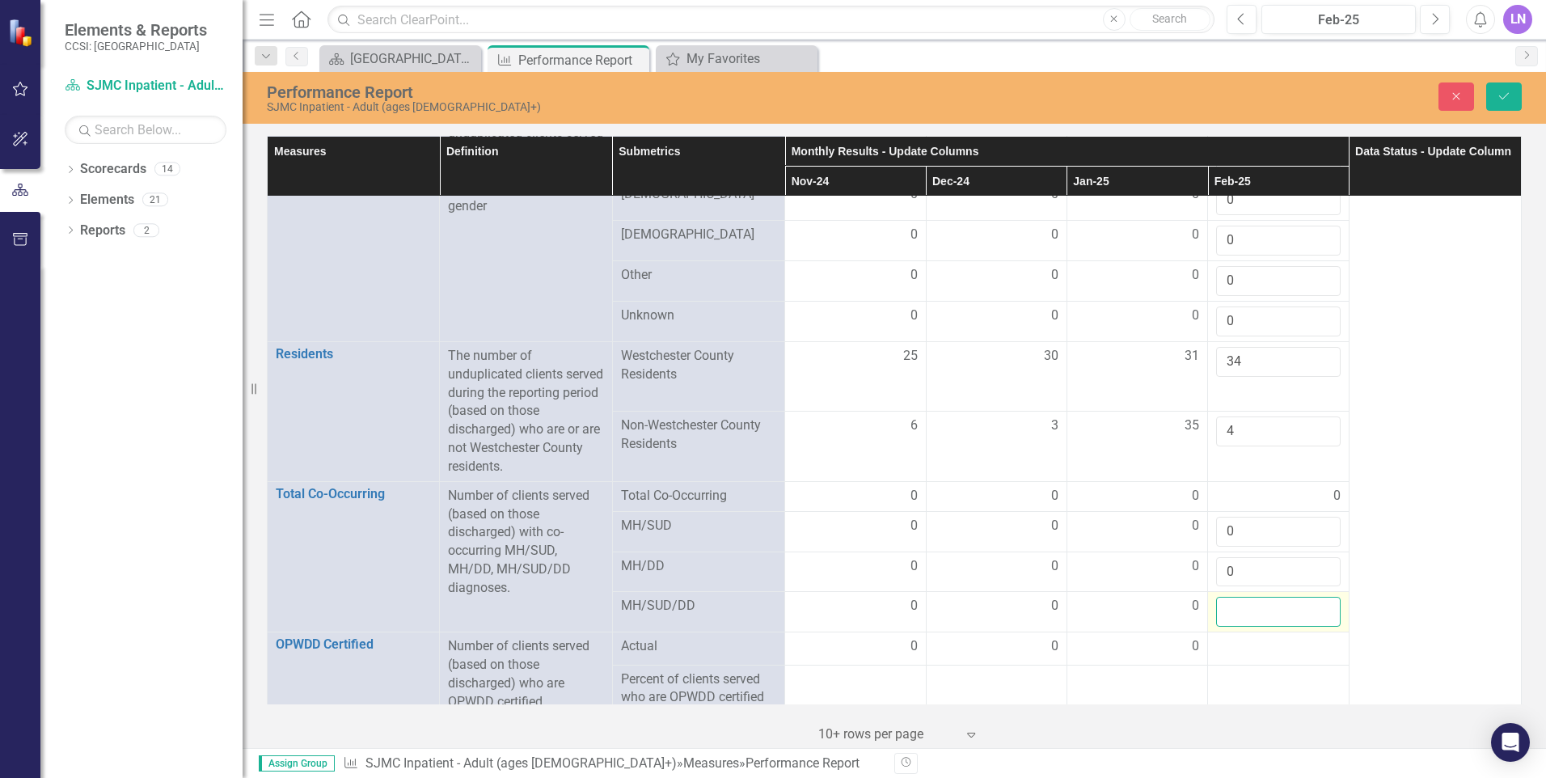
click at [1247, 603] on input "number" at bounding box center [1278, 612] width 124 height 30
type input "0"
click at [1243, 638] on div at bounding box center [1278, 646] width 124 height 19
click at [1242, 637] on div at bounding box center [1278, 646] width 124 height 19
click at [1241, 637] on input "number" at bounding box center [1278, 652] width 124 height 30
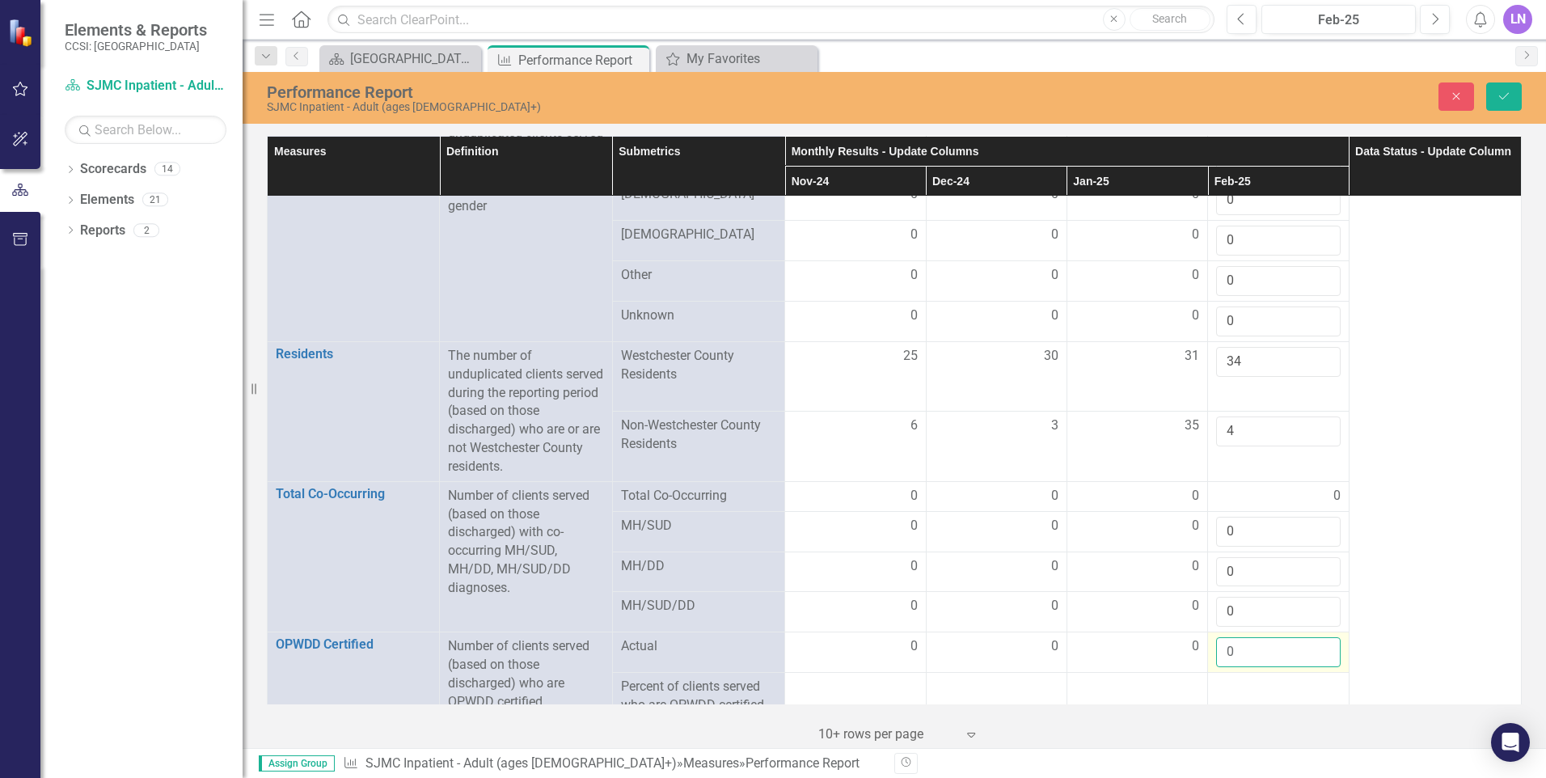
type input "-1"
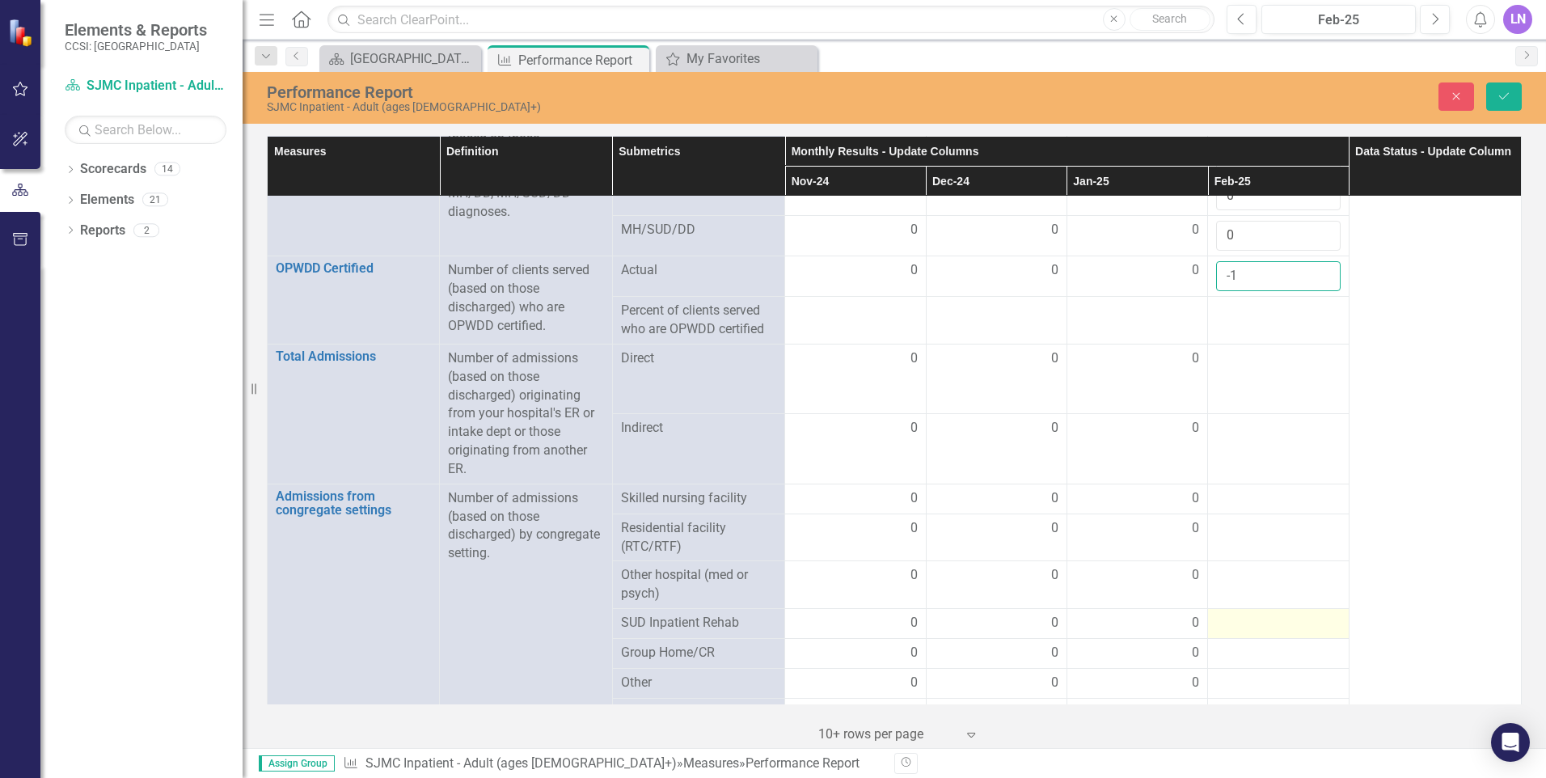
scroll to position [1213, 0]
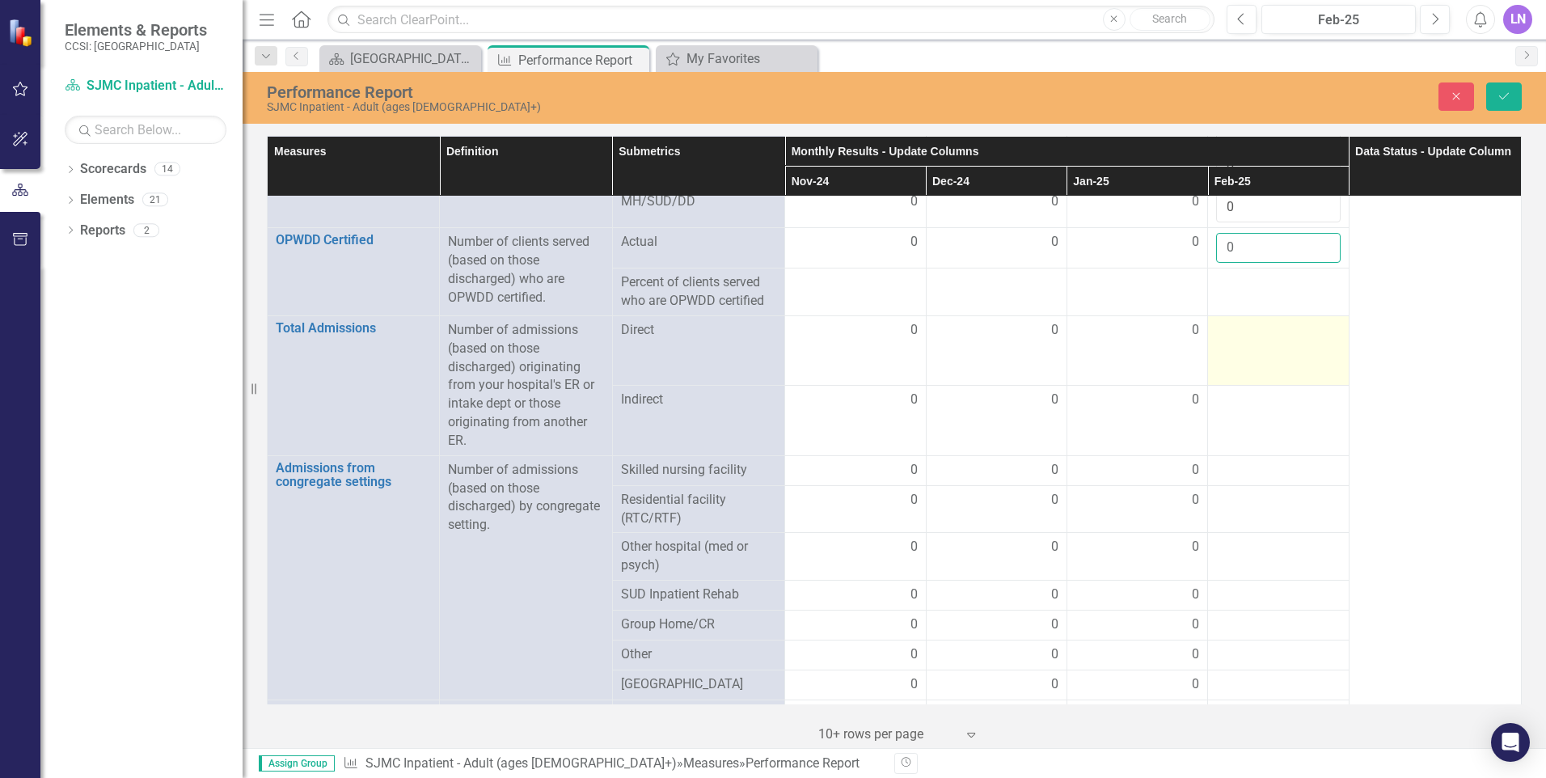
type input "0"
click at [1244, 345] on td at bounding box center [1278, 350] width 141 height 70
click at [1230, 332] on div at bounding box center [1278, 330] width 124 height 19
click at [1230, 332] on input "number" at bounding box center [1278, 336] width 124 height 30
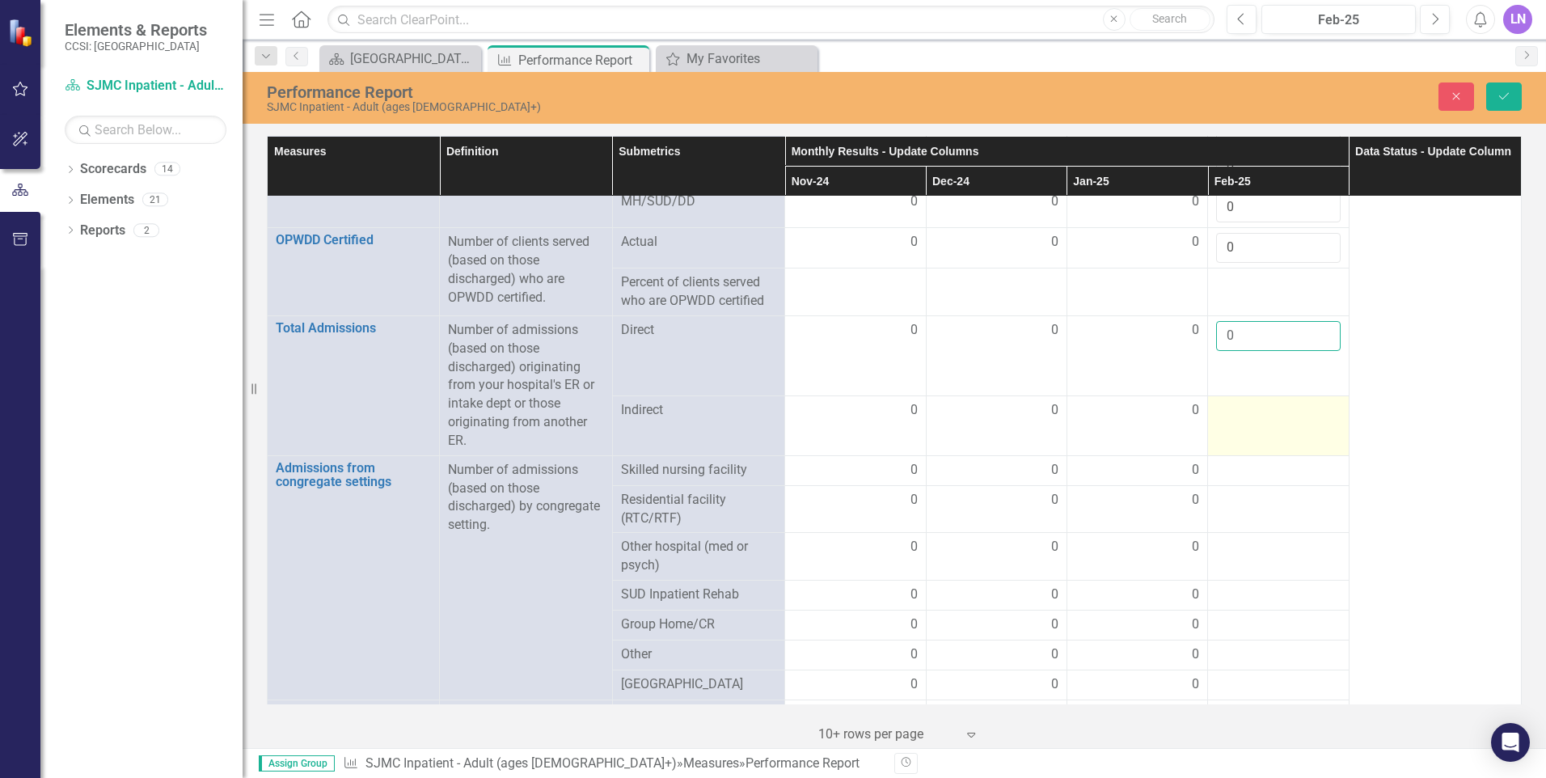
type input "0"
click at [1240, 417] on td at bounding box center [1278, 426] width 141 height 60
drag, startPoint x: 1240, startPoint y: 417, endPoint x: 1232, endPoint y: 394, distance: 24.6
click at [1232, 394] on input "number" at bounding box center [1278, 406] width 124 height 30
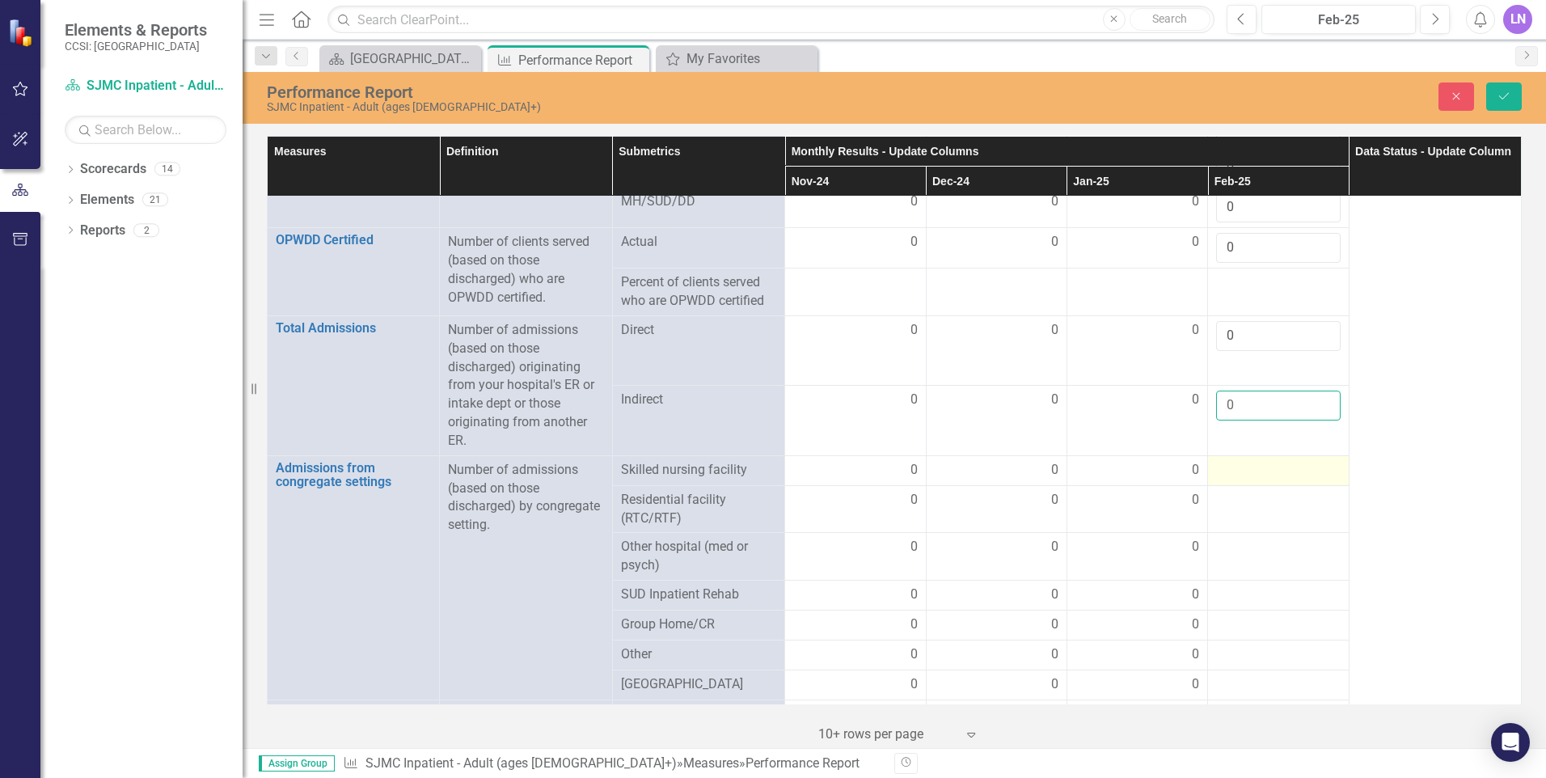
type input "0"
click at [1231, 470] on div at bounding box center [1278, 470] width 124 height 19
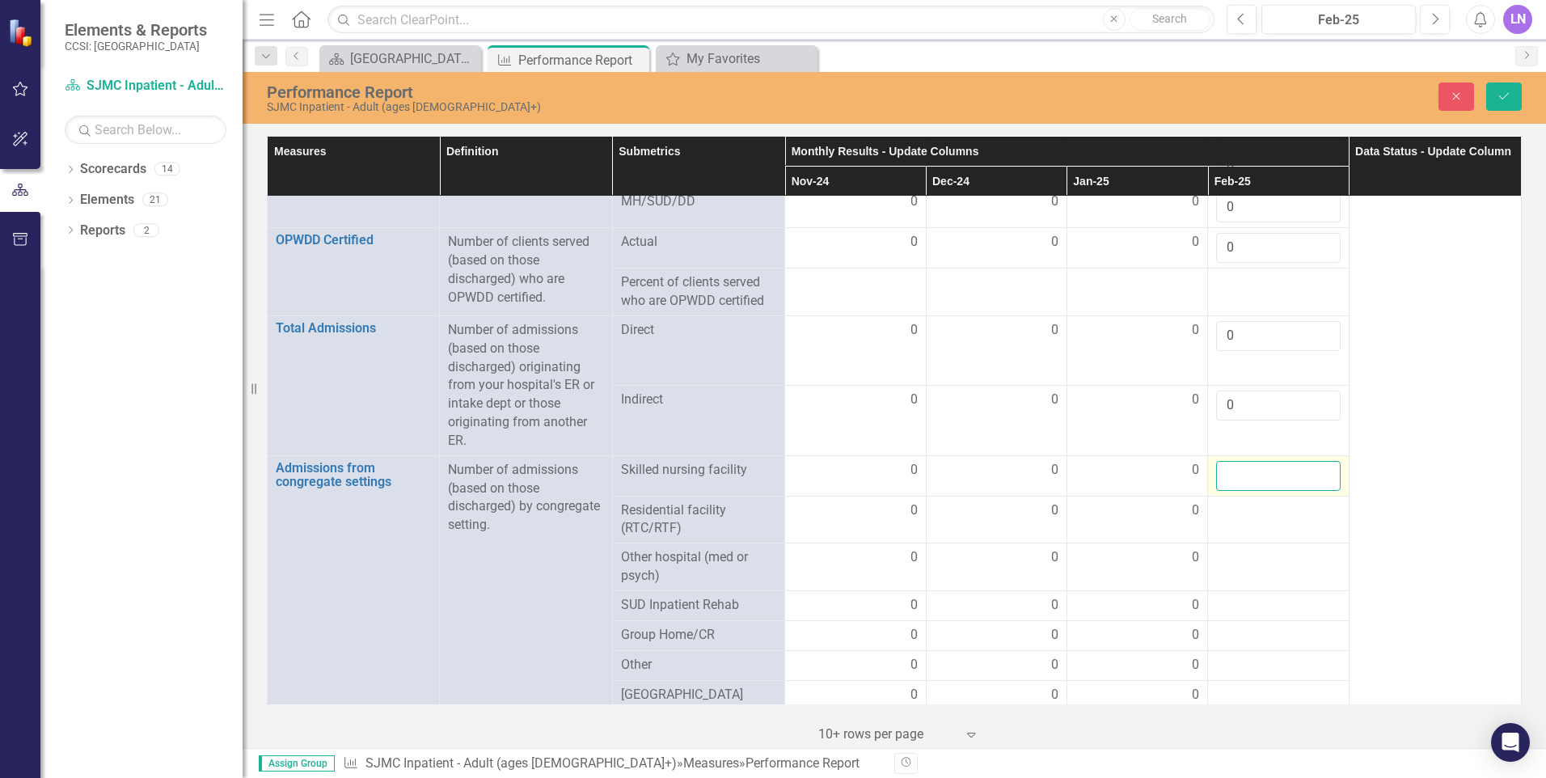
click at [1229, 471] on input "number" at bounding box center [1278, 476] width 124 height 30
type input "0"
click at [1226, 514] on td at bounding box center [1278, 520] width 141 height 48
click at [1226, 512] on input "number" at bounding box center [1278, 516] width 124 height 30
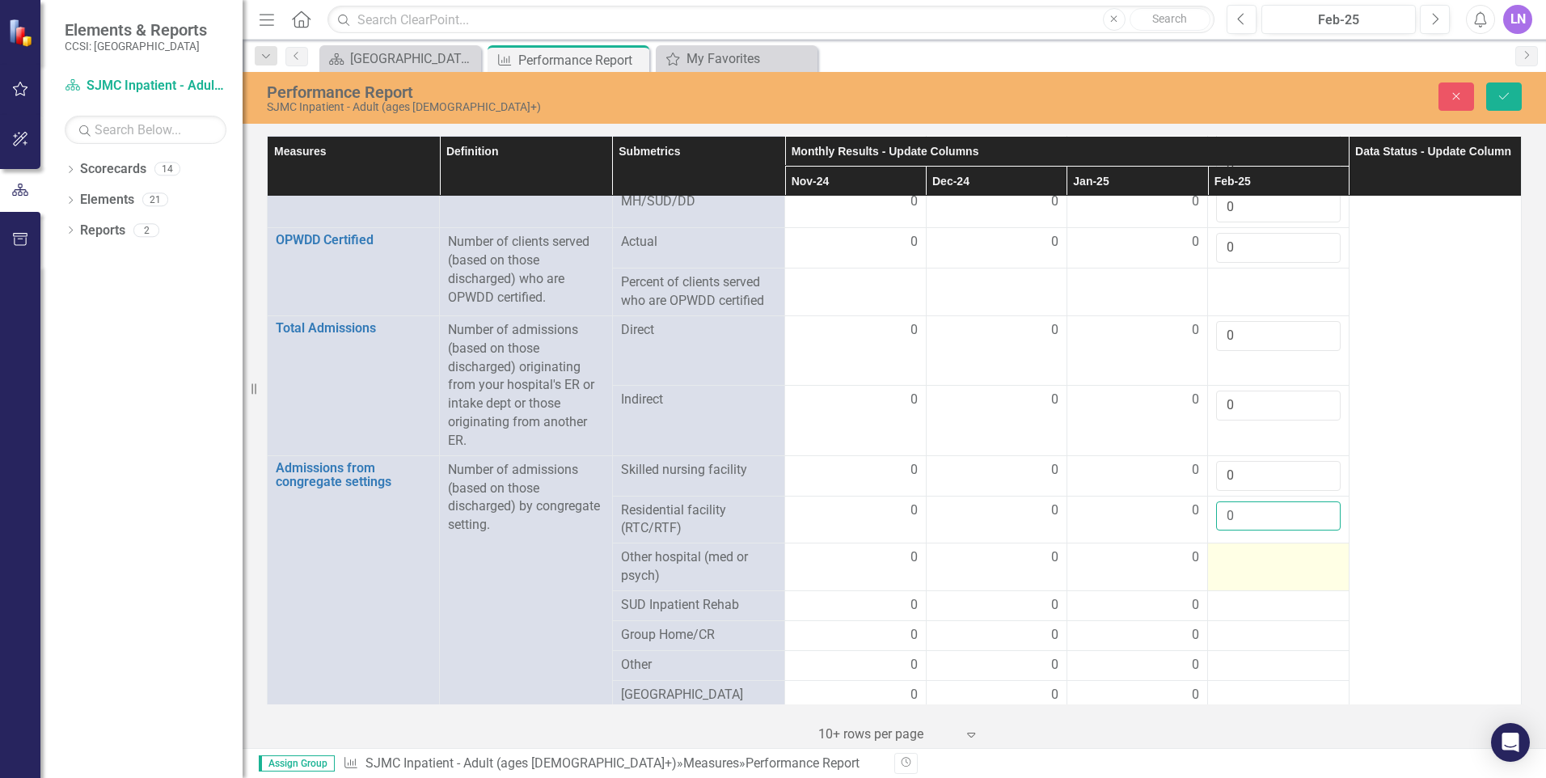
type input "0"
click at [1220, 556] on div at bounding box center [1278, 557] width 124 height 19
click at [1225, 554] on input "number" at bounding box center [1278, 563] width 124 height 30
type input "0"
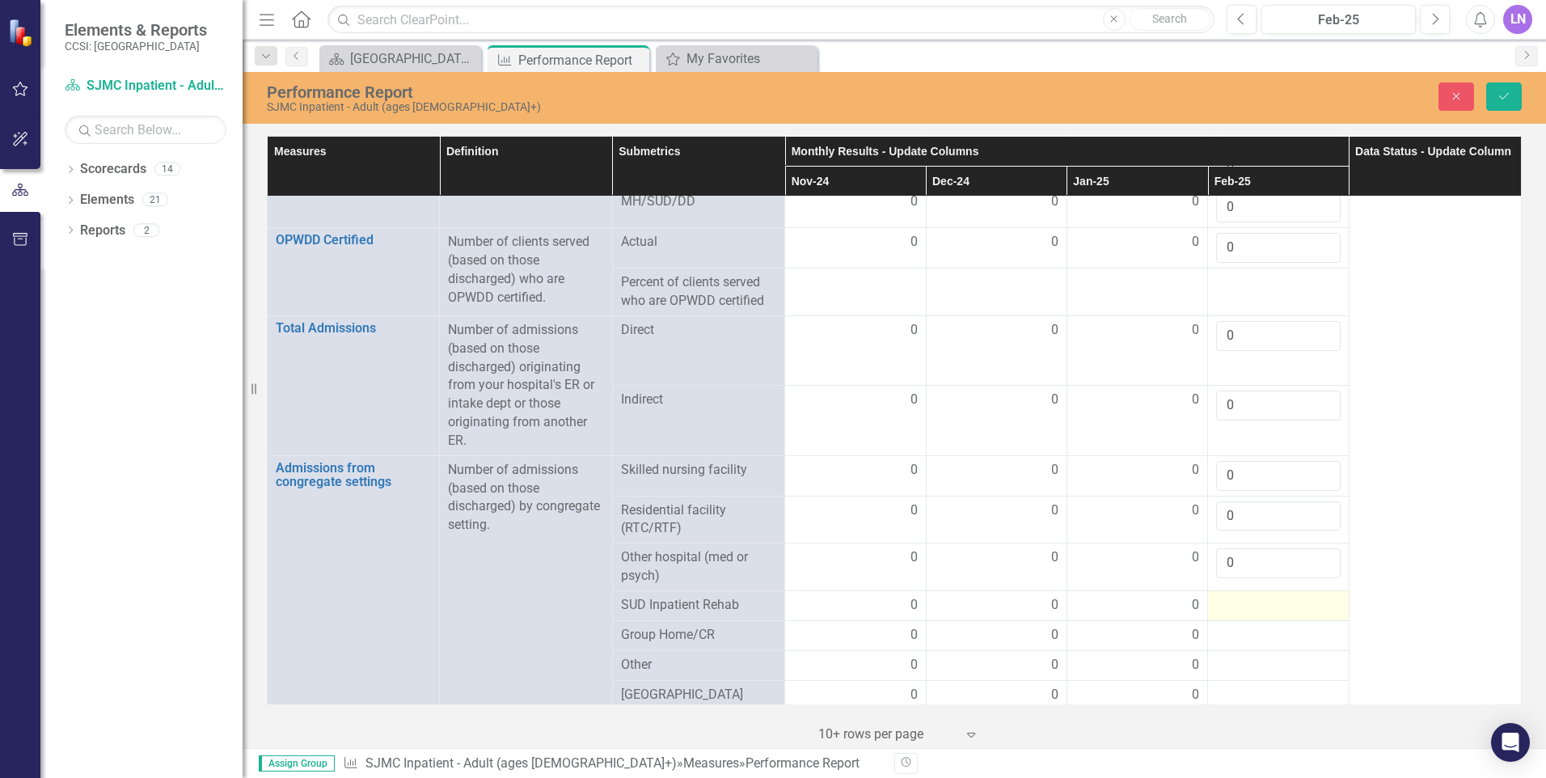
click at [1233, 590] on td at bounding box center [1278, 605] width 141 height 30
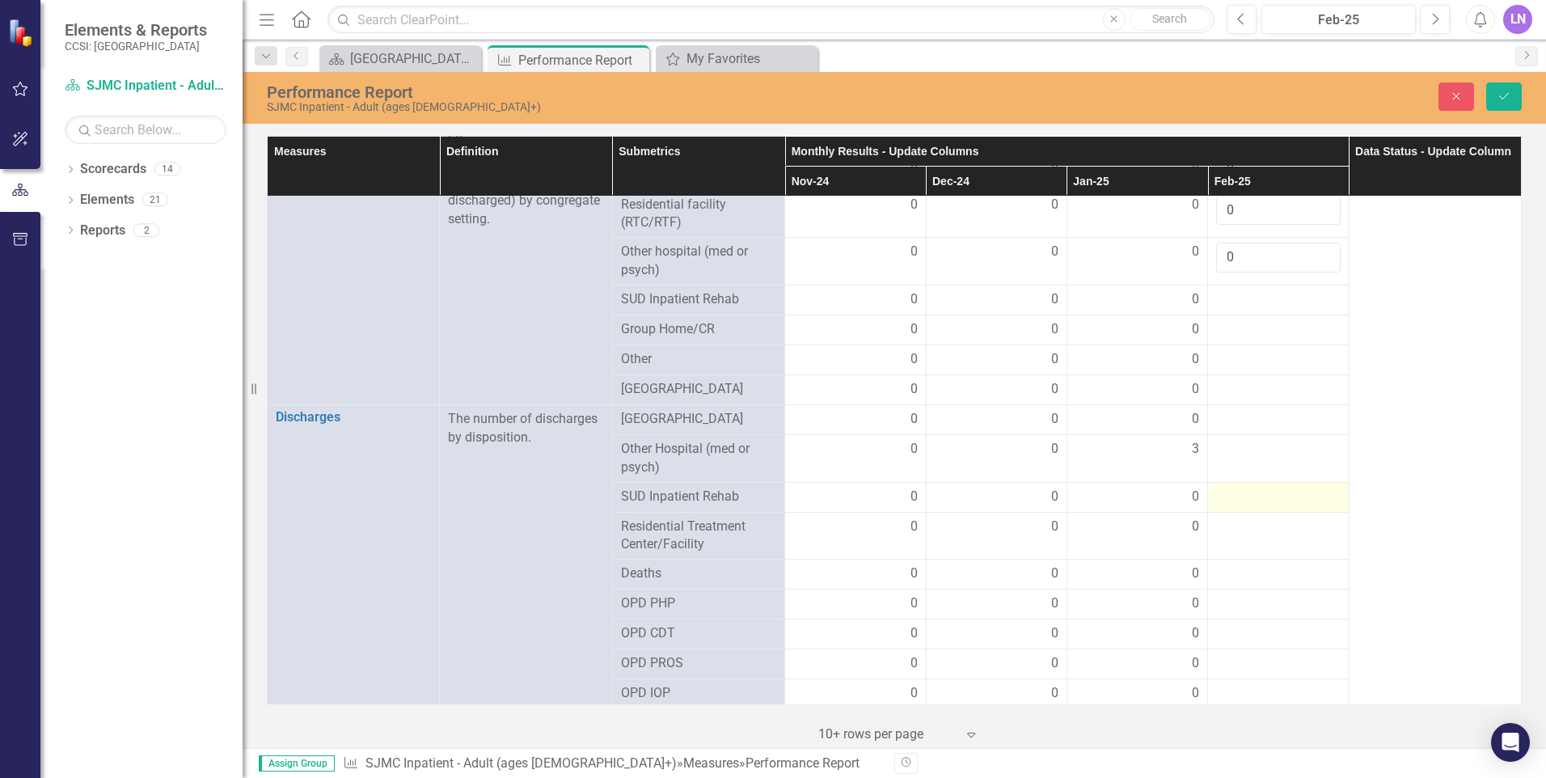
scroll to position [1536, 0]
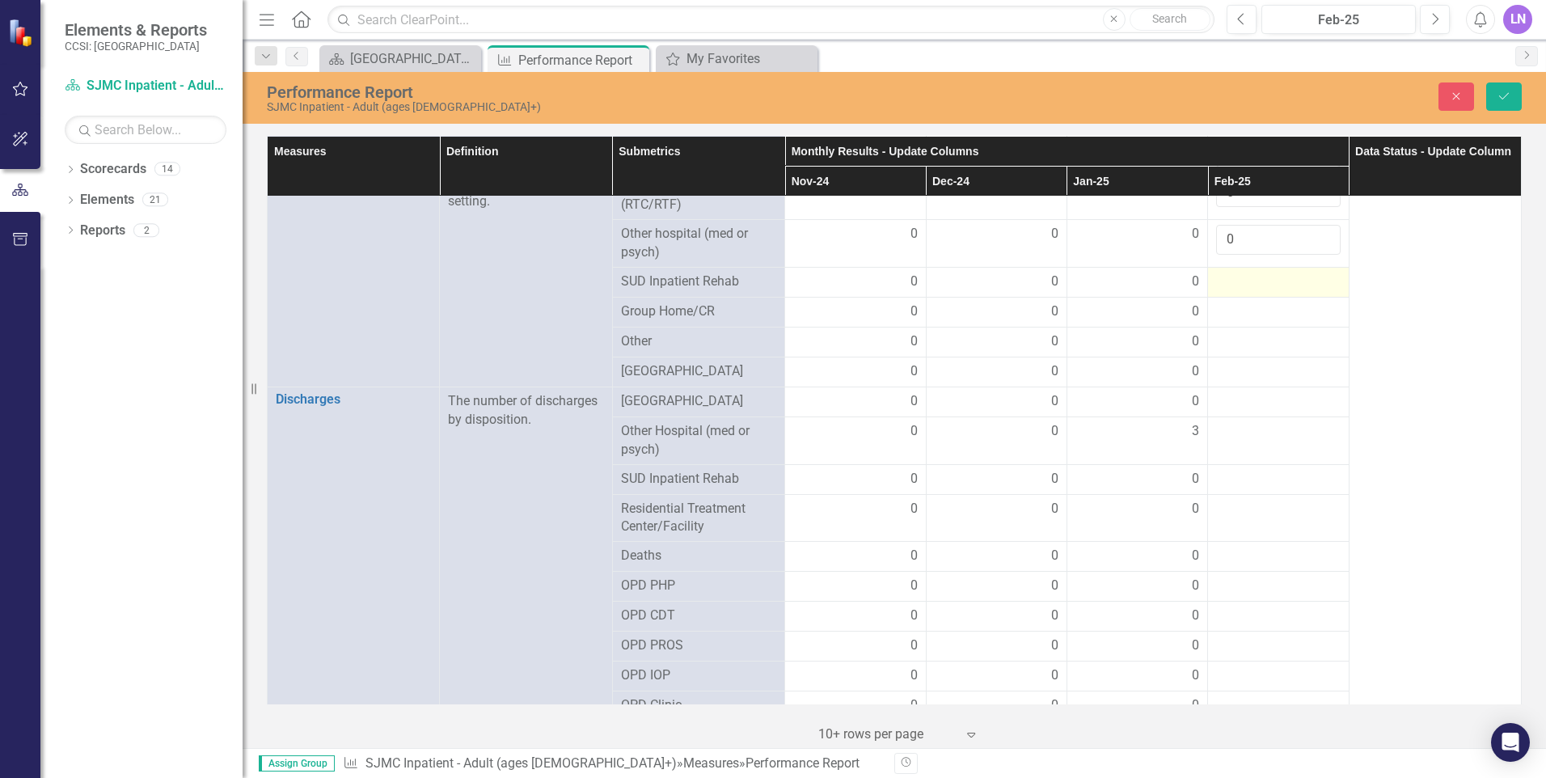
click at [1234, 272] on div at bounding box center [1278, 281] width 124 height 19
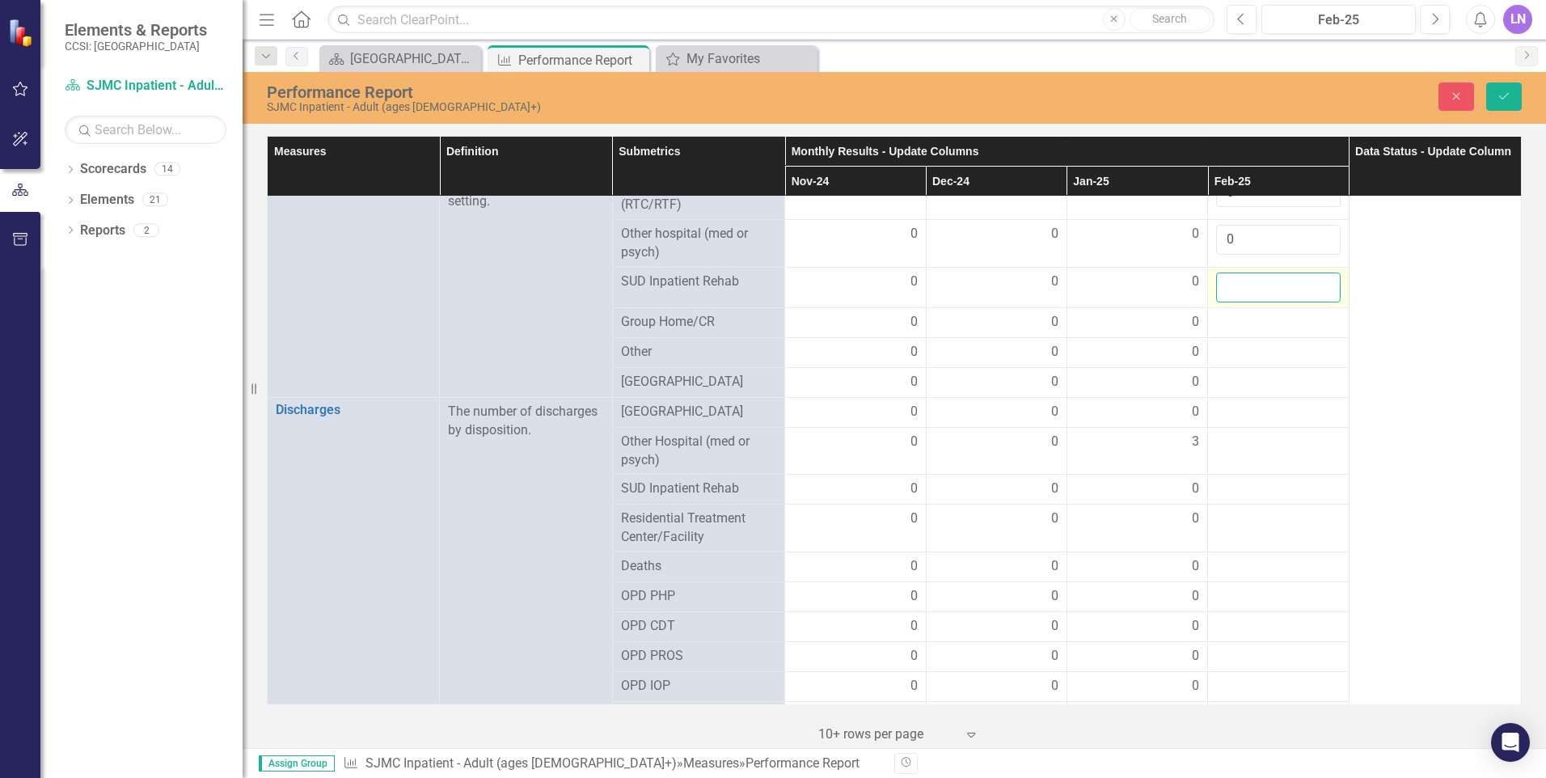
drag, startPoint x: 1234, startPoint y: 272, endPoint x: 1234, endPoint y: 281, distance: 8.9
click at [1234, 281] on input "number" at bounding box center [1278, 287] width 124 height 30
type input "0"
click at [1241, 319] on div at bounding box center [1278, 322] width 124 height 19
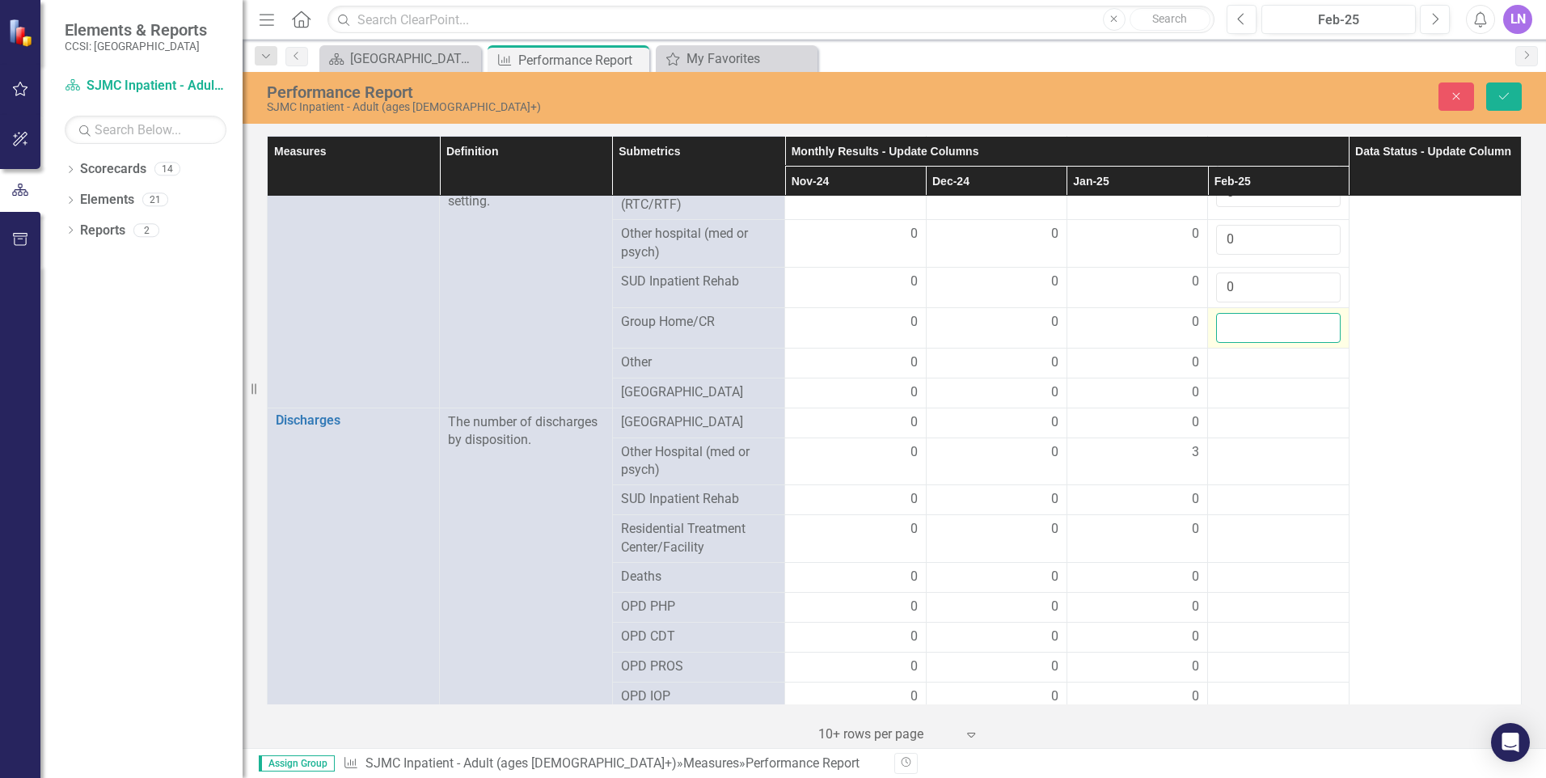
click at [1237, 323] on input "number" at bounding box center [1278, 328] width 124 height 30
type input "0"
click at [1225, 360] on div at bounding box center [1278, 362] width 124 height 19
click at [1227, 365] on input "number" at bounding box center [1278, 368] width 124 height 30
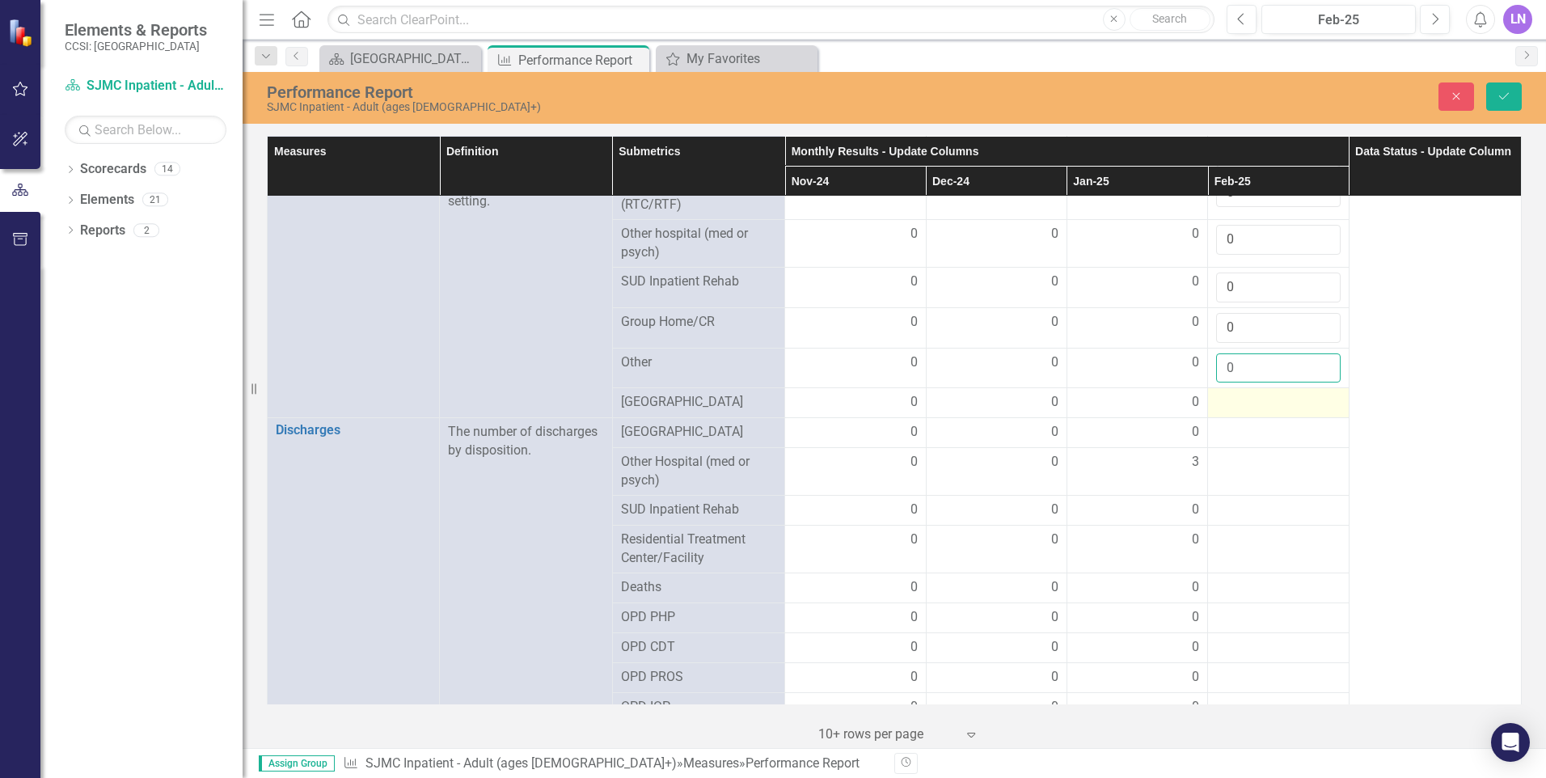
type input "0"
click at [1234, 409] on td at bounding box center [1278, 403] width 141 height 30
click at [1234, 408] on td at bounding box center [1278, 403] width 141 height 30
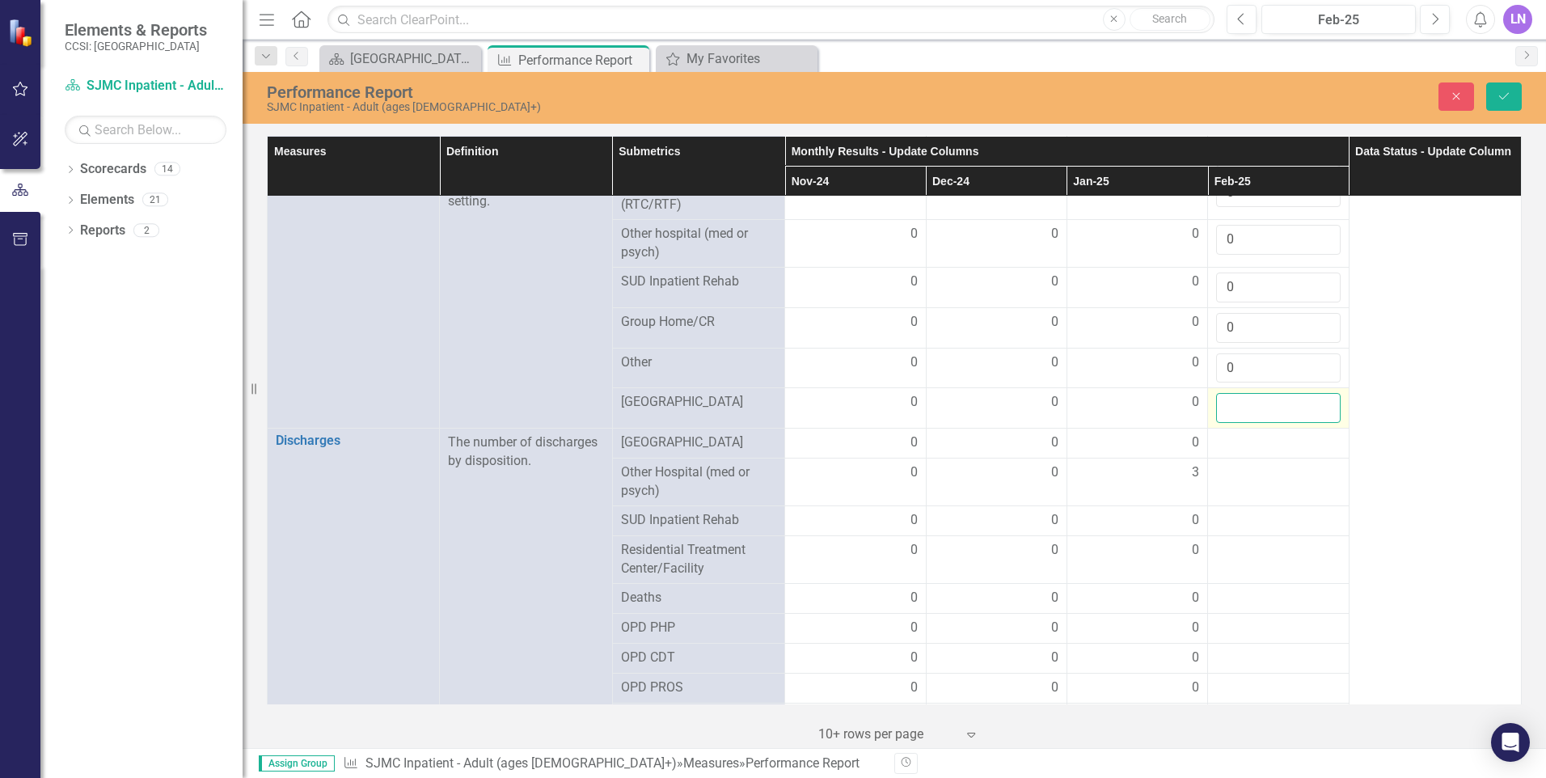
click at [1231, 406] on input "number" at bounding box center [1278, 408] width 124 height 30
type input "0"
click at [1227, 433] on div at bounding box center [1278, 442] width 124 height 19
click at [1229, 436] on div at bounding box center [1278, 442] width 124 height 19
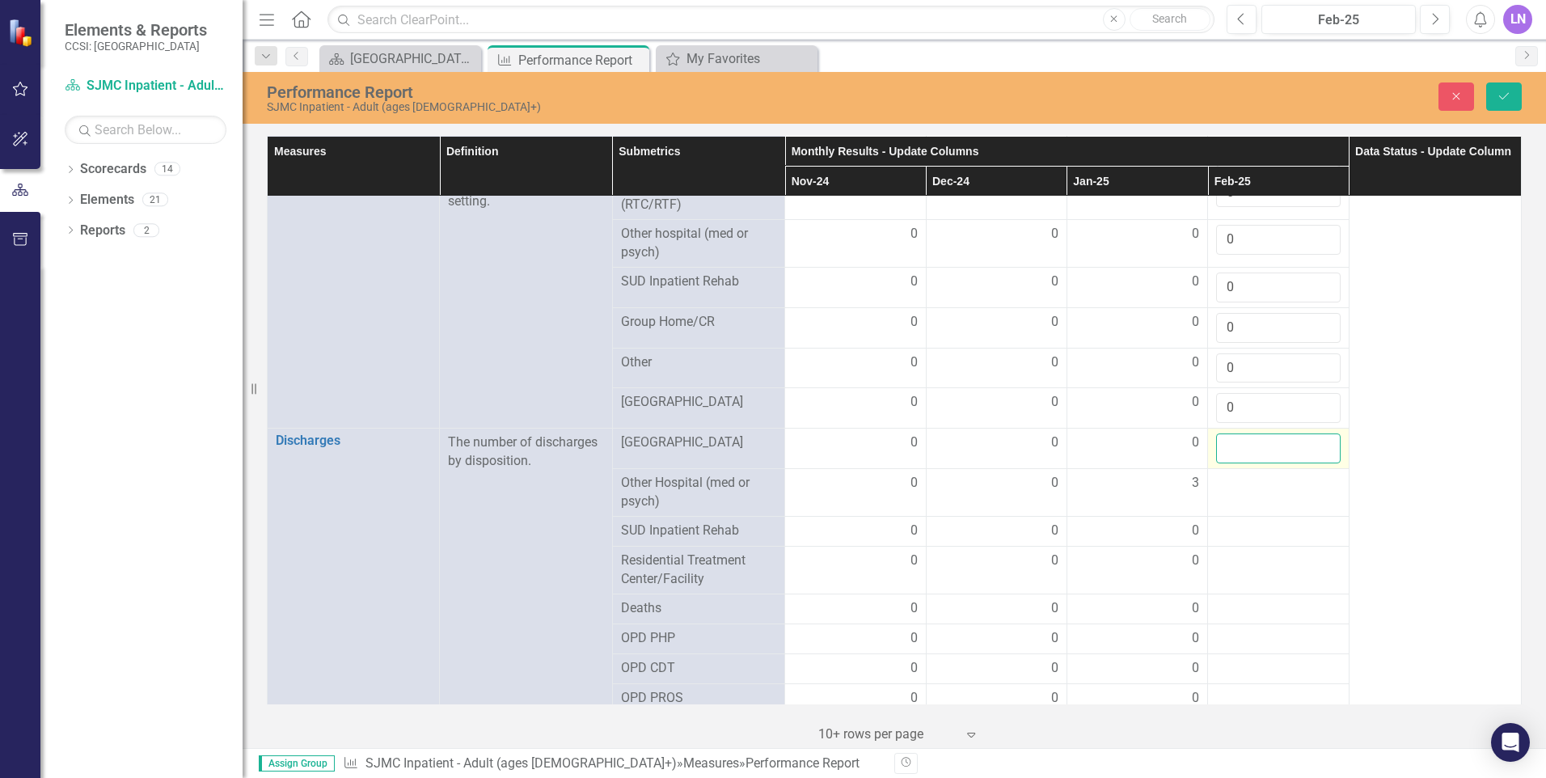
click at [1229, 436] on input "number" at bounding box center [1278, 448] width 124 height 30
type input "0"
click at [1243, 487] on td at bounding box center [1278, 493] width 141 height 48
click at [1240, 490] on td at bounding box center [1278, 493] width 141 height 48
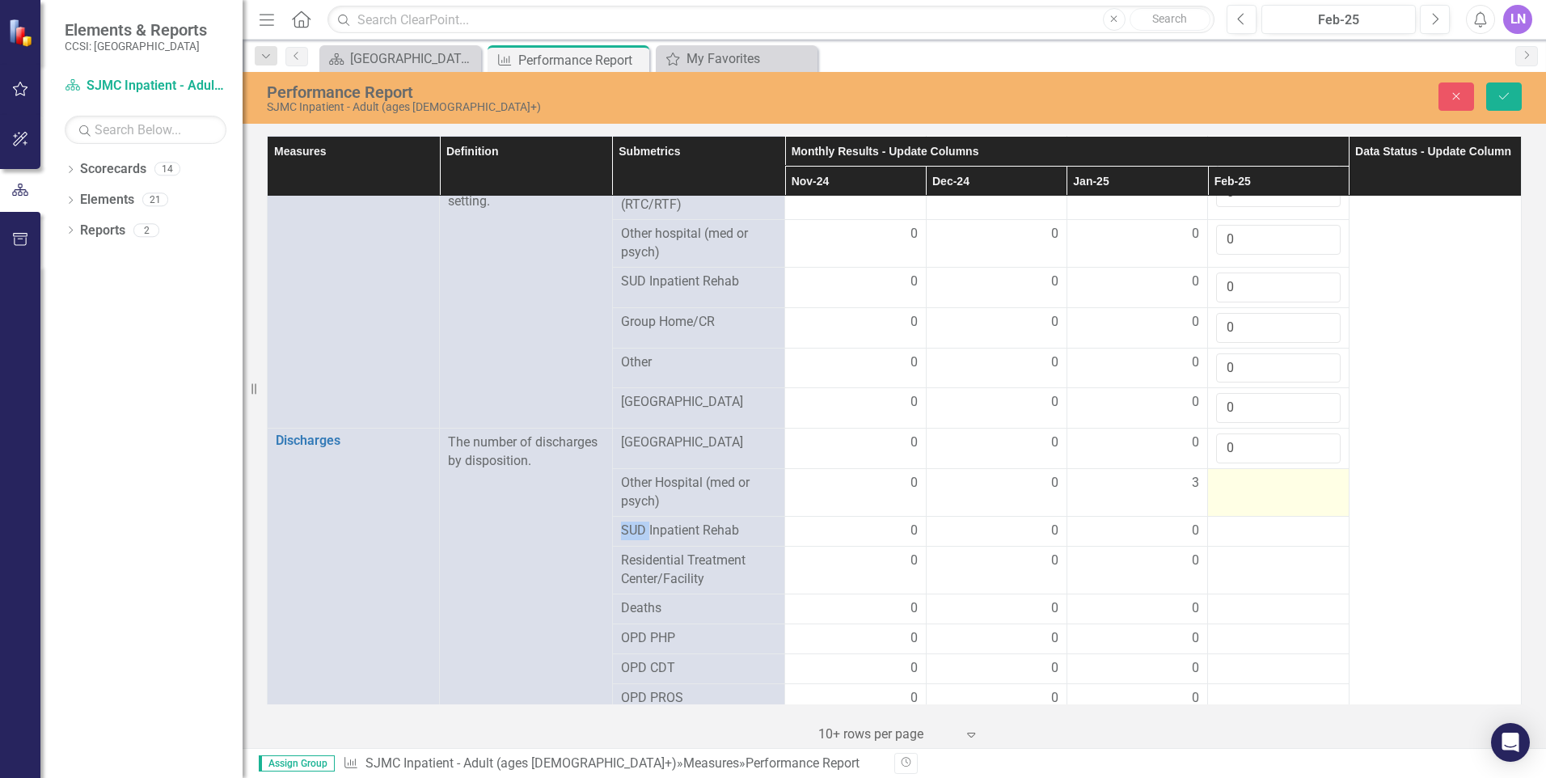
click at [1240, 490] on td at bounding box center [1278, 493] width 141 height 48
drag, startPoint x: 1240, startPoint y: 490, endPoint x: 1231, endPoint y: 482, distance: 11.4
click at [1231, 482] on input "number" at bounding box center [1278, 489] width 124 height 30
click at [1231, 481] on input "number" at bounding box center [1278, 489] width 124 height 30
type input "3"
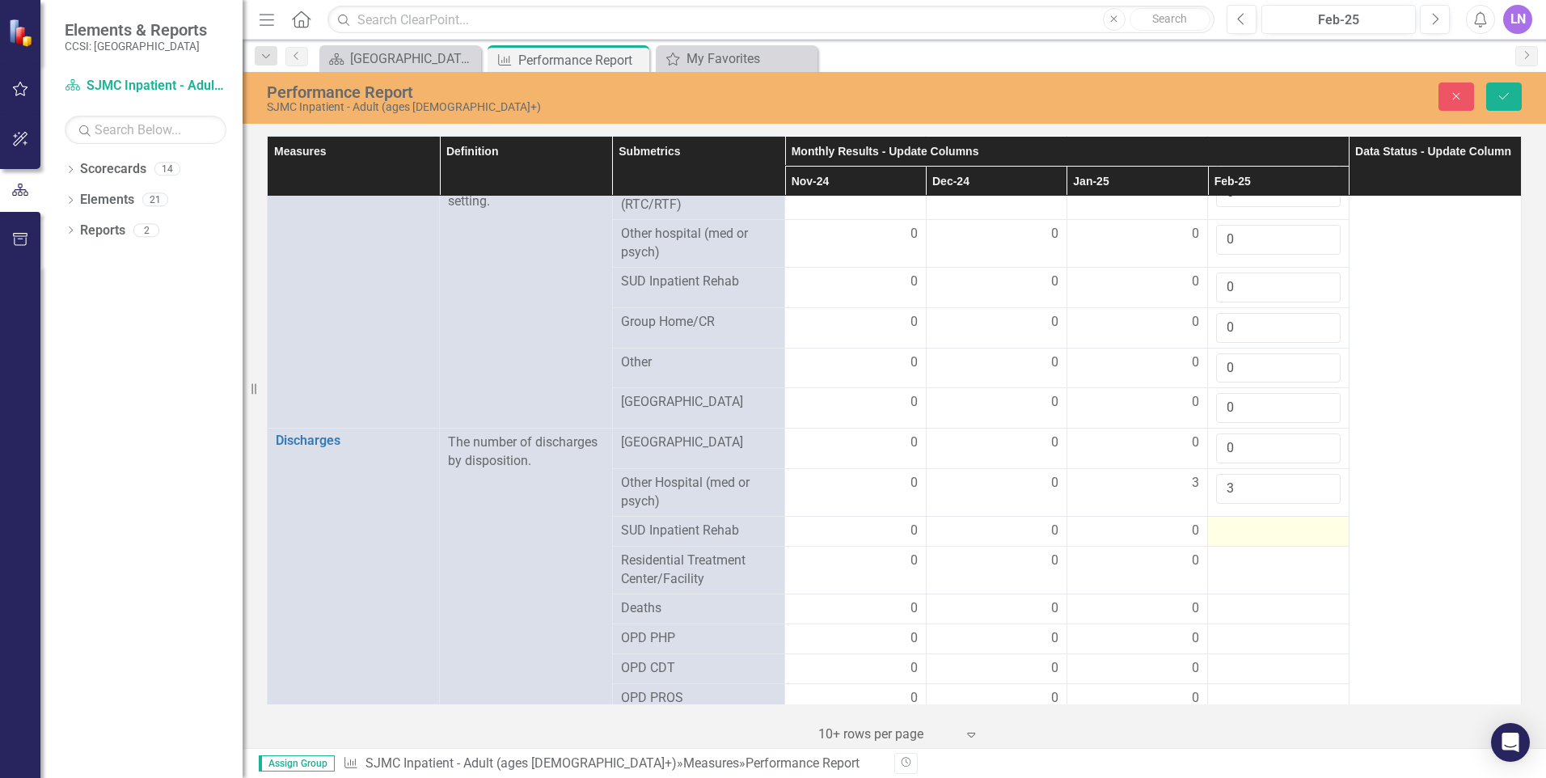
click at [1241, 527] on div at bounding box center [1278, 531] width 124 height 19
click at [1235, 528] on input "number" at bounding box center [1278, 537] width 124 height 30
type input "0"
click at [1224, 565] on div at bounding box center [1278, 571] width 124 height 19
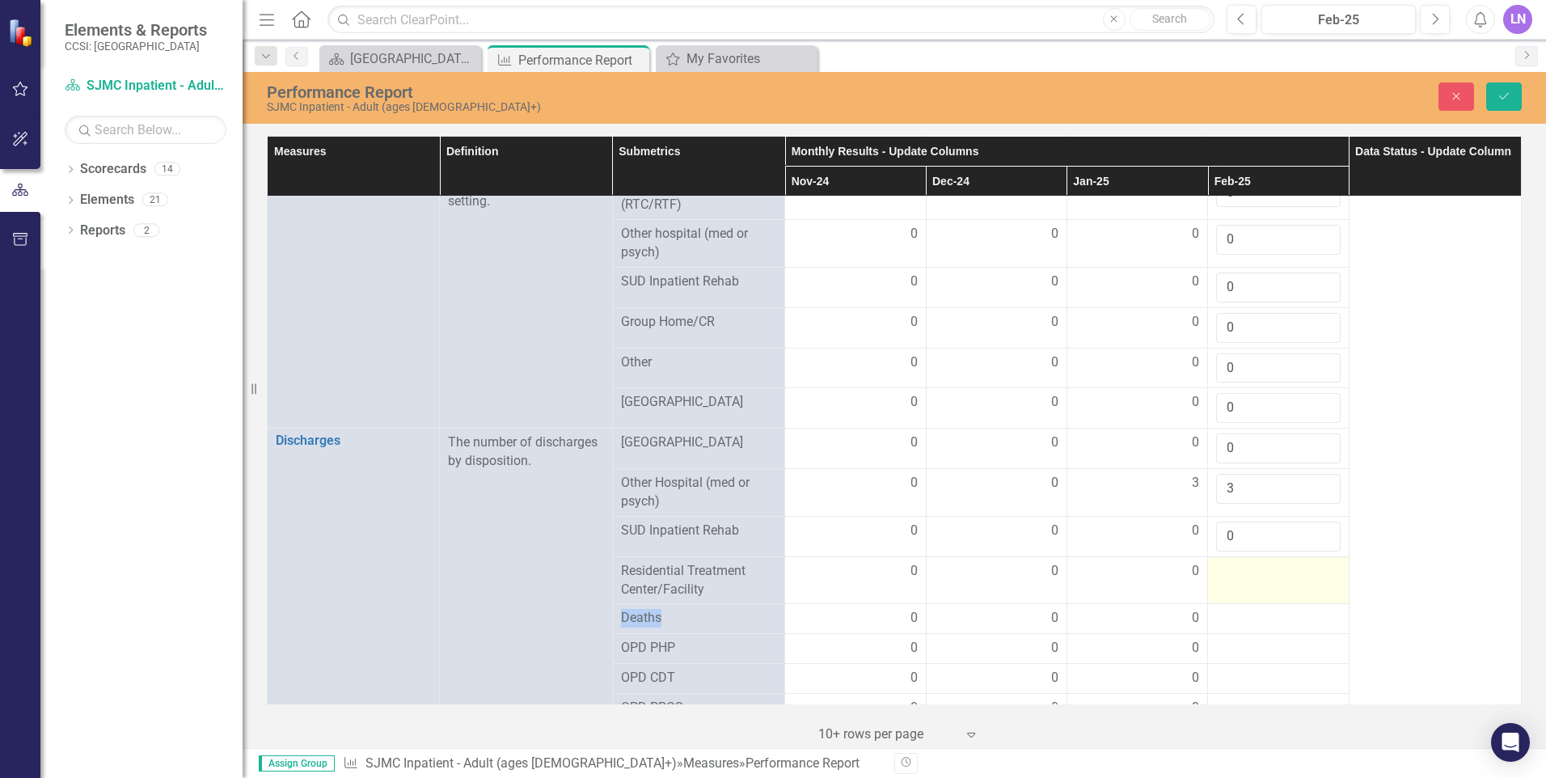
click at [1224, 565] on div at bounding box center [1278, 571] width 124 height 19
click at [1223, 568] on input "number" at bounding box center [1278, 577] width 124 height 30
type input "0"
click at [1217, 616] on div at bounding box center [1278, 618] width 124 height 19
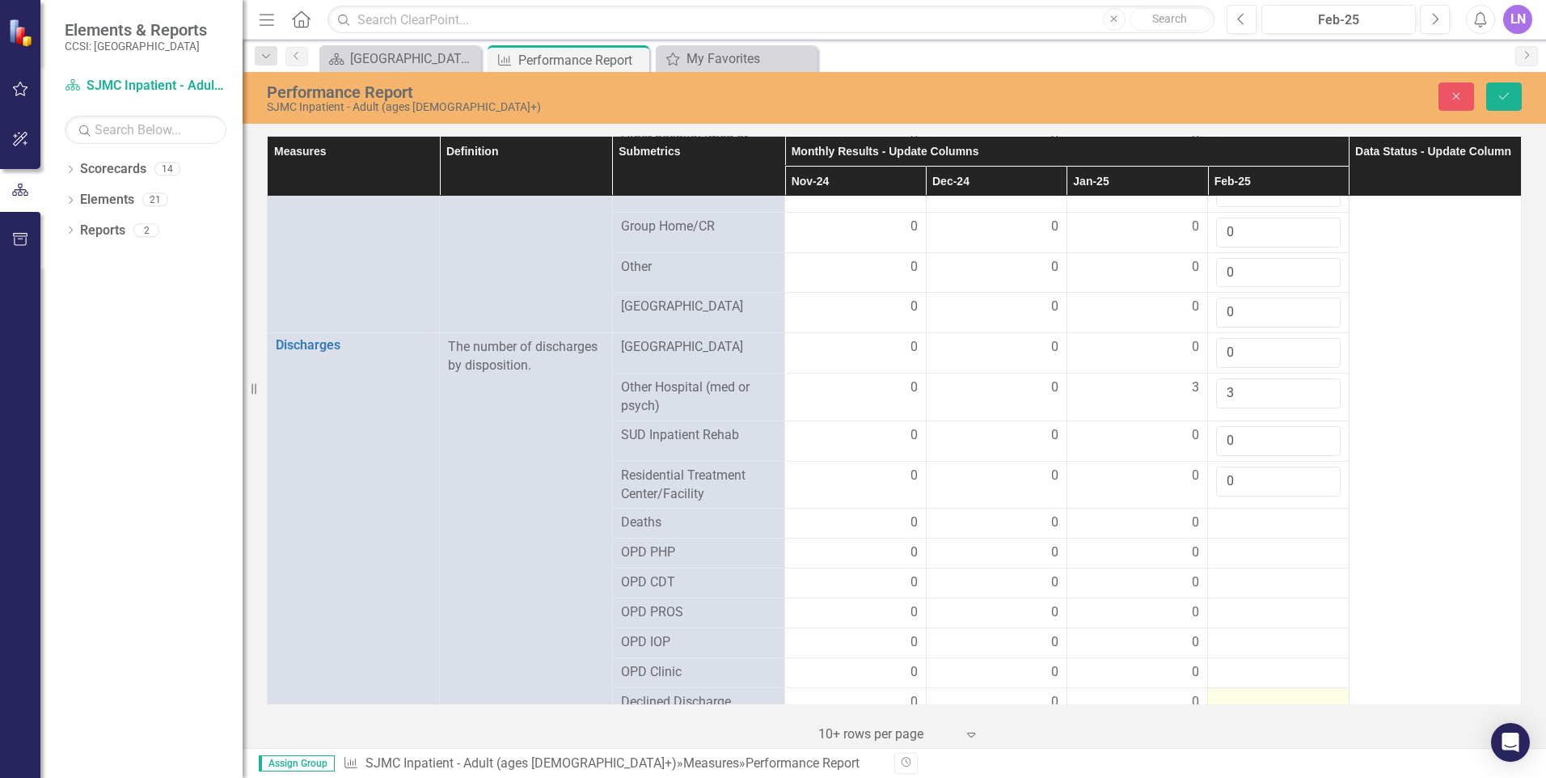
scroll to position [1779, 0]
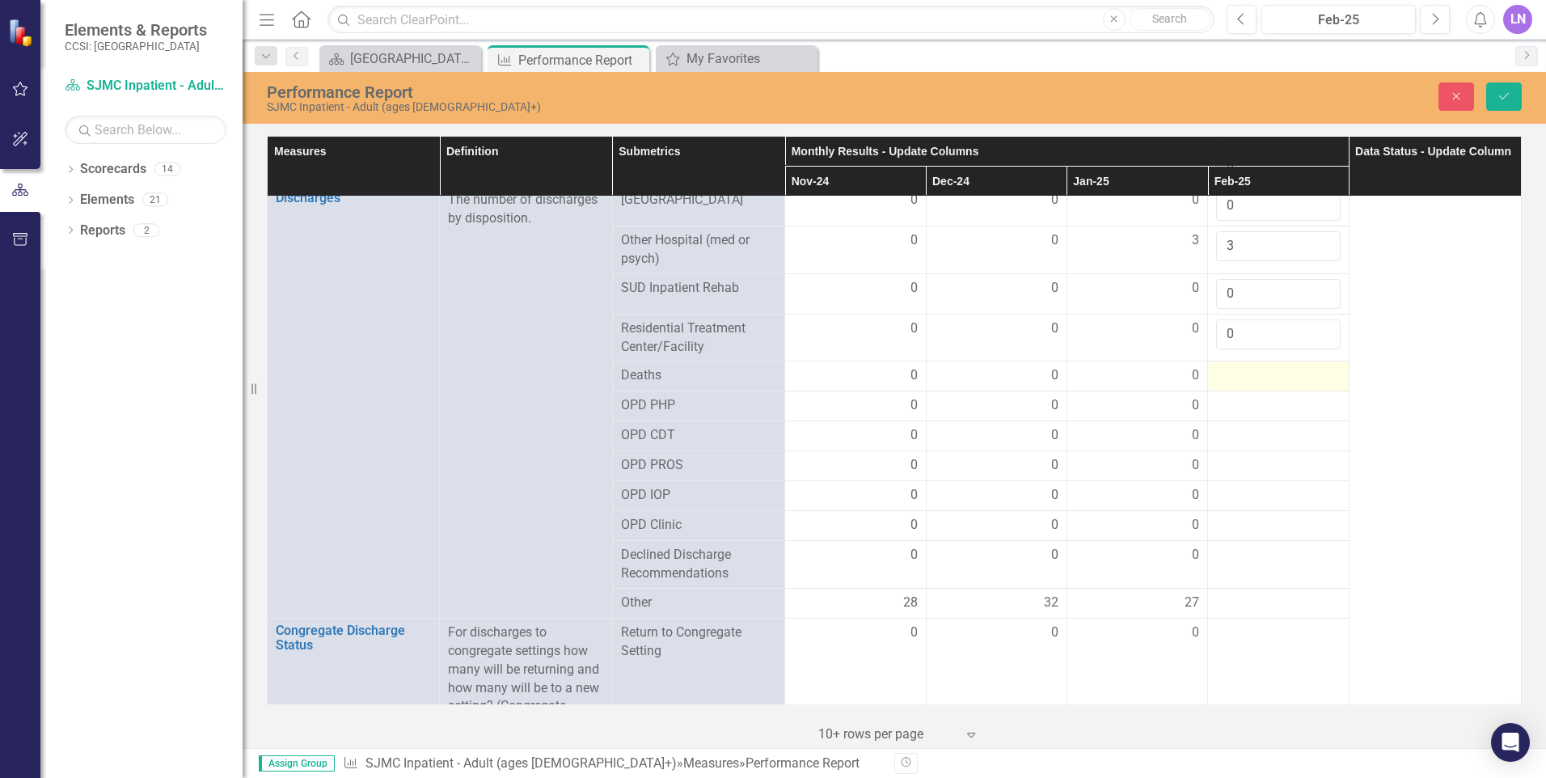
click at [1216, 370] on div at bounding box center [1278, 375] width 124 height 19
drag, startPoint x: 1215, startPoint y: 370, endPoint x: 1223, endPoint y: 375, distance: 9.9
click at [1223, 375] on input "number" at bounding box center [1278, 381] width 124 height 30
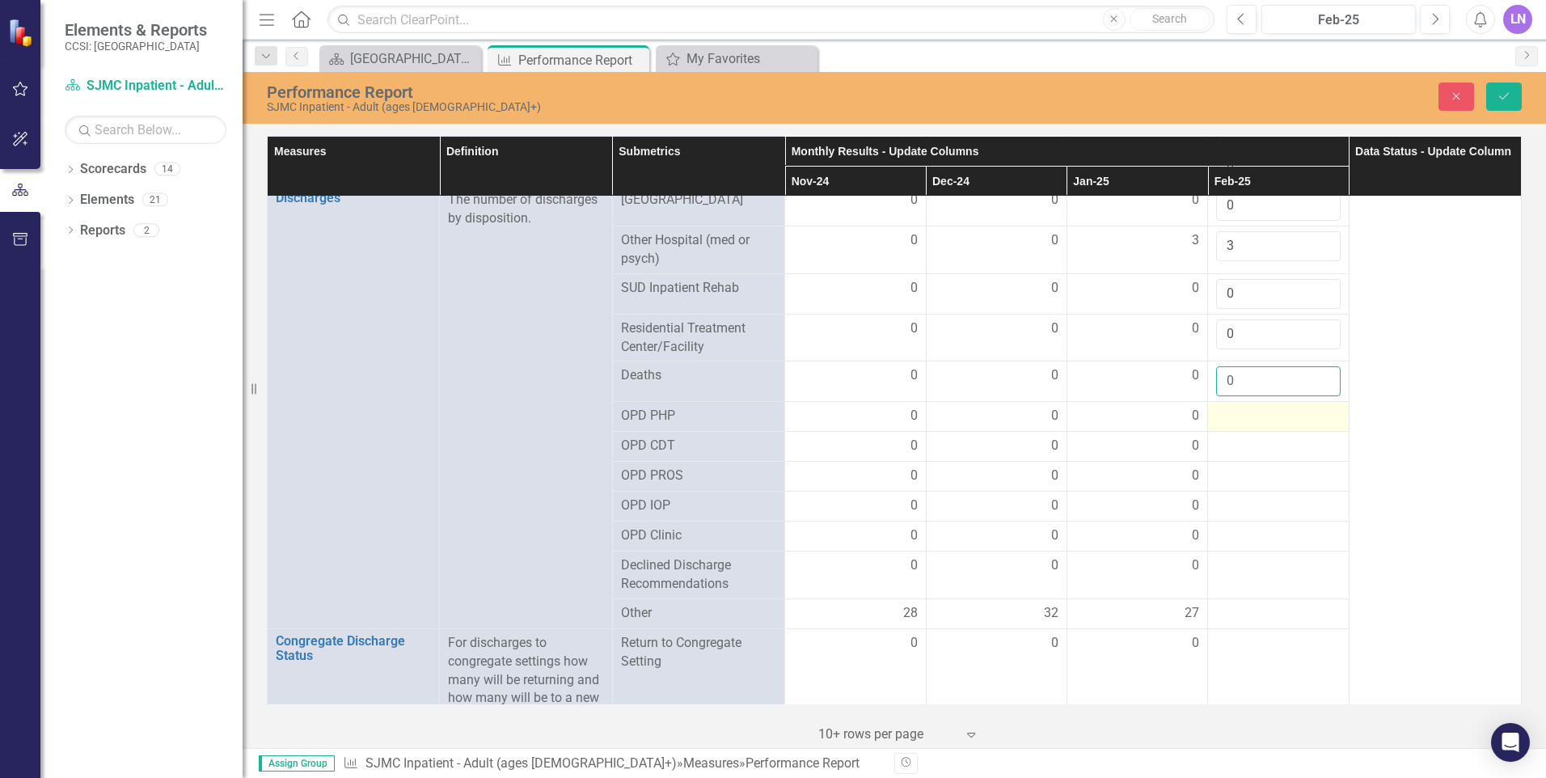
type input "0"
click at [1224, 409] on div at bounding box center [1278, 416] width 124 height 19
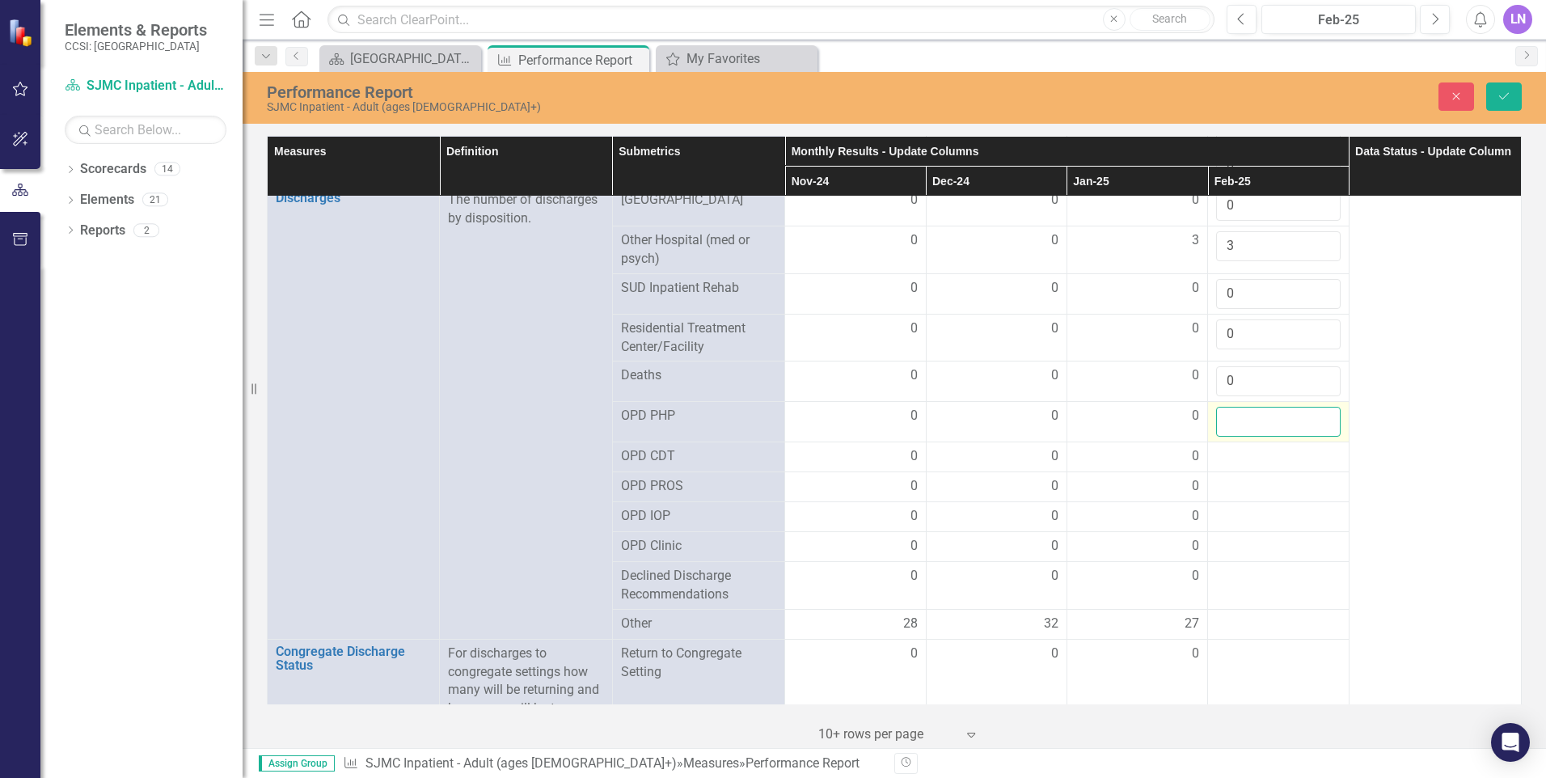
drag, startPoint x: 1224, startPoint y: 409, endPoint x: 1224, endPoint y: 418, distance: 8.9
click at [1223, 416] on input "number" at bounding box center [1278, 422] width 124 height 30
type input "0"
click at [1223, 450] on div at bounding box center [1278, 456] width 124 height 19
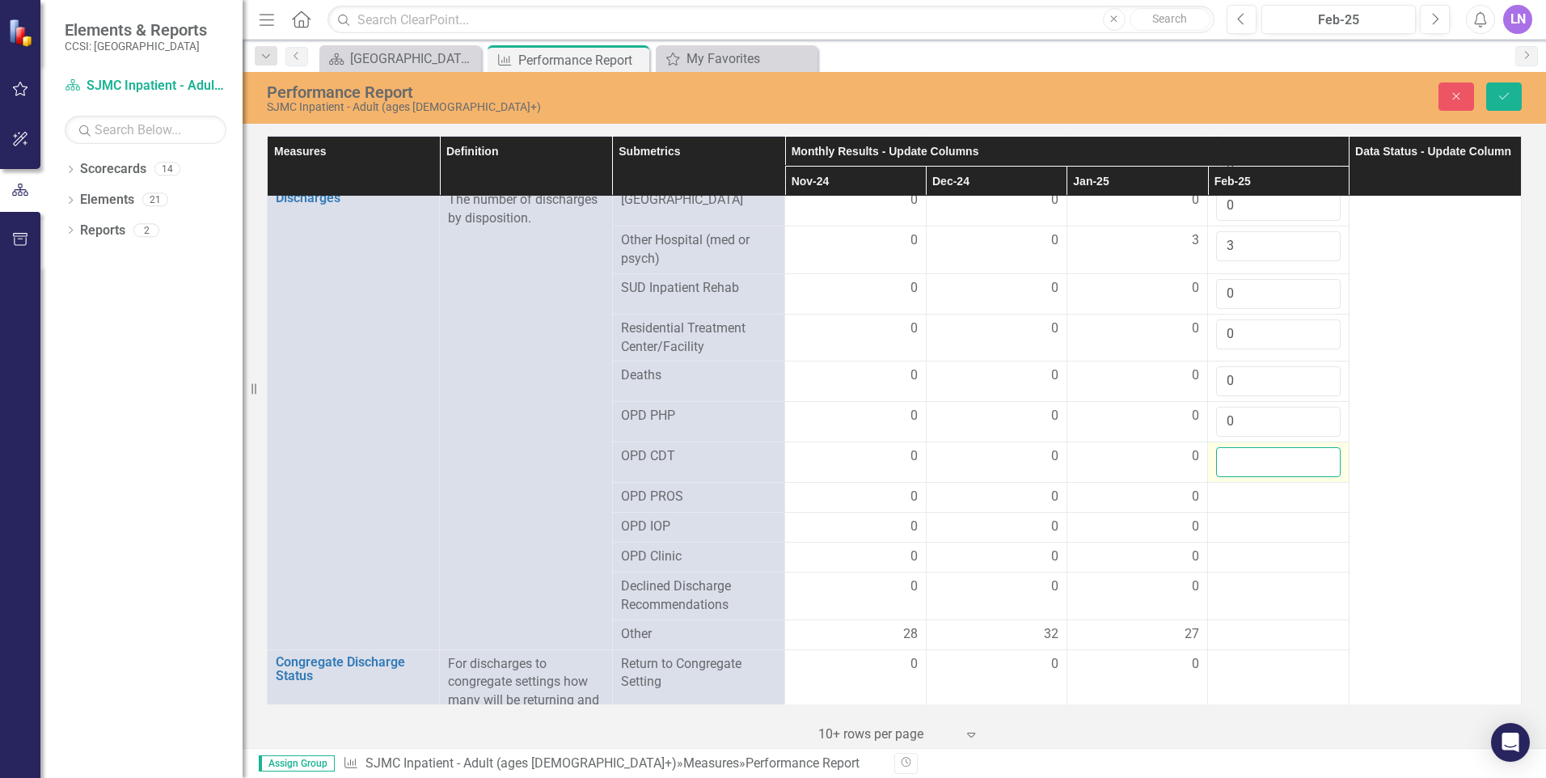
click at [1227, 449] on input "number" at bounding box center [1278, 462] width 124 height 30
type input "0"
click at [1219, 489] on div at bounding box center [1278, 497] width 124 height 19
drag, startPoint x: 1219, startPoint y: 489, endPoint x: 1223, endPoint y: 497, distance: 9.4
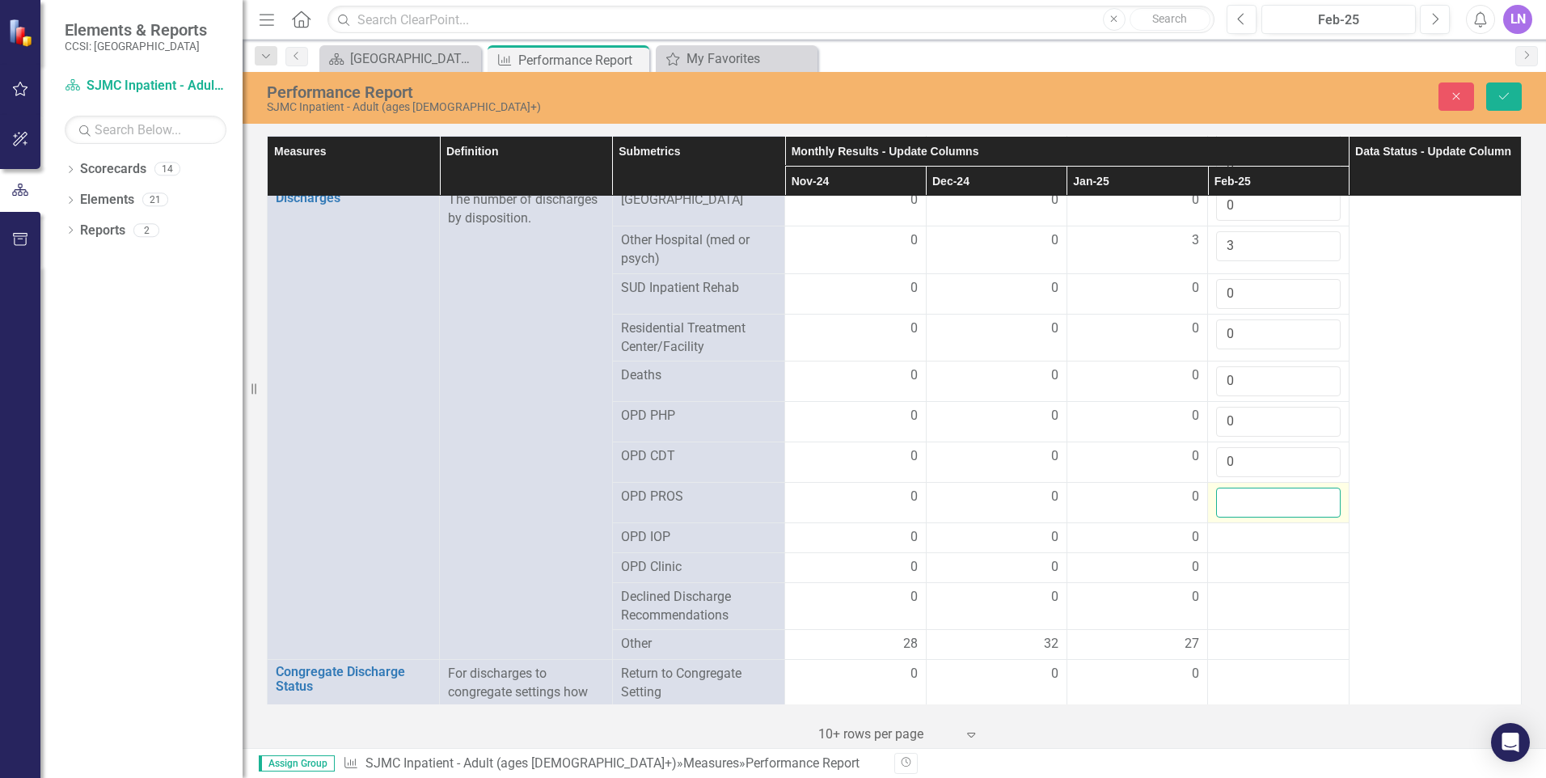
click at [1223, 497] on input "number" at bounding box center [1278, 503] width 124 height 30
type input "0"
click at [1216, 534] on div at bounding box center [1278, 537] width 124 height 19
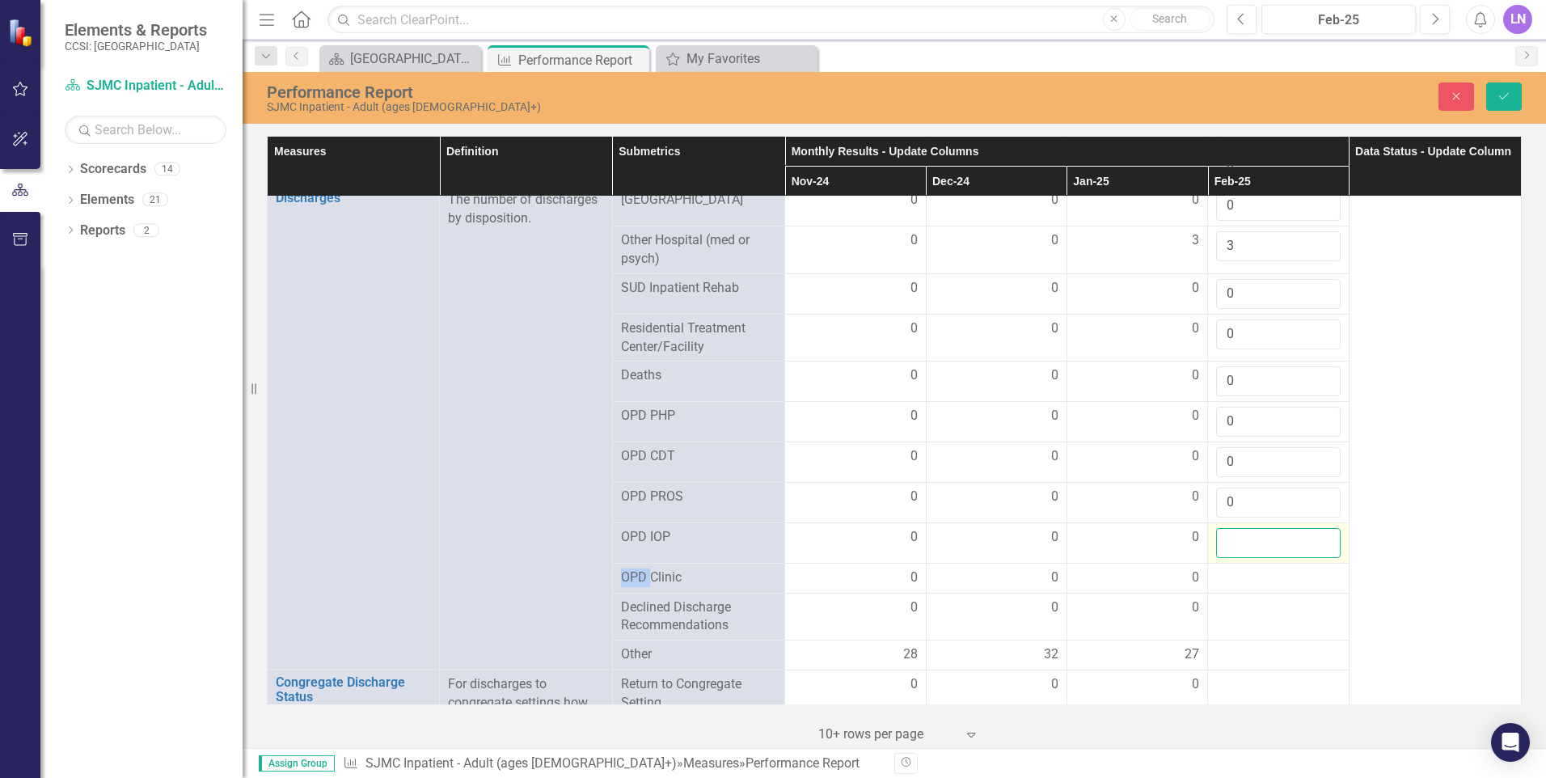
drag, startPoint x: 1211, startPoint y: 534, endPoint x: 1221, endPoint y: 540, distance: 11.7
click at [1221, 536] on input "number" at bounding box center [1278, 543] width 124 height 30
type input "0"
click at [1222, 570] on div at bounding box center [1278, 577] width 124 height 19
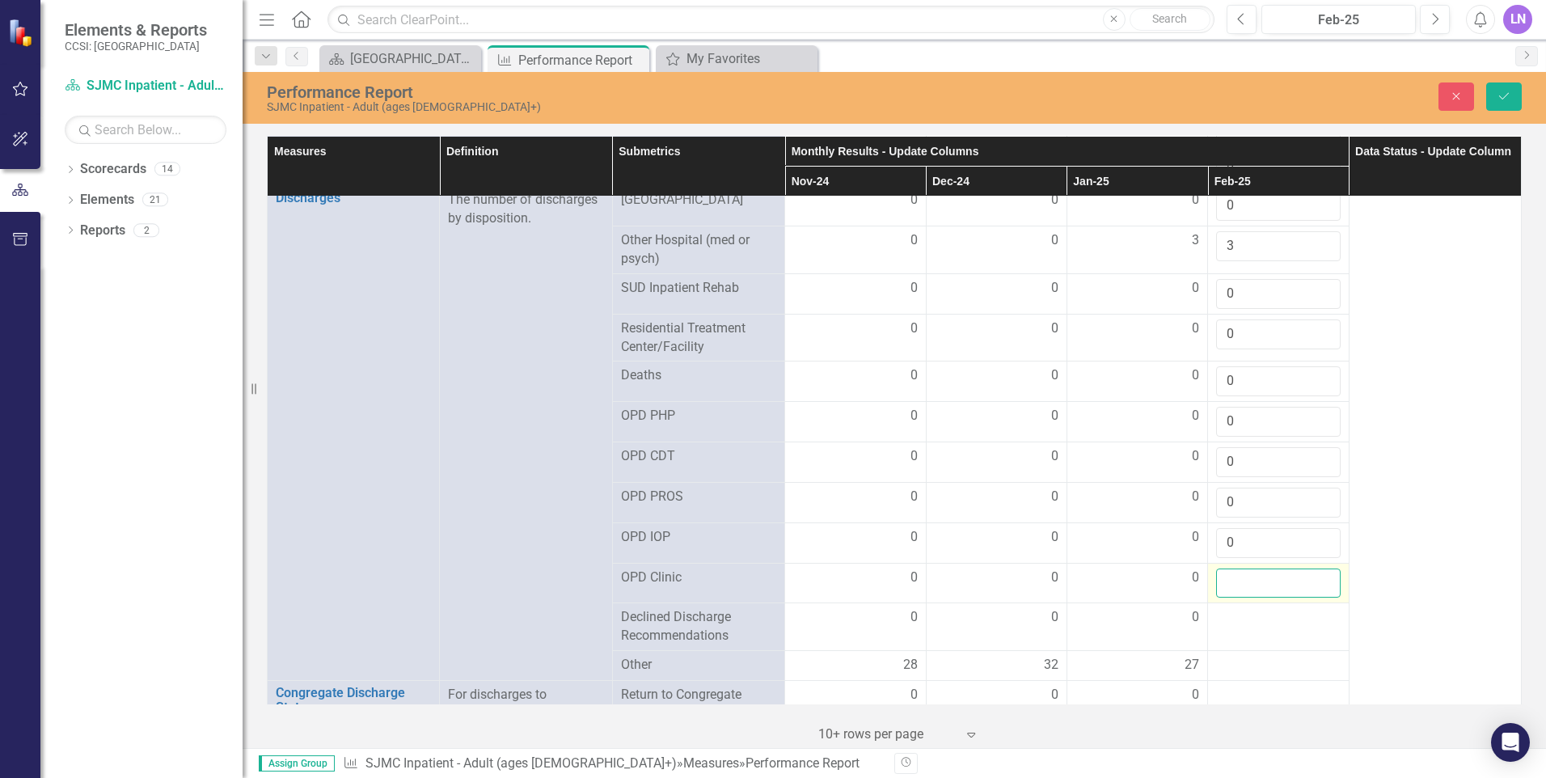
drag, startPoint x: 1222, startPoint y: 570, endPoint x: 1228, endPoint y: 581, distance: 12.3
click at [1228, 581] on input "number" at bounding box center [1278, 583] width 124 height 30
type input "0"
click at [1237, 612] on div at bounding box center [1278, 617] width 124 height 19
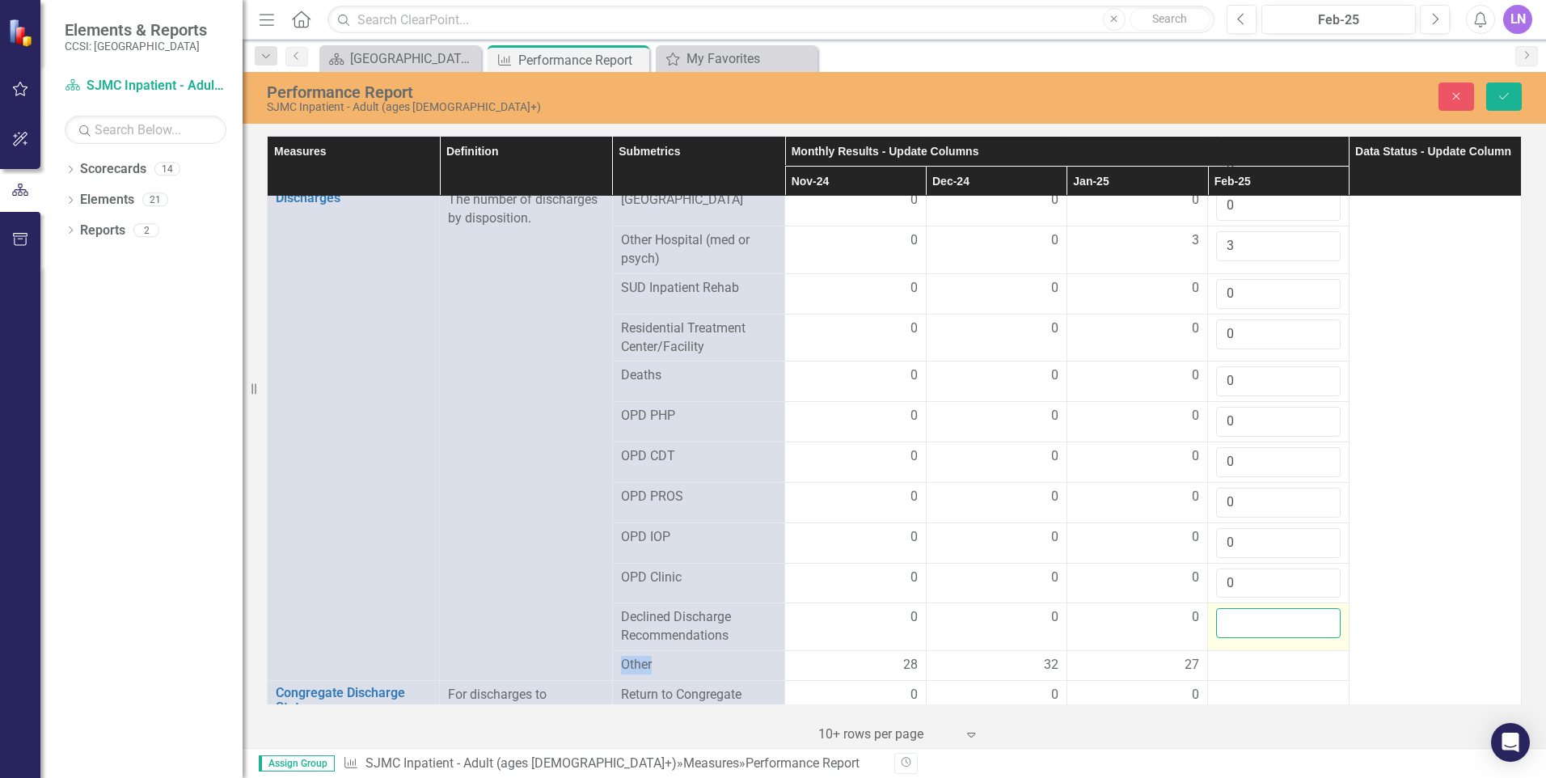
click at [1231, 615] on input "number" at bounding box center [1278, 623] width 124 height 30
type input "0"
click at [1235, 656] on div at bounding box center [1278, 665] width 124 height 19
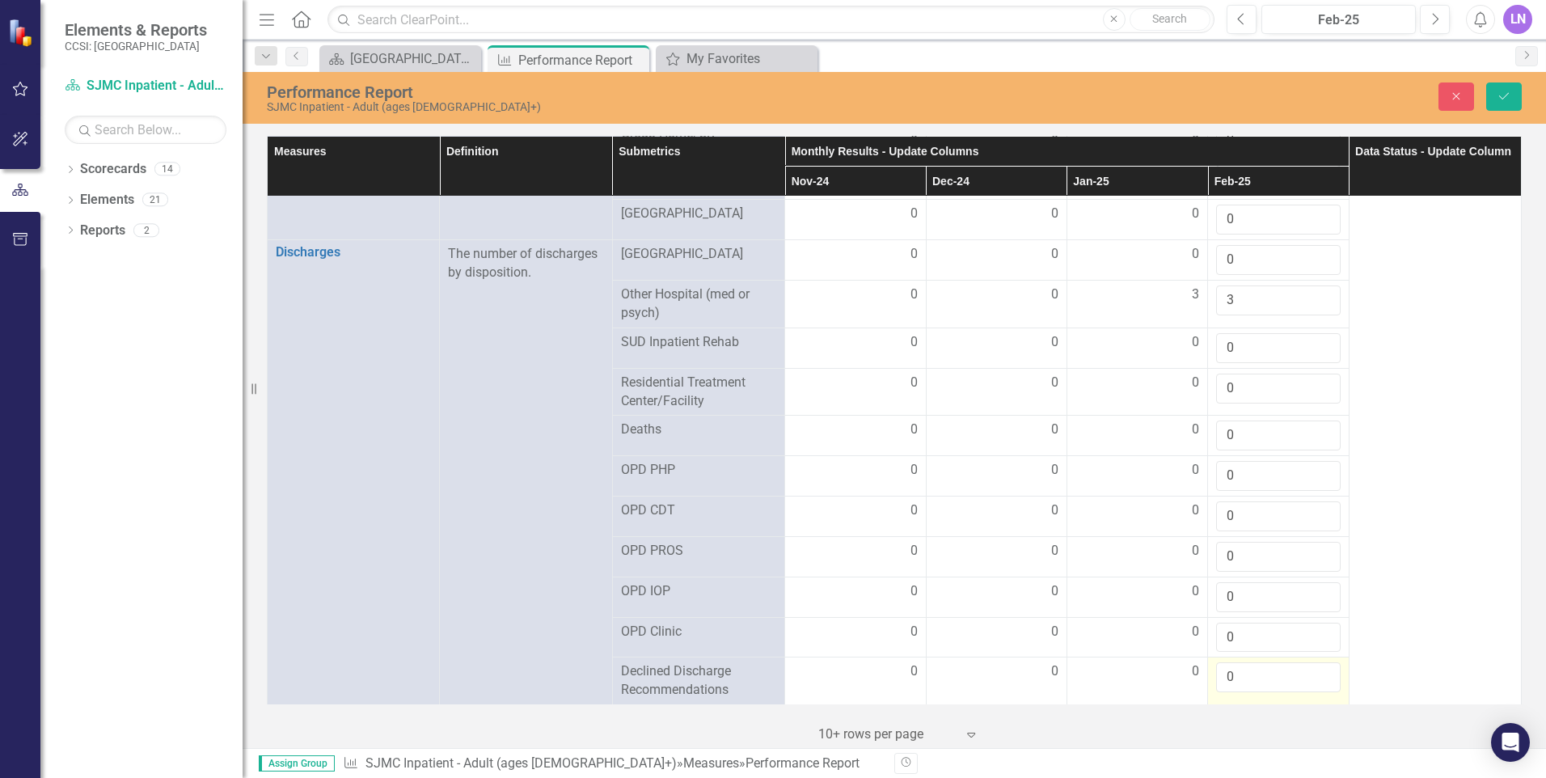
scroll to position [1698, 0]
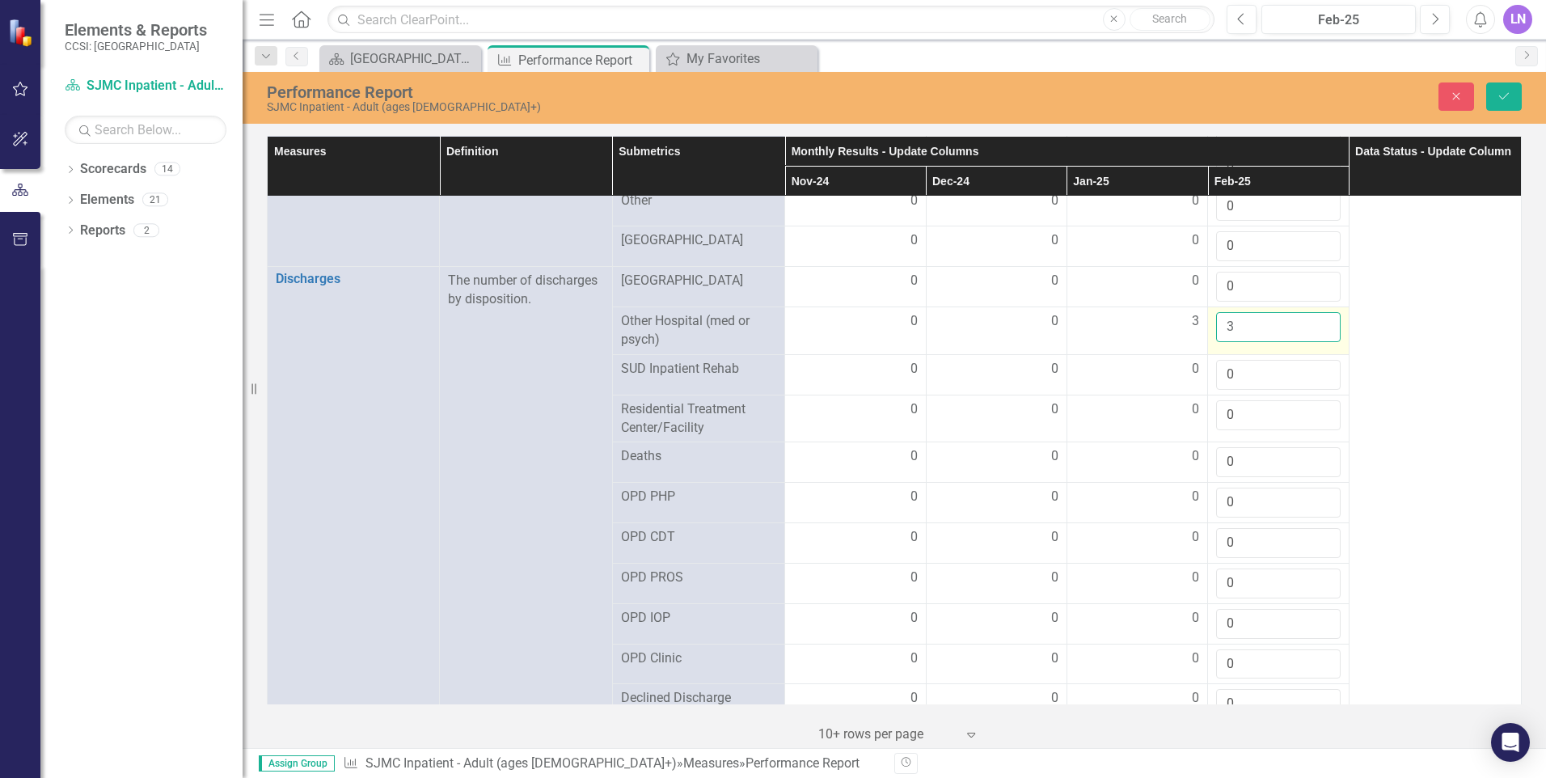
click at [1240, 319] on input "3" at bounding box center [1278, 327] width 124 height 30
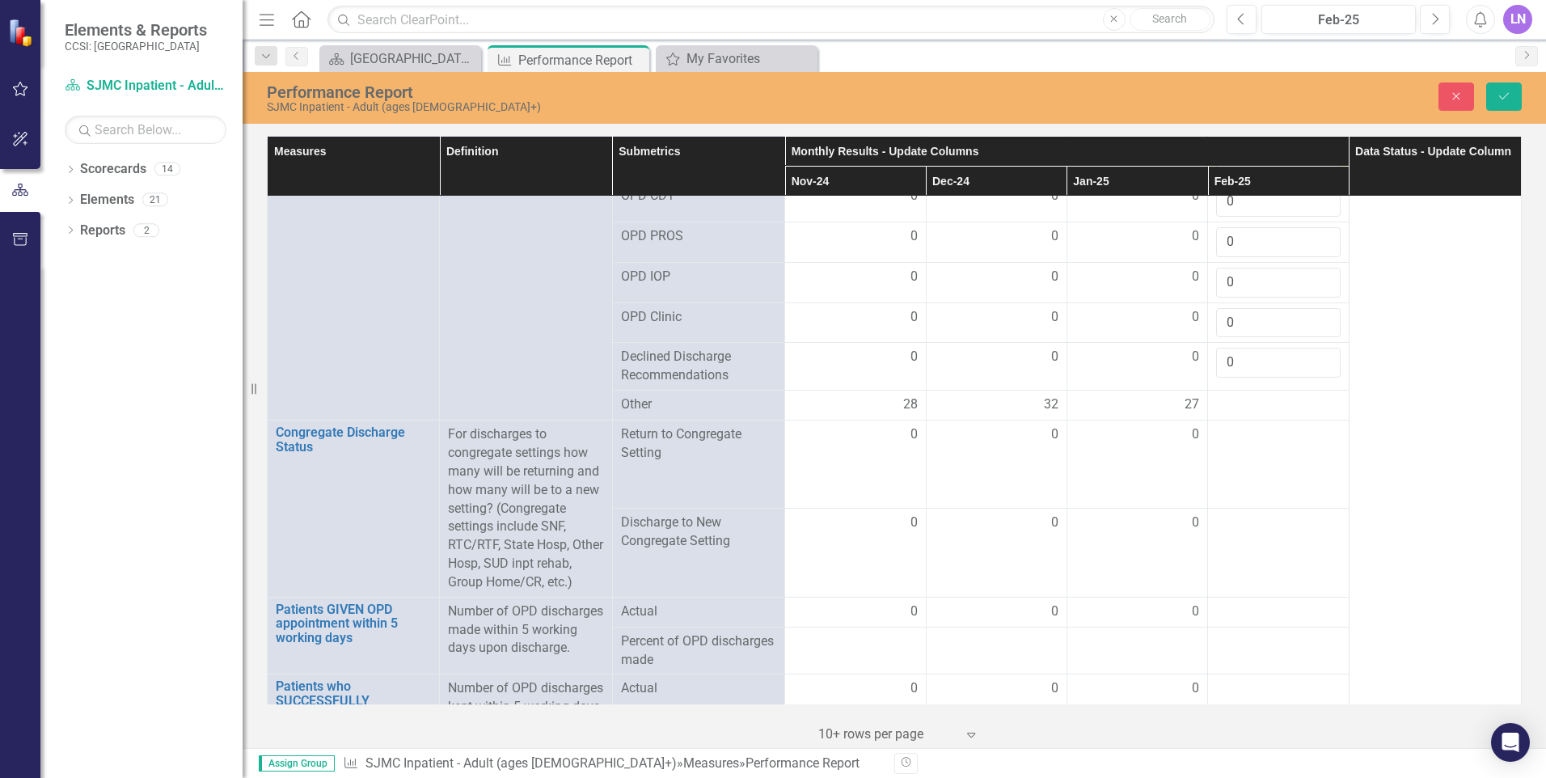
scroll to position [2102, 0]
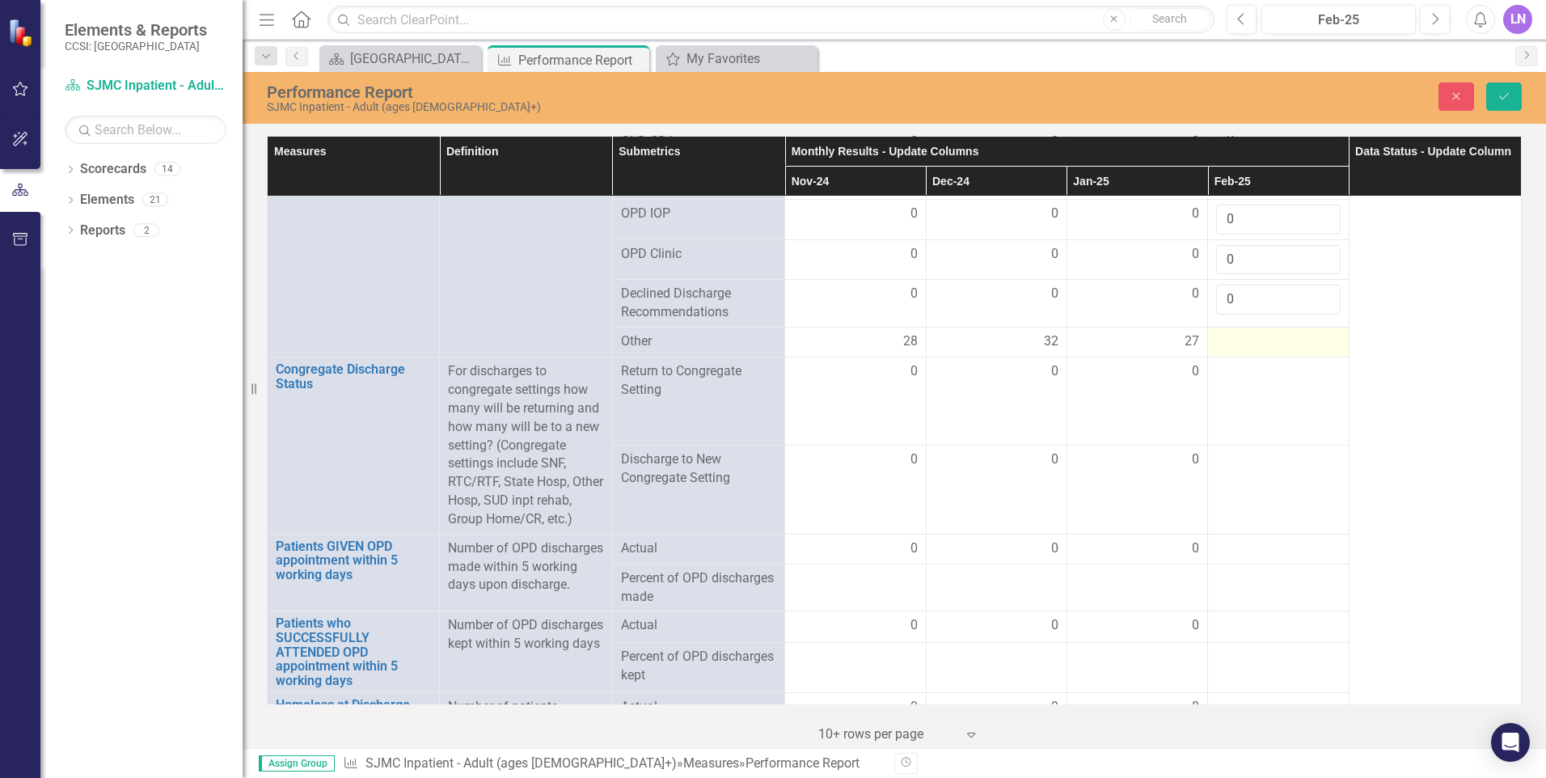
type input "2"
click at [1228, 332] on div at bounding box center [1278, 341] width 124 height 19
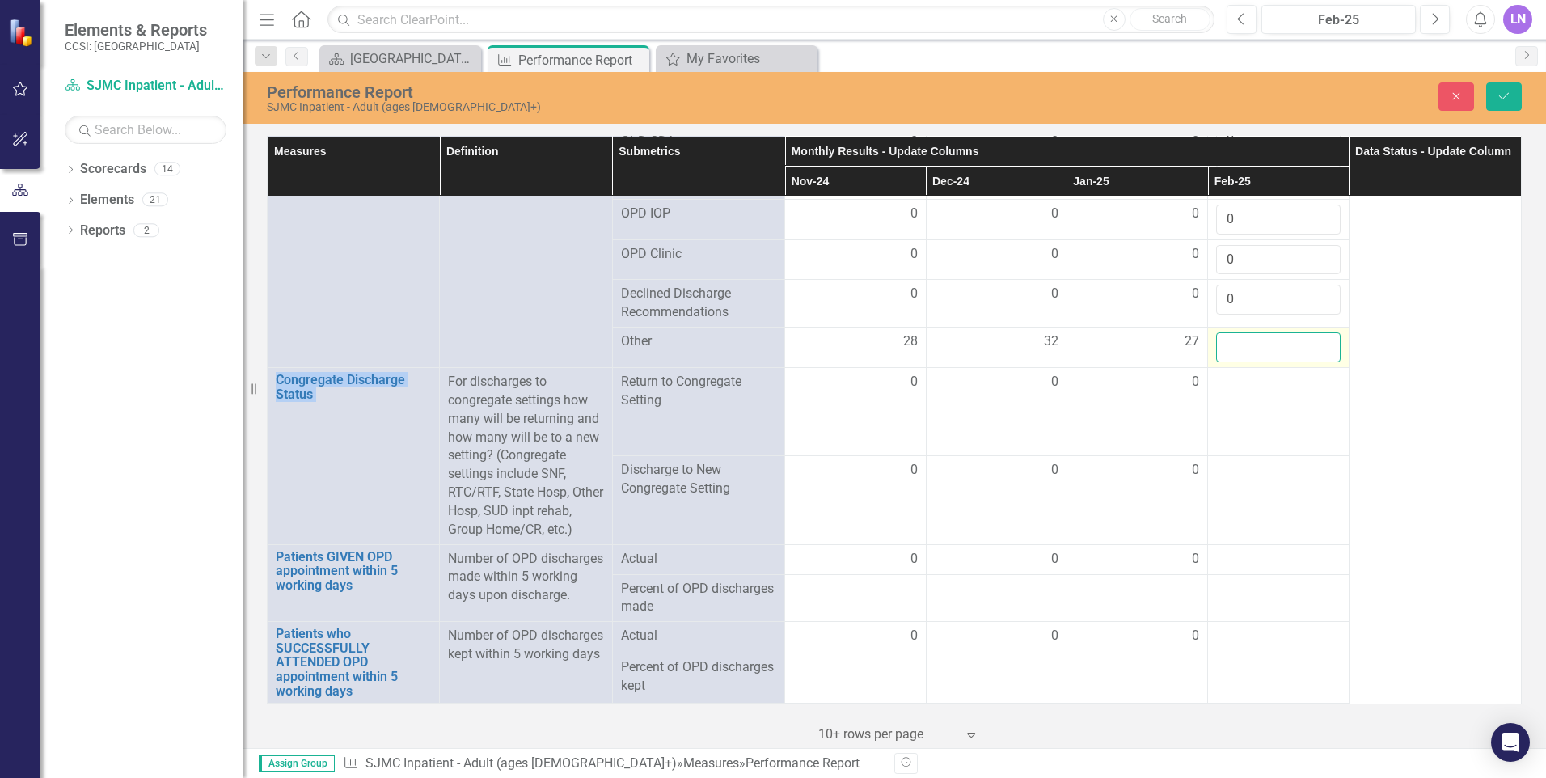
click at [1232, 345] on input "number" at bounding box center [1278, 347] width 124 height 30
type input "33"
click at [1250, 417] on td at bounding box center [1278, 411] width 141 height 88
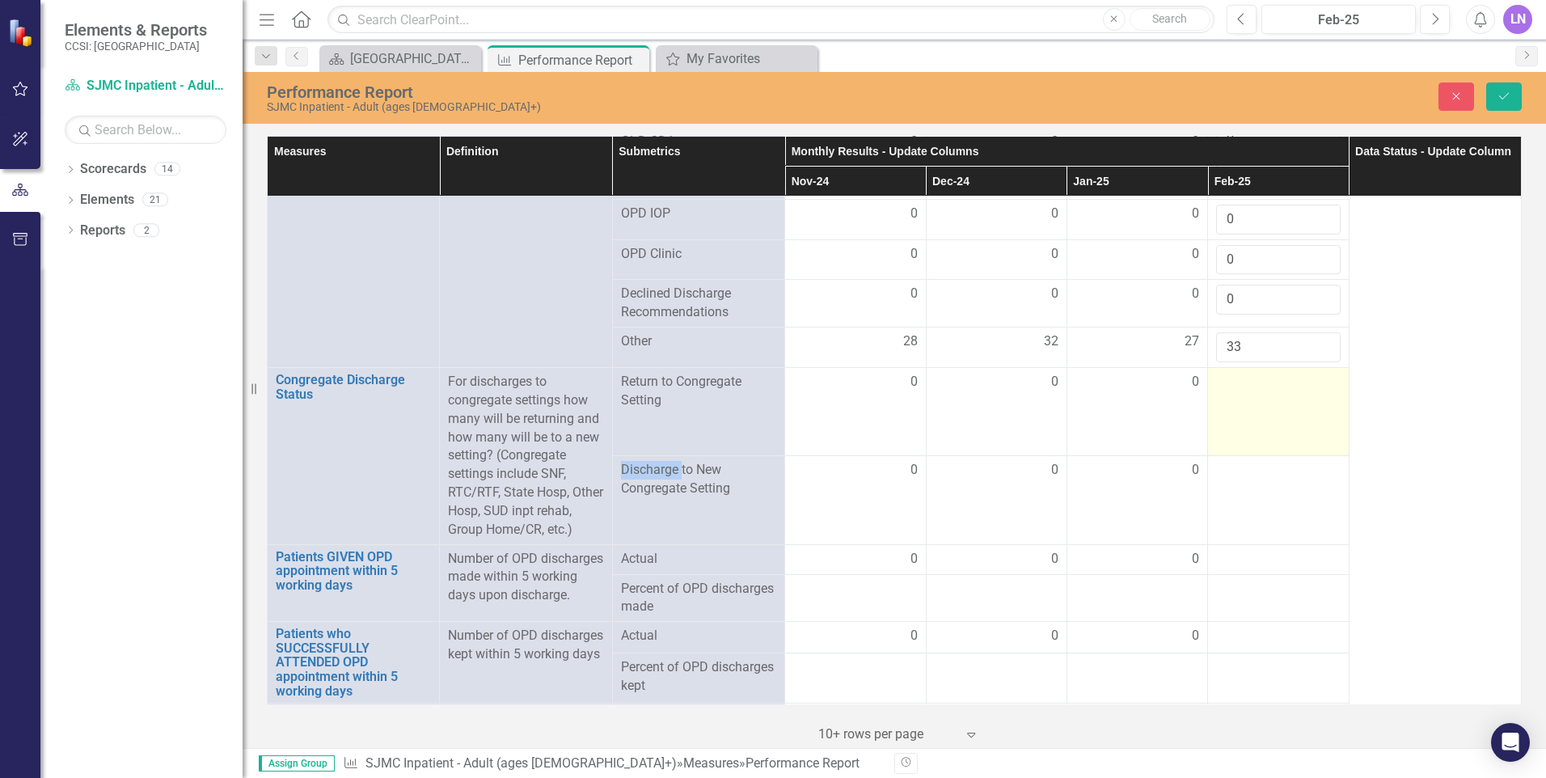
click at [1250, 417] on td at bounding box center [1278, 411] width 141 height 88
drag, startPoint x: 1250, startPoint y: 417, endPoint x: 1233, endPoint y: 381, distance: 40.2
click at [1233, 381] on input "number" at bounding box center [1278, 388] width 124 height 30
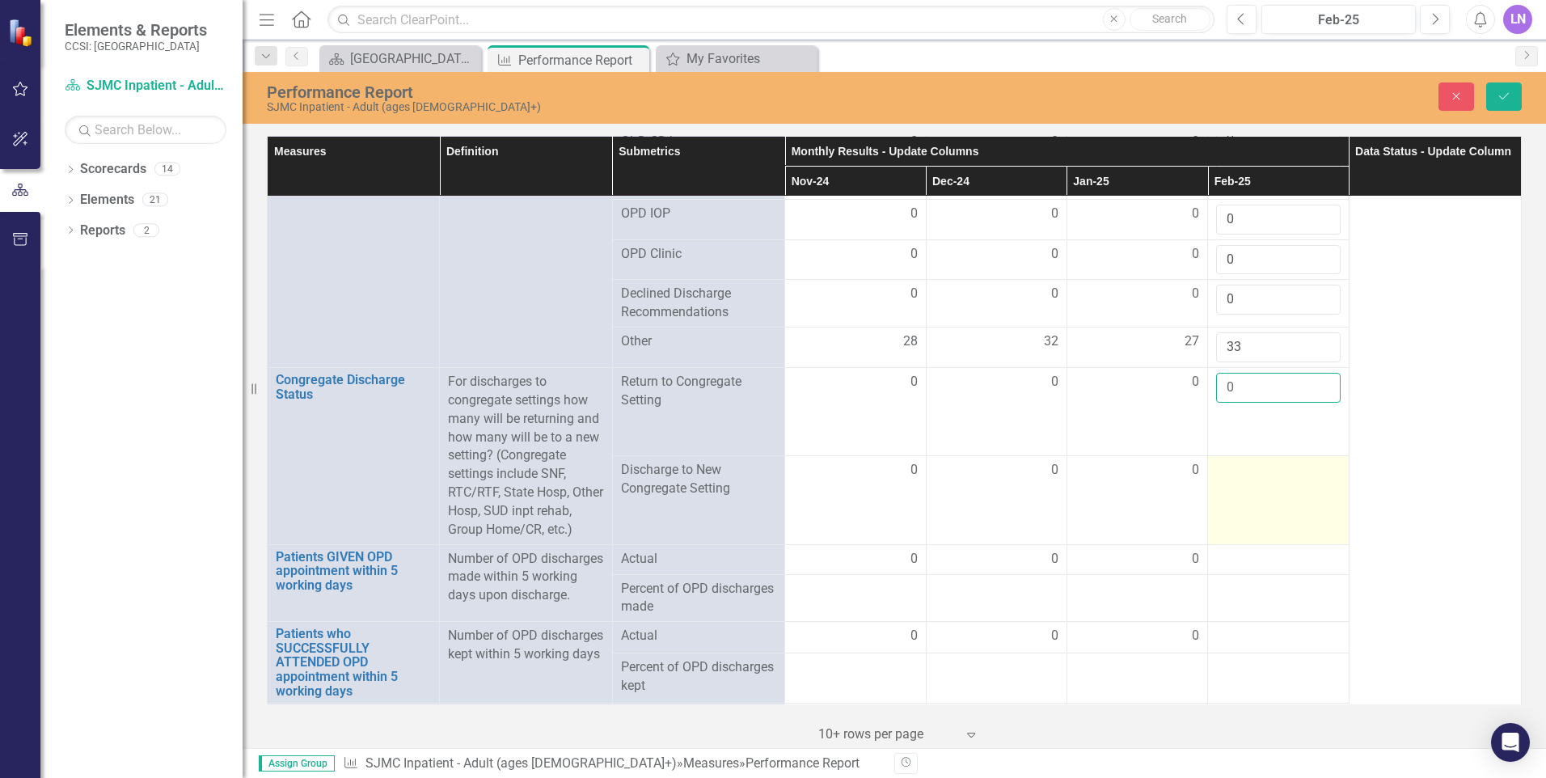
type input "0"
click at [1244, 487] on td at bounding box center [1278, 500] width 141 height 88
drag, startPoint x: 1244, startPoint y: 487, endPoint x: 1227, endPoint y: 477, distance: 18.9
click at [1227, 476] on input "number" at bounding box center [1278, 476] width 124 height 30
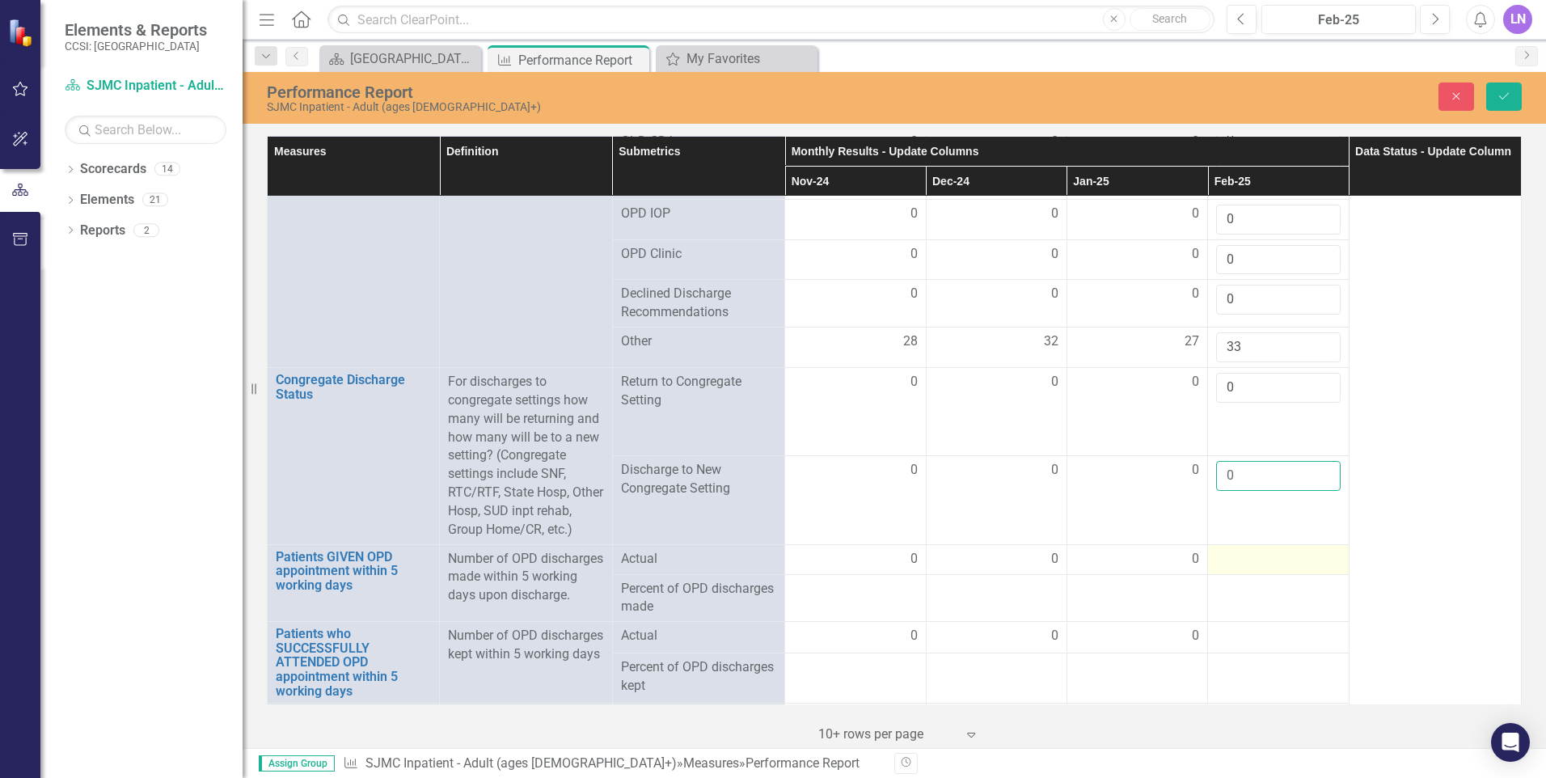
type input "0"
click at [1232, 569] on div at bounding box center [1278, 559] width 124 height 19
click at [1232, 569] on div at bounding box center [1278, 565] width 124 height 30
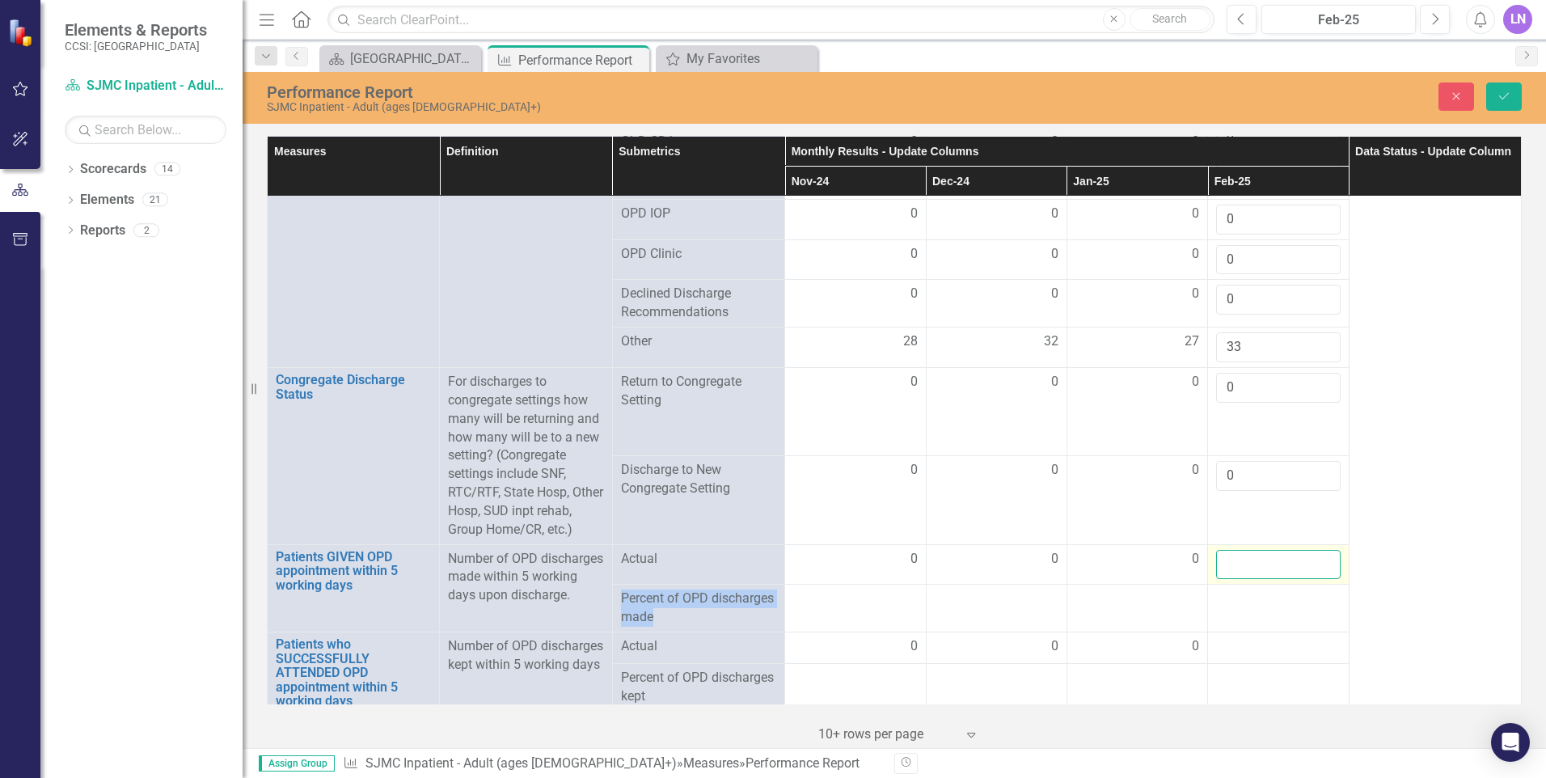
click at [1237, 580] on input "number" at bounding box center [1278, 565] width 124 height 30
click at [1236, 578] on input "number" at bounding box center [1278, 565] width 124 height 30
type input "0"
click at [1221, 609] on div at bounding box center [1278, 598] width 124 height 19
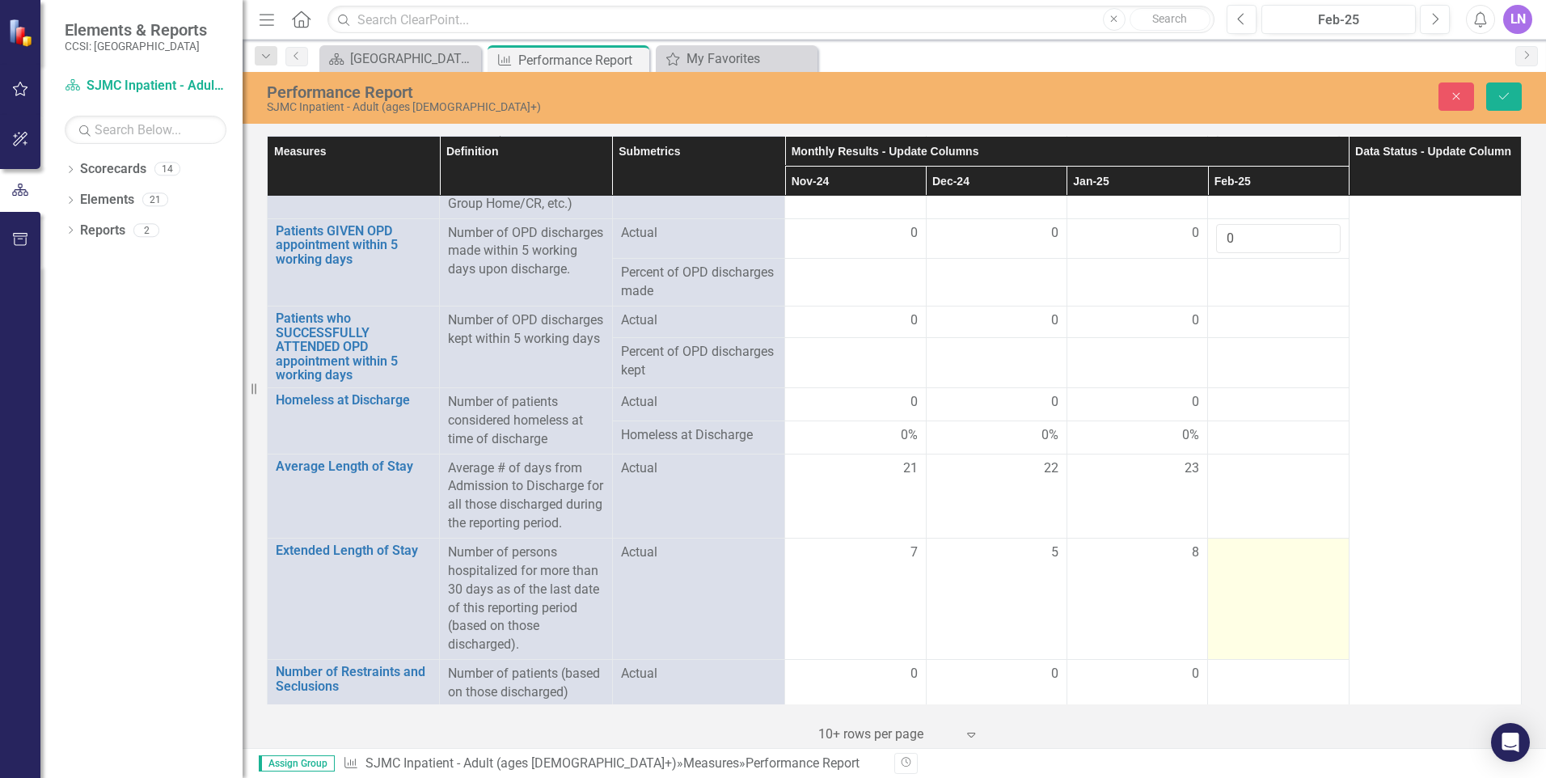
scroll to position [2435, 0]
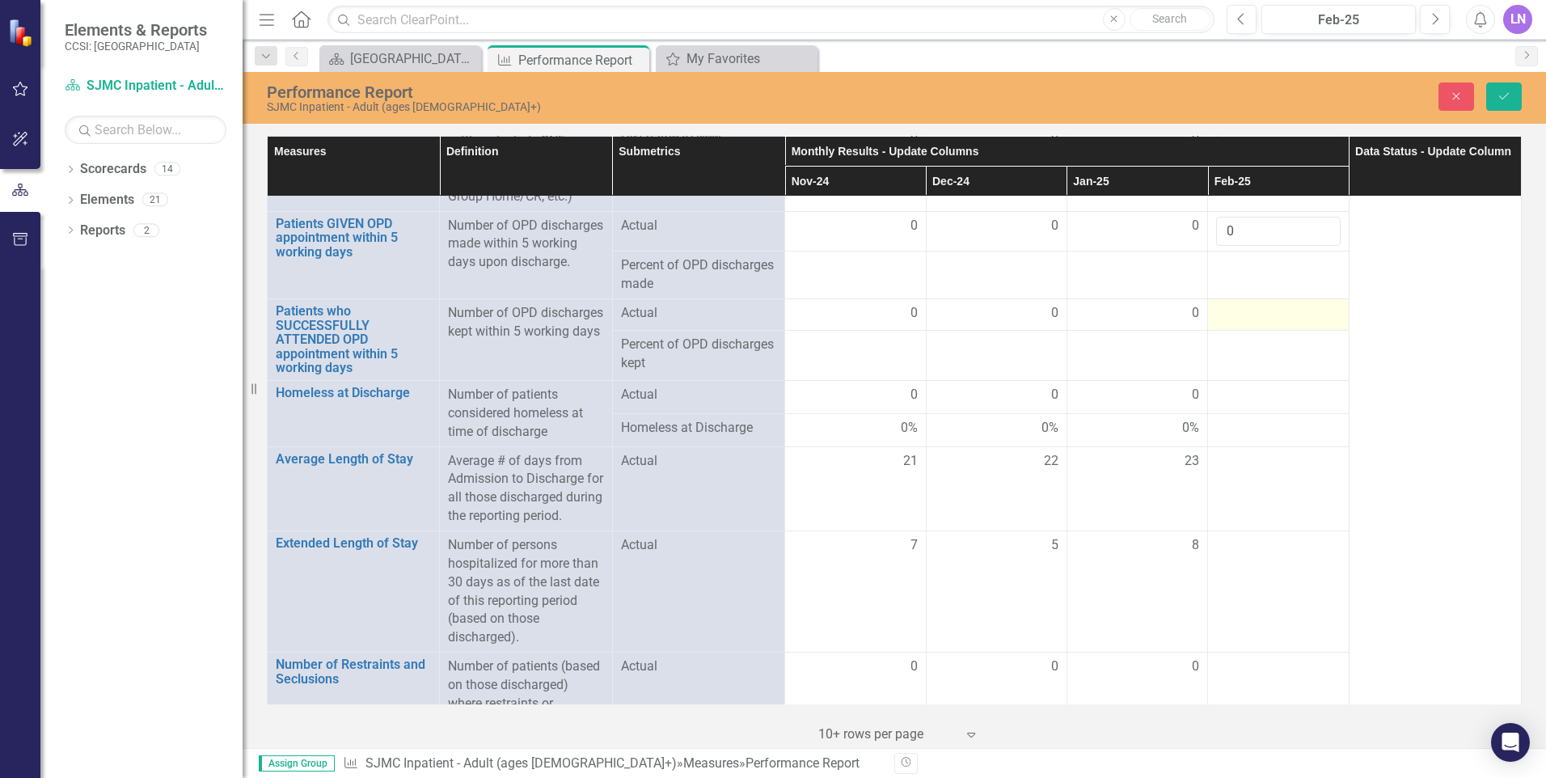
click at [1227, 323] on div at bounding box center [1278, 313] width 124 height 19
click at [1224, 330] on input "number" at bounding box center [1278, 319] width 124 height 30
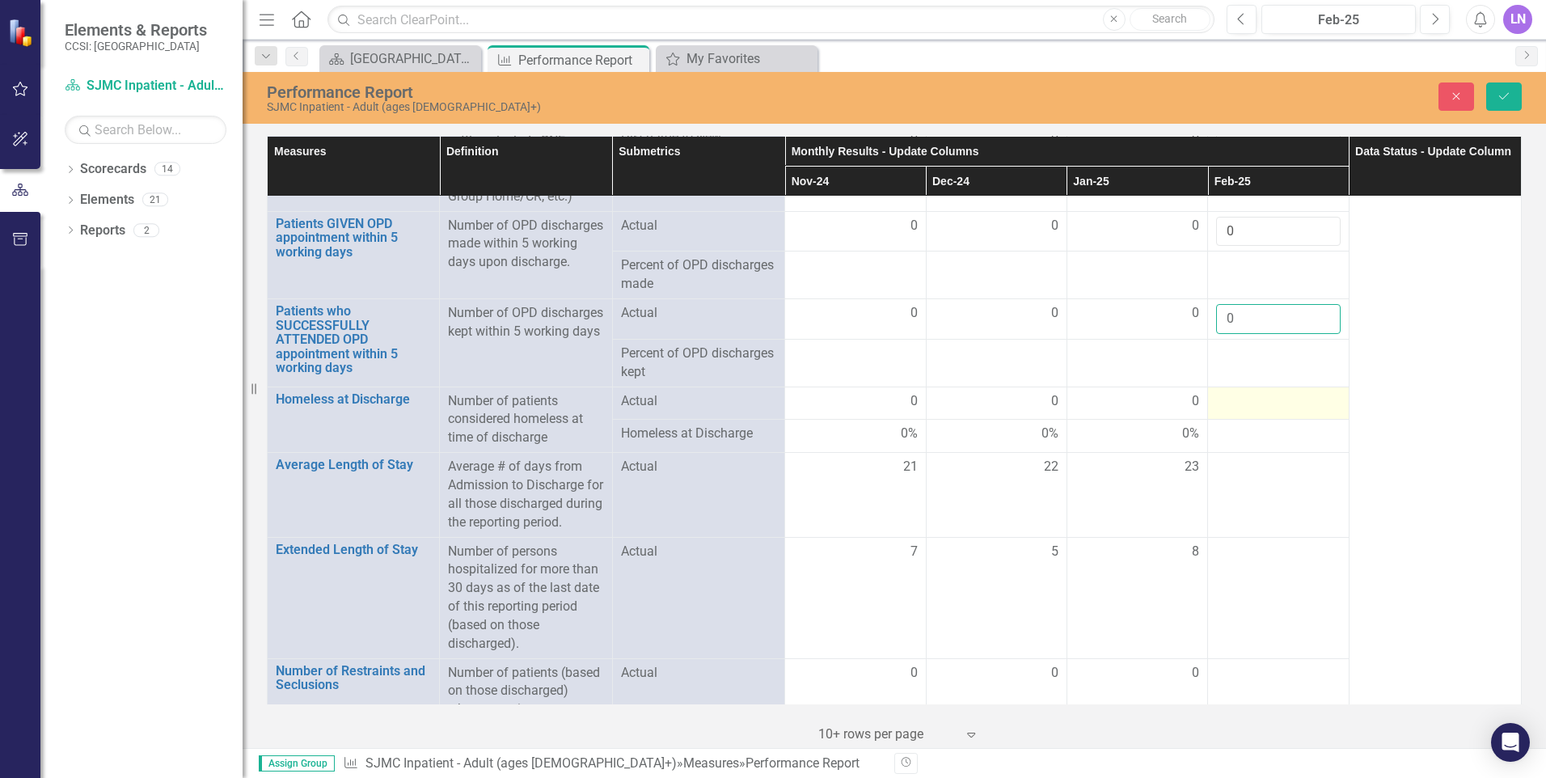
type input "0"
click at [1218, 412] on div at bounding box center [1278, 401] width 124 height 19
drag, startPoint x: 1218, startPoint y: 414, endPoint x: 1228, endPoint y: 423, distance: 13.8
click at [1228, 422] on input "number" at bounding box center [1278, 407] width 124 height 30
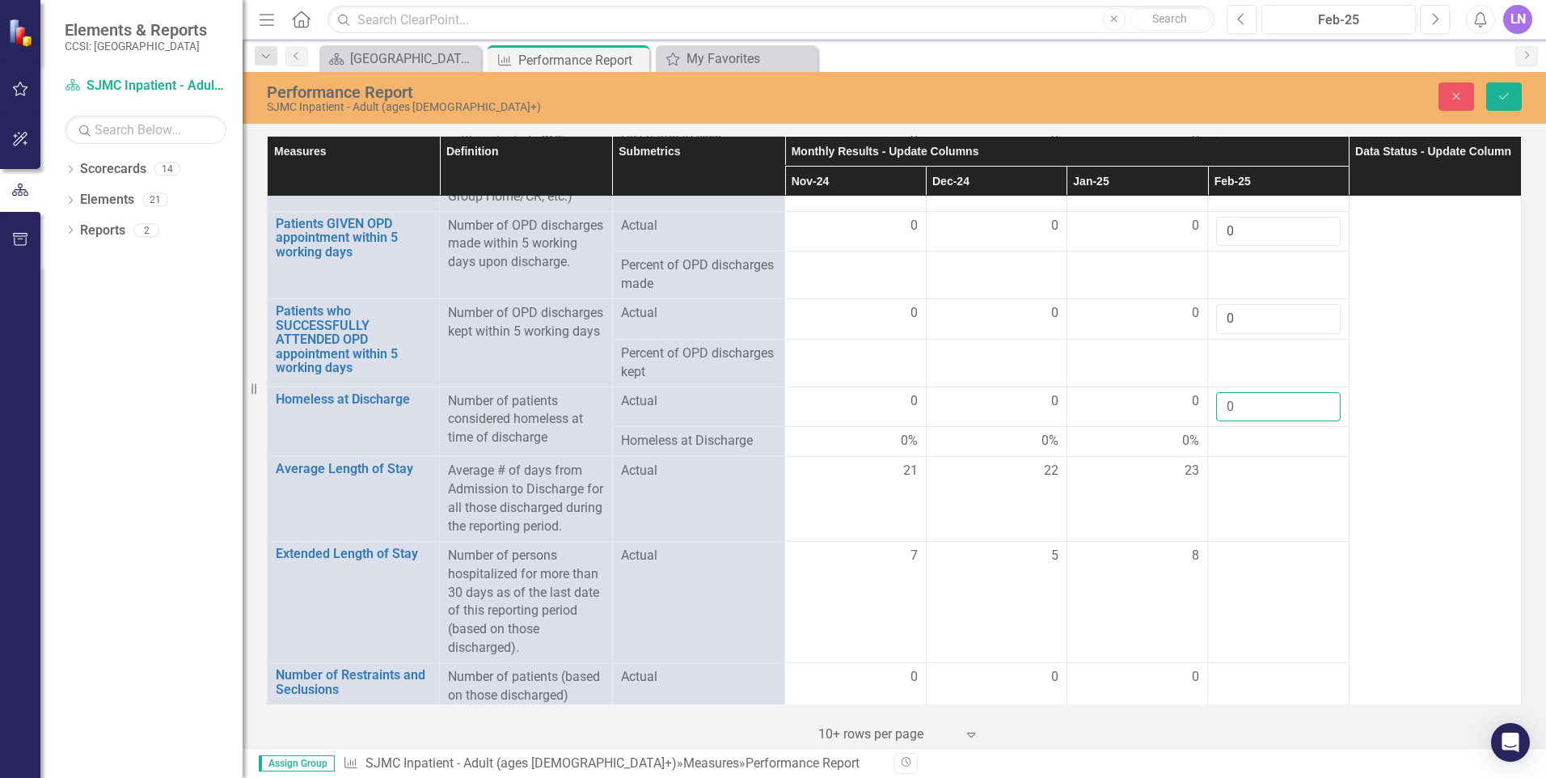
type input "0"
click at [1227, 451] on div at bounding box center [1278, 441] width 124 height 19
click at [1227, 495] on td at bounding box center [1278, 499] width 141 height 84
click at [1230, 489] on input "number" at bounding box center [1278, 477] width 124 height 30
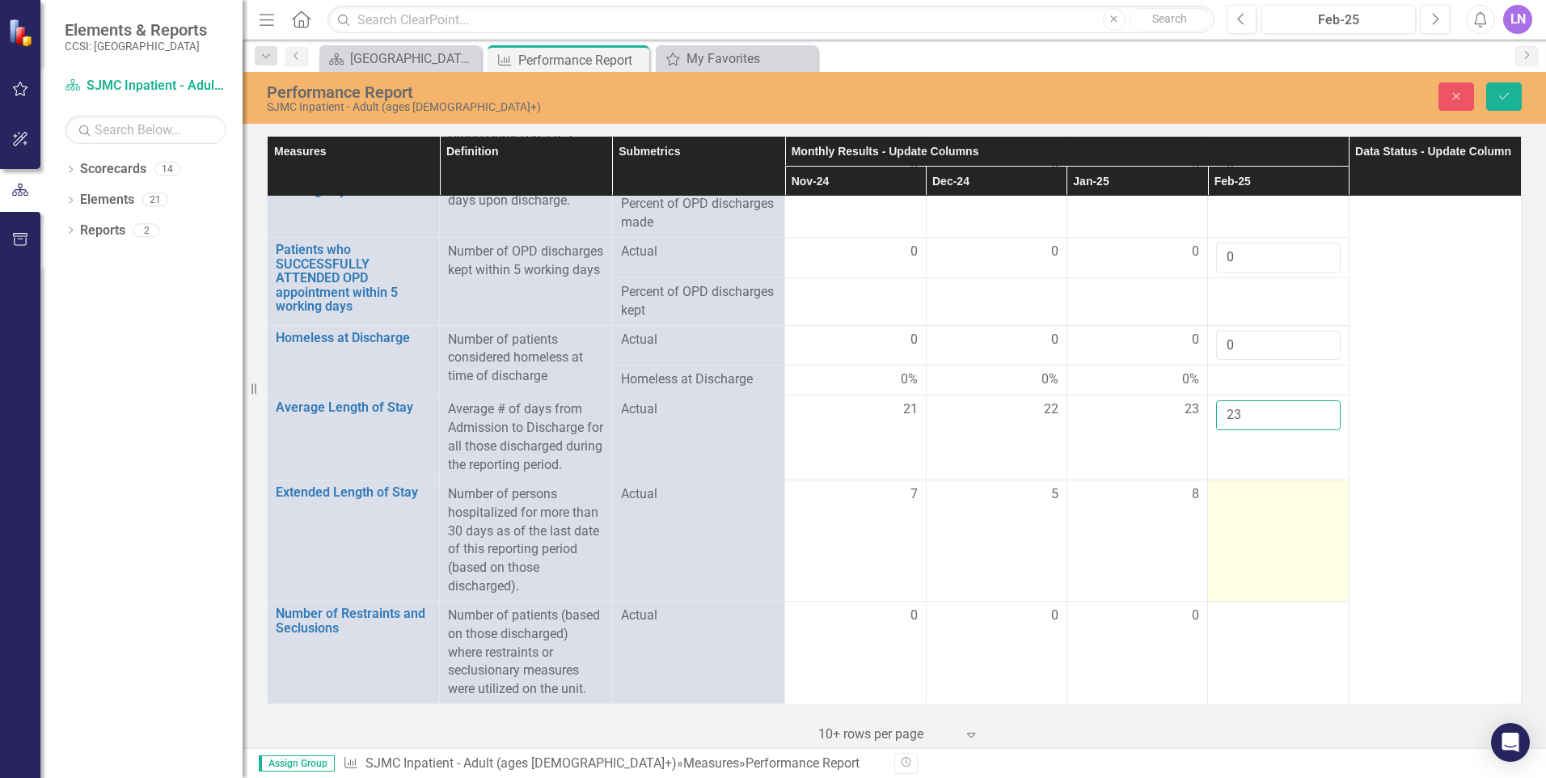
scroll to position [2527, 0]
type input "23"
click at [1267, 525] on td at bounding box center [1278, 539] width 141 height 121
click at [1265, 529] on td at bounding box center [1278, 539] width 141 height 121
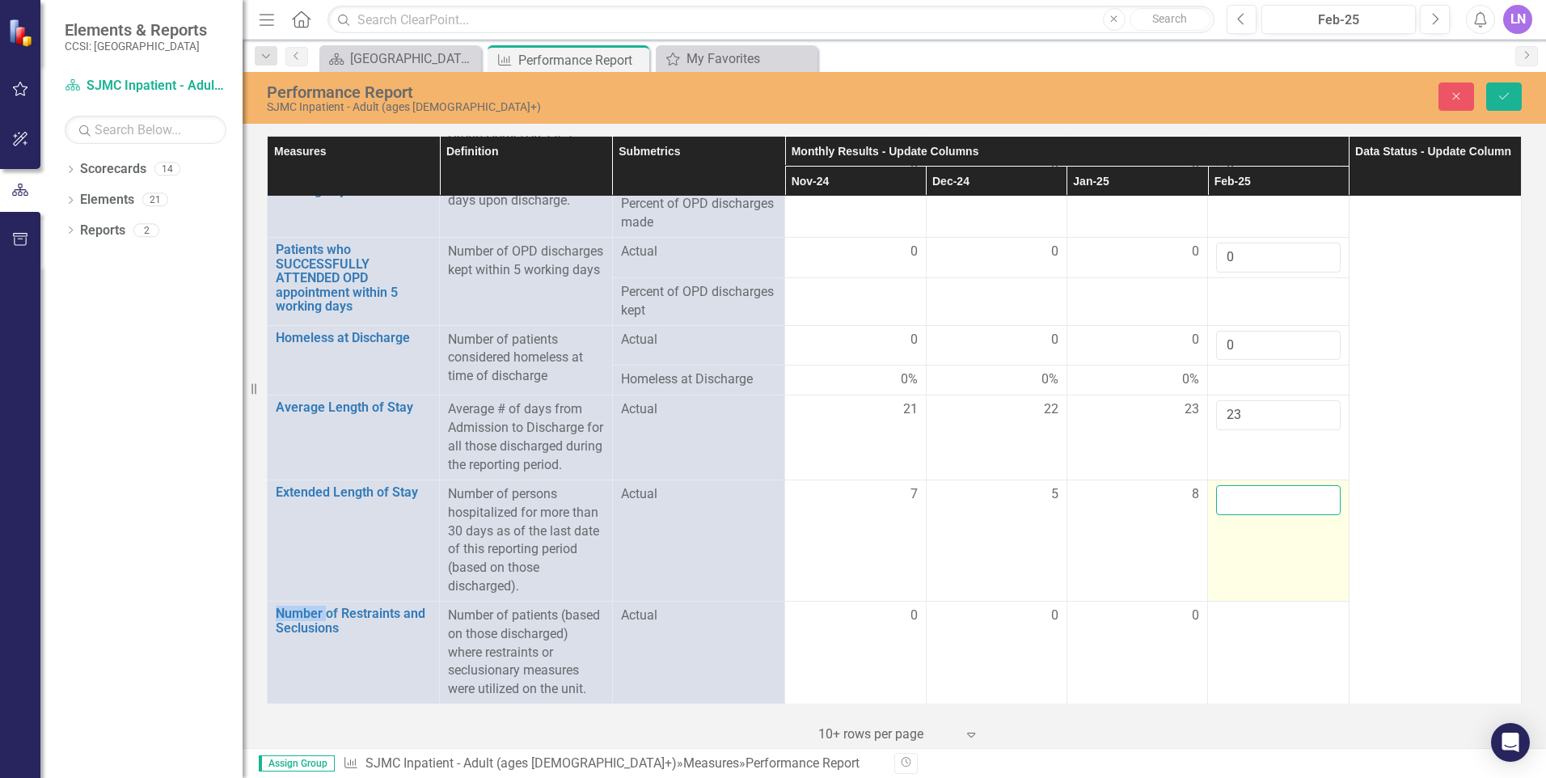
drag, startPoint x: 1265, startPoint y: 529, endPoint x: 1246, endPoint y: 509, distance: 28.0
click at [1246, 509] on input "number" at bounding box center [1278, 500] width 124 height 30
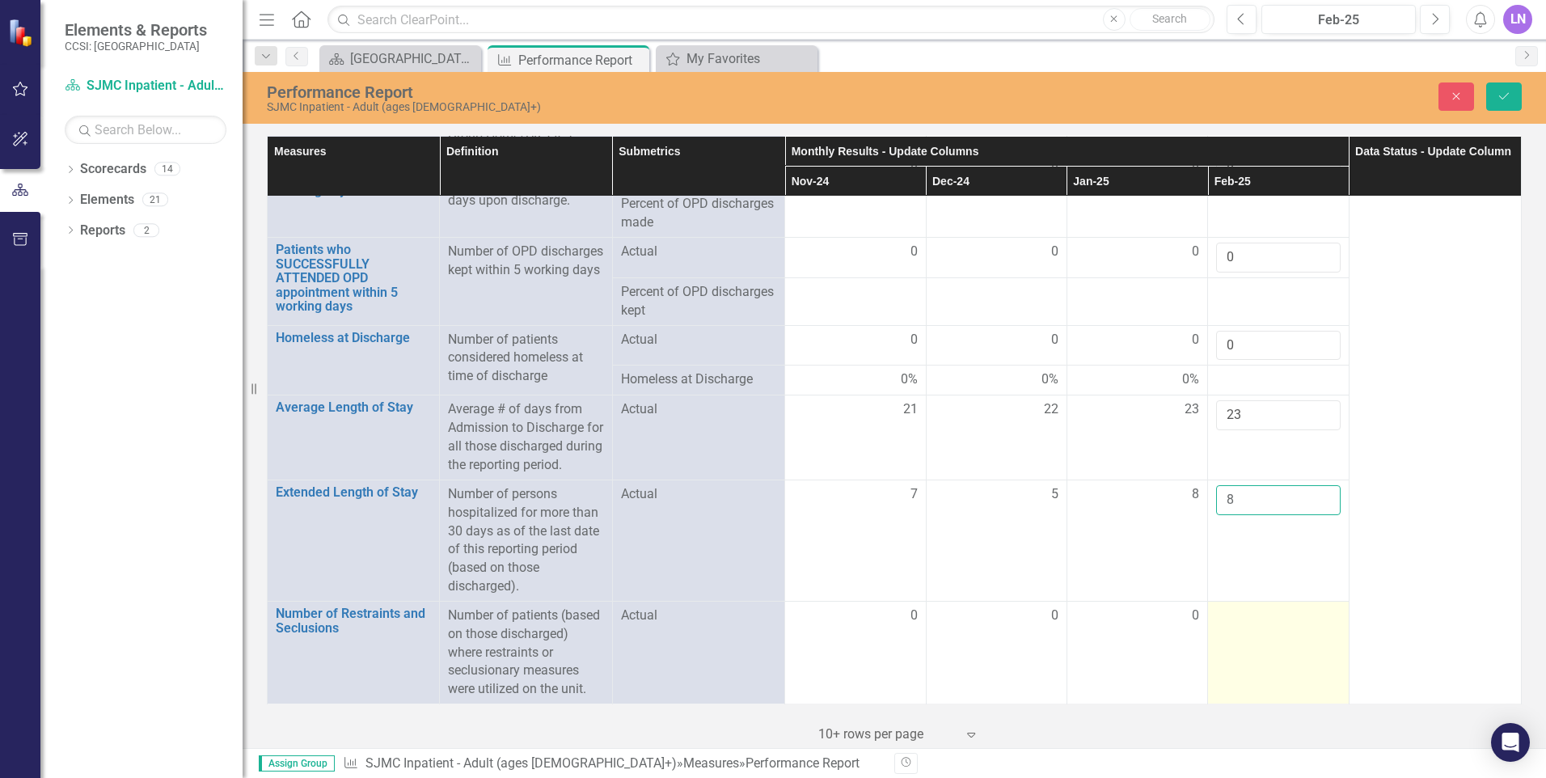
type input "8"
click at [1270, 648] on td at bounding box center [1278, 652] width 141 height 103
click at [1269, 644] on td at bounding box center [1278, 652] width 141 height 103
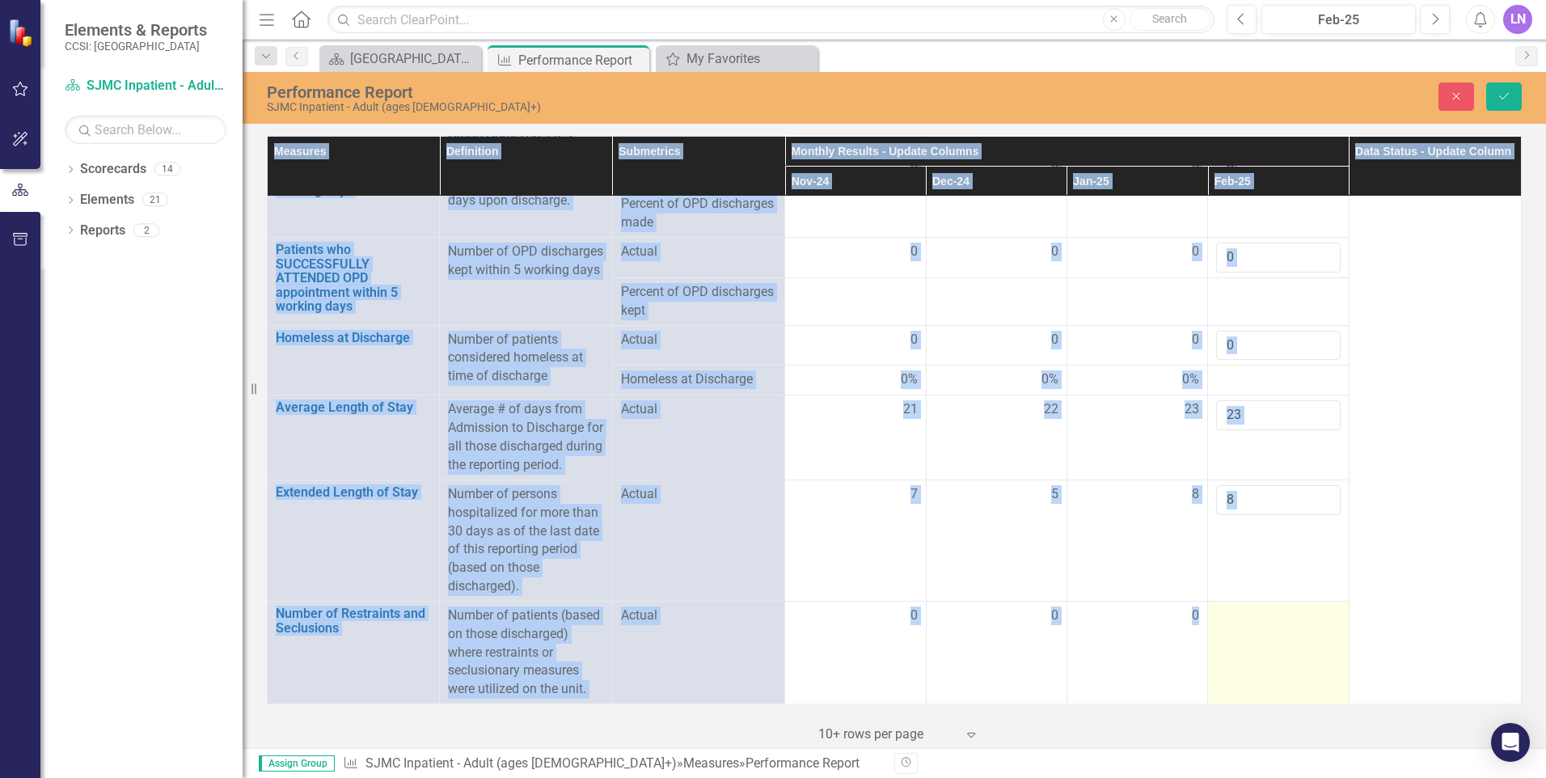
click at [1269, 644] on td at bounding box center [1278, 652] width 141 height 103
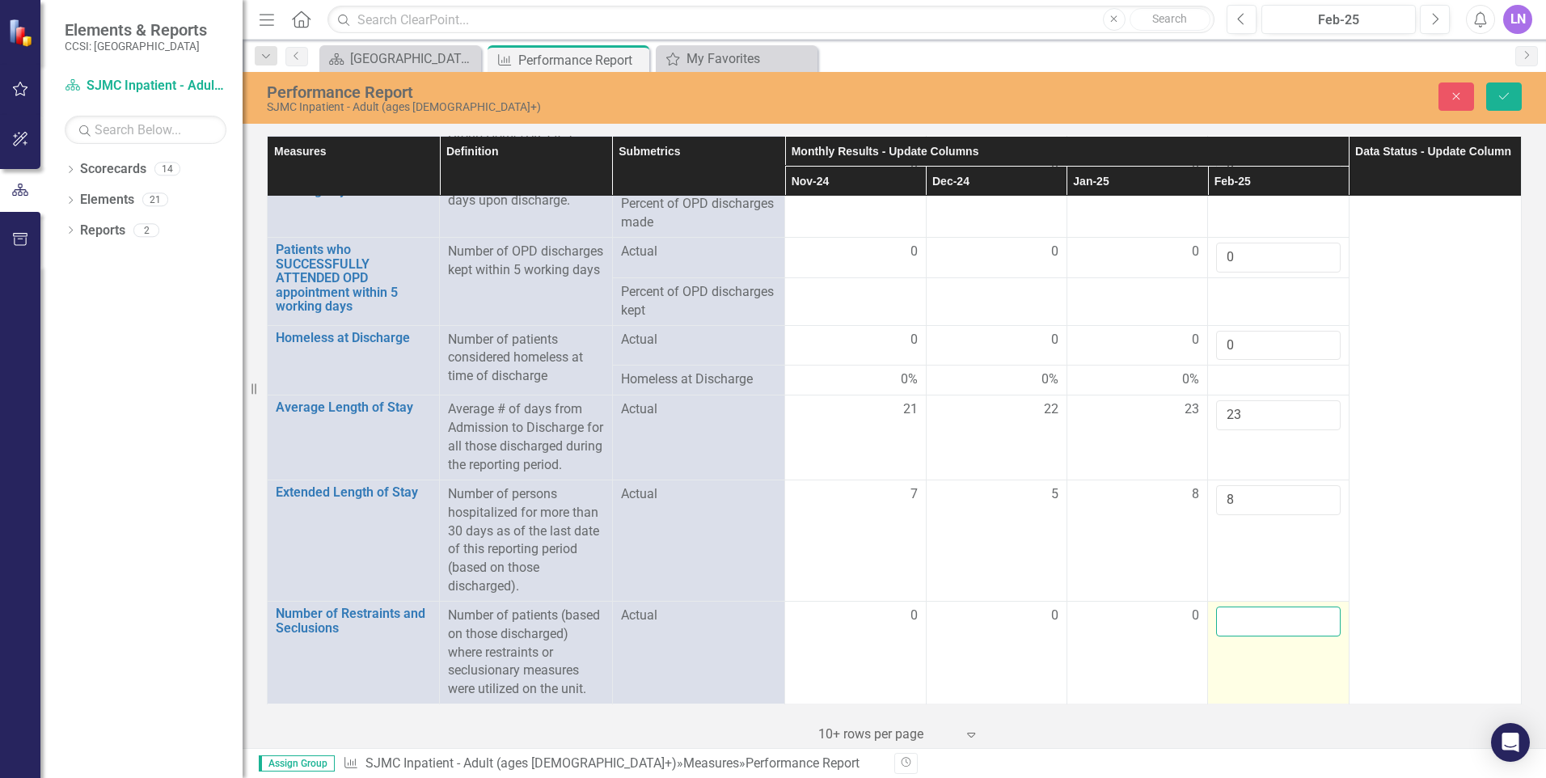
click at [1257, 614] on input "number" at bounding box center [1278, 621] width 124 height 30
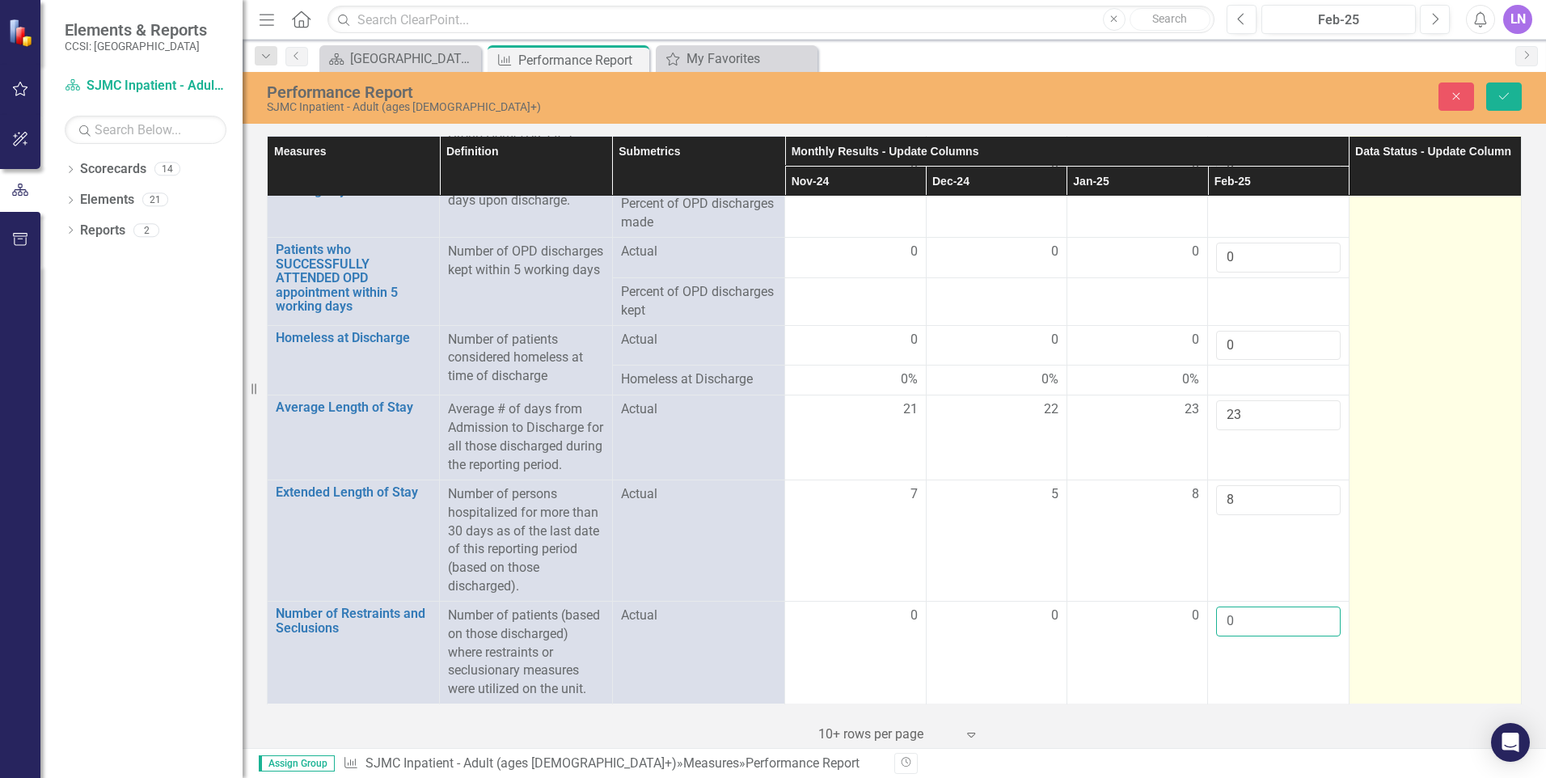
type input "0"
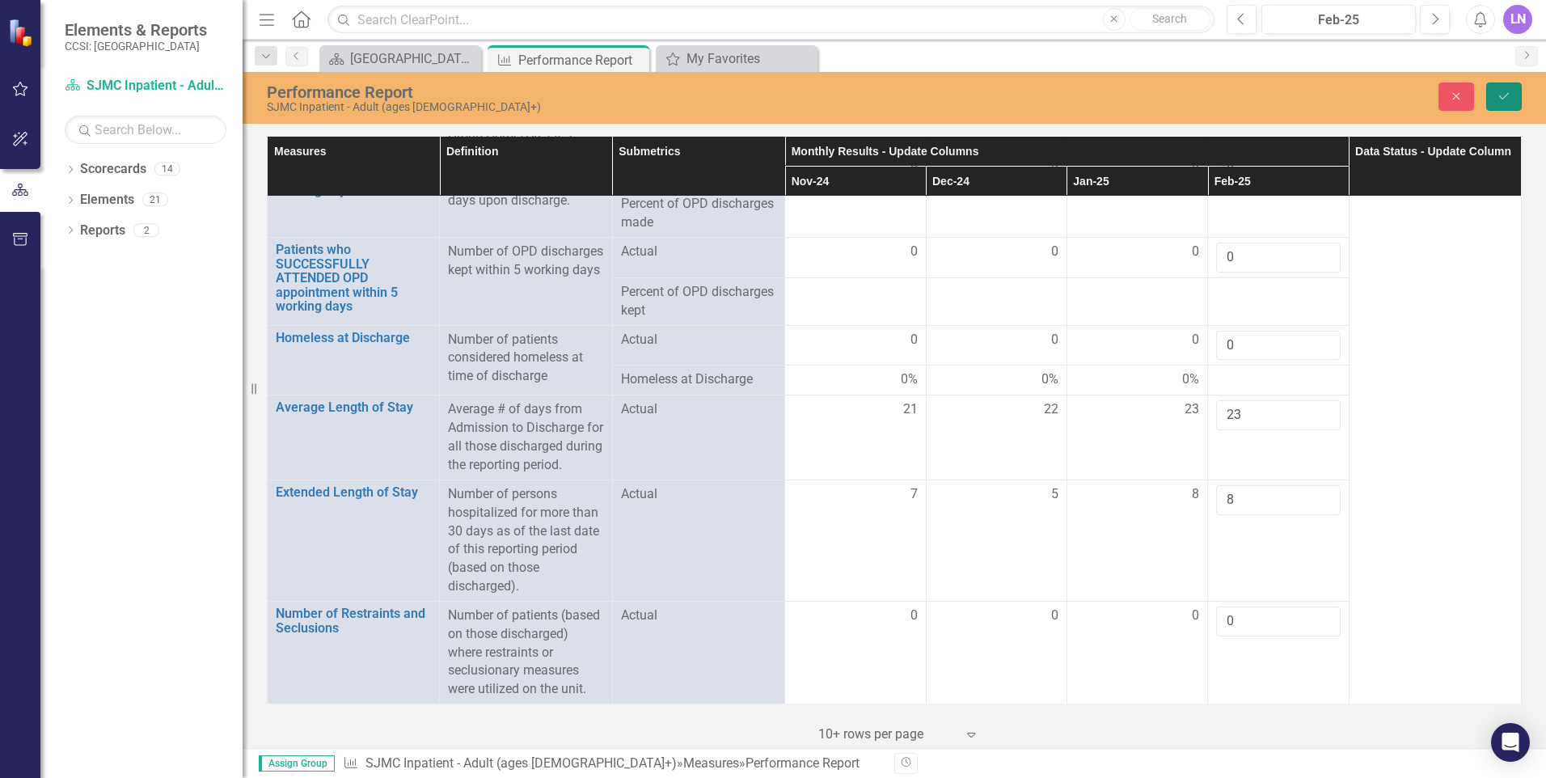
click at [1502, 93] on icon "Save" at bounding box center [1504, 96] width 15 height 11
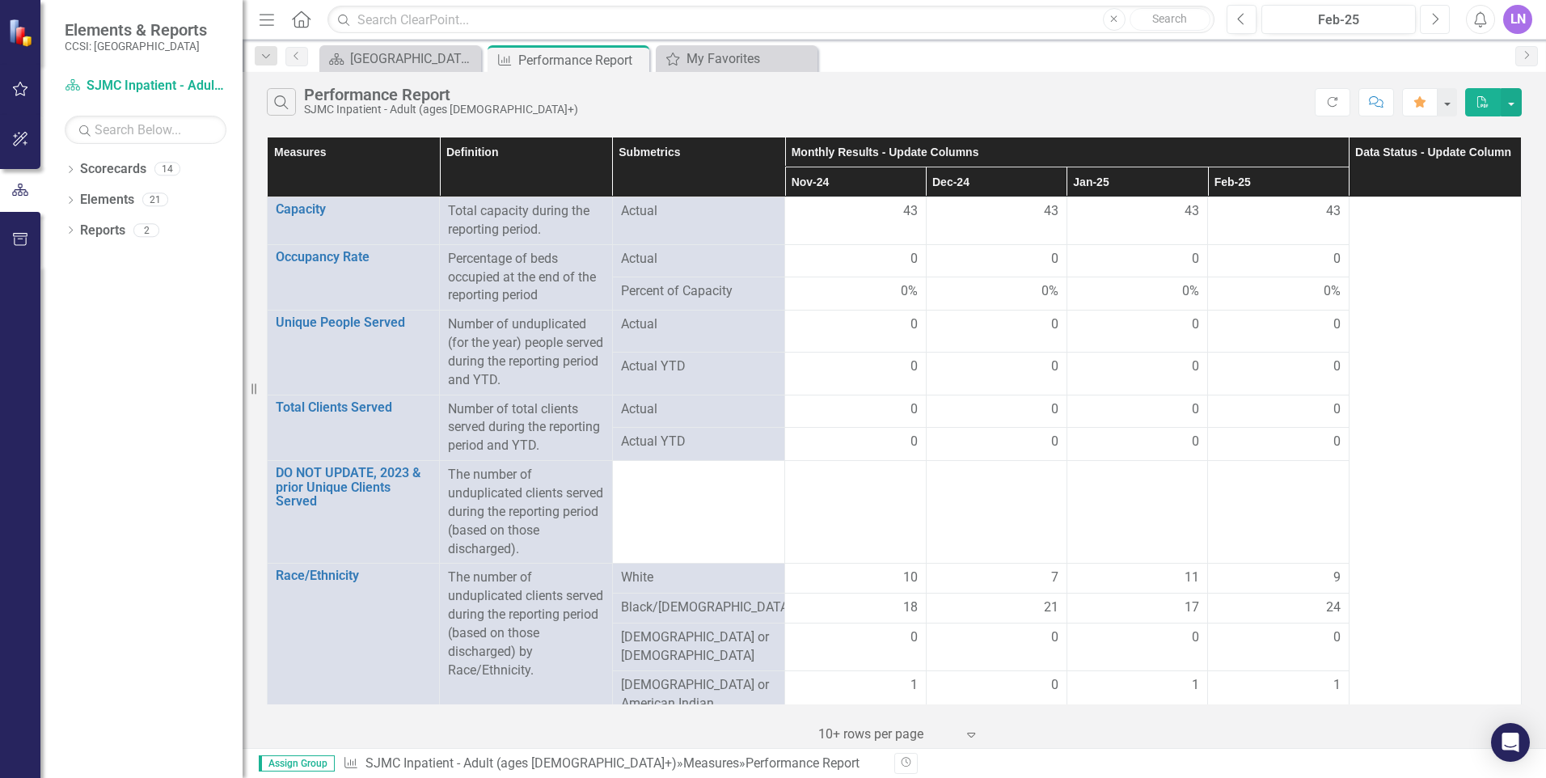
click at [1433, 18] on icon "Next" at bounding box center [1434, 19] width 9 height 15
click at [1513, 21] on div "LN" at bounding box center [1517, 19] width 29 height 29
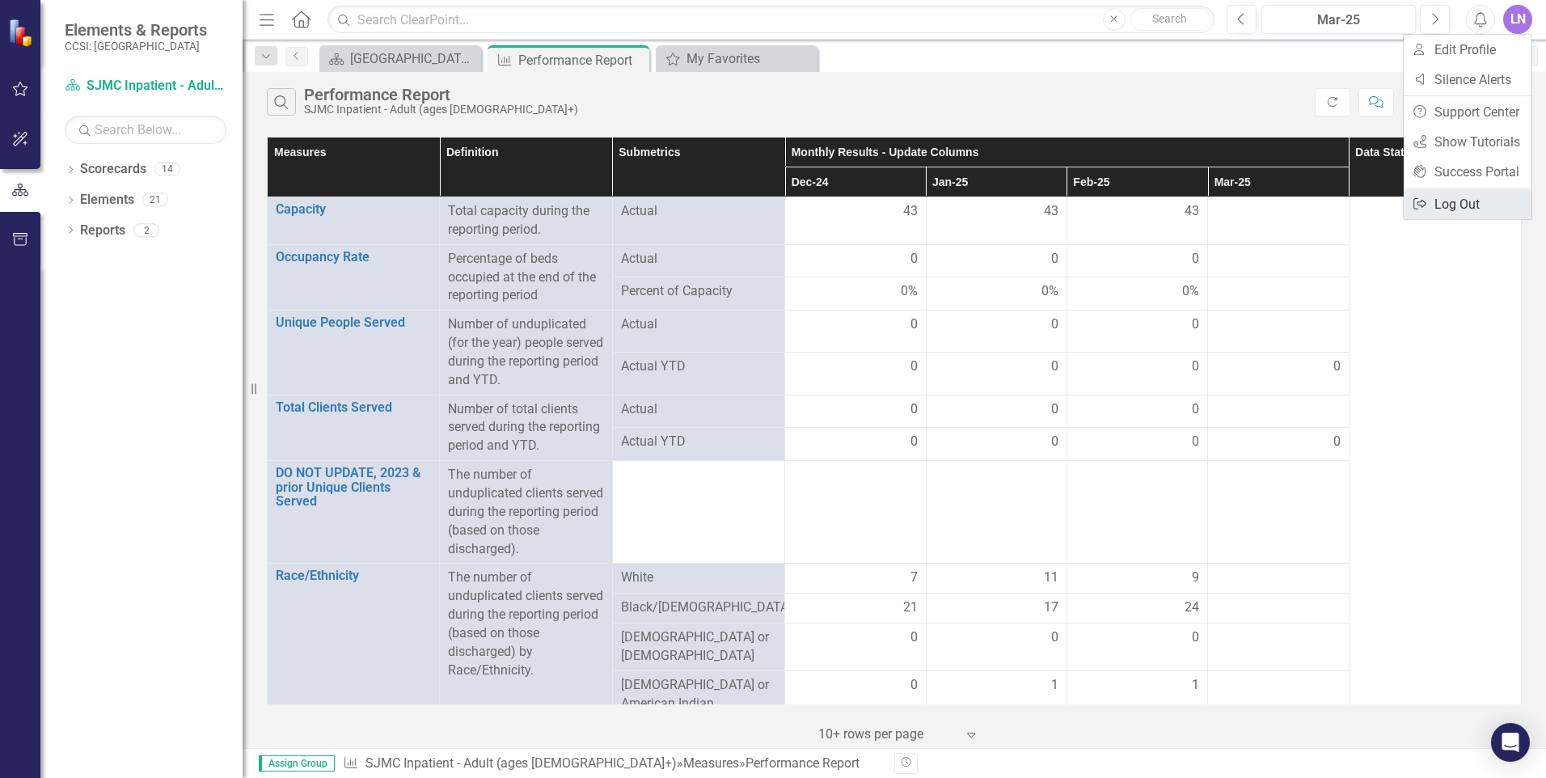
click at [1440, 205] on link "Logout Log Out" at bounding box center [1468, 204] width 128 height 30
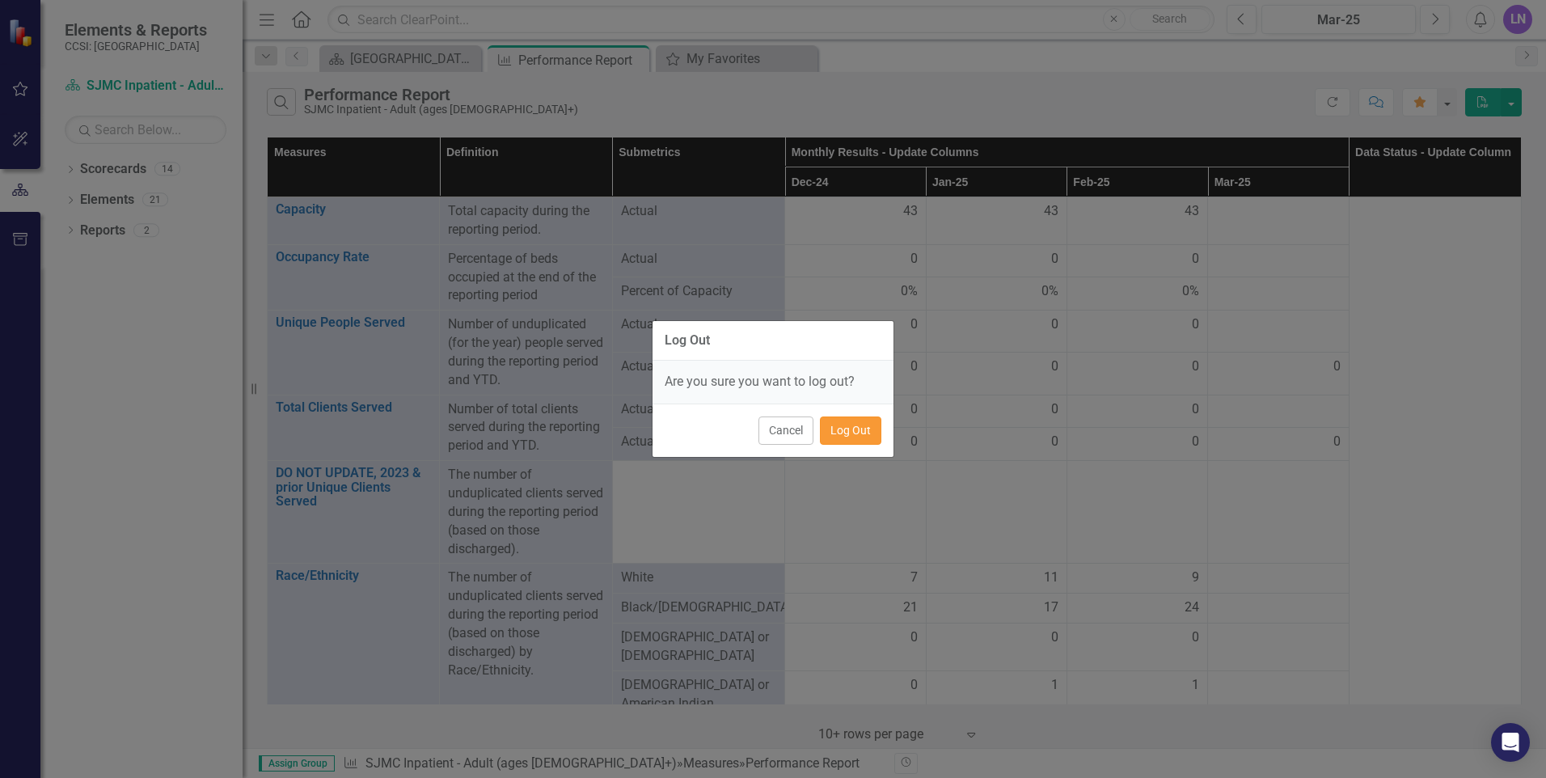
click at [870, 423] on button "Log Out" at bounding box center [850, 430] width 61 height 28
